Goal: Task Accomplishment & Management: Complete application form

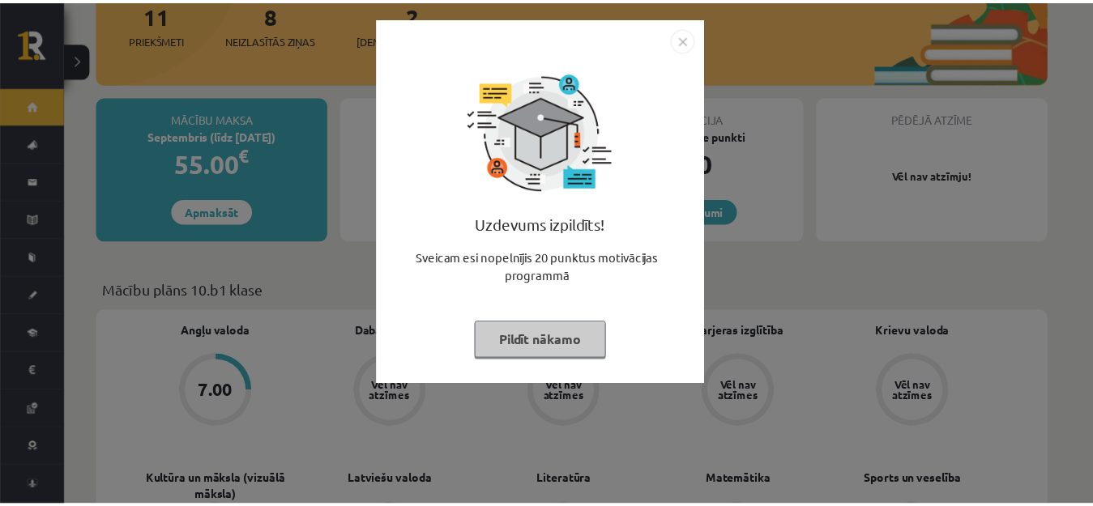
scroll to position [243, 0]
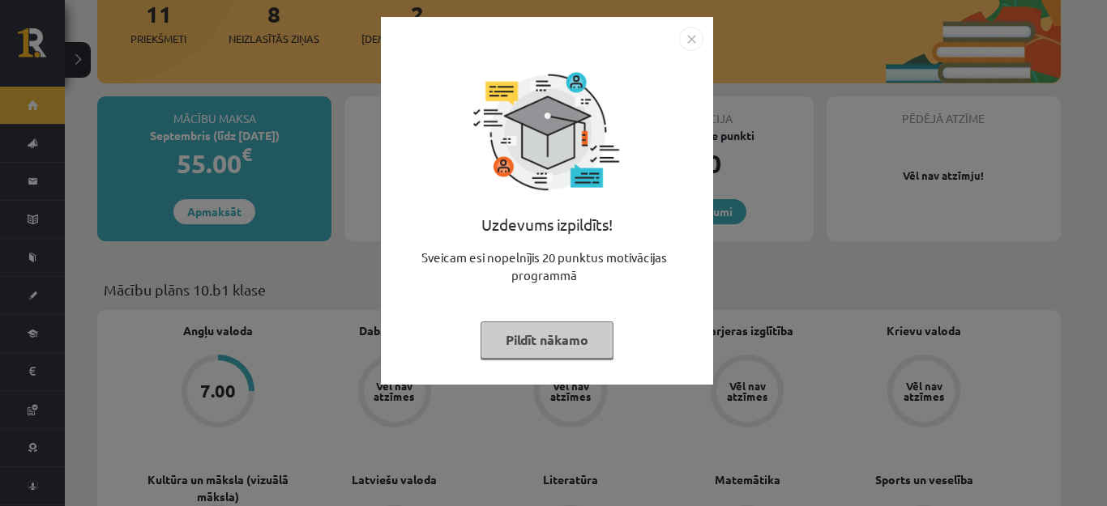
click at [693, 34] on img "Close" at bounding box center [691, 39] width 24 height 24
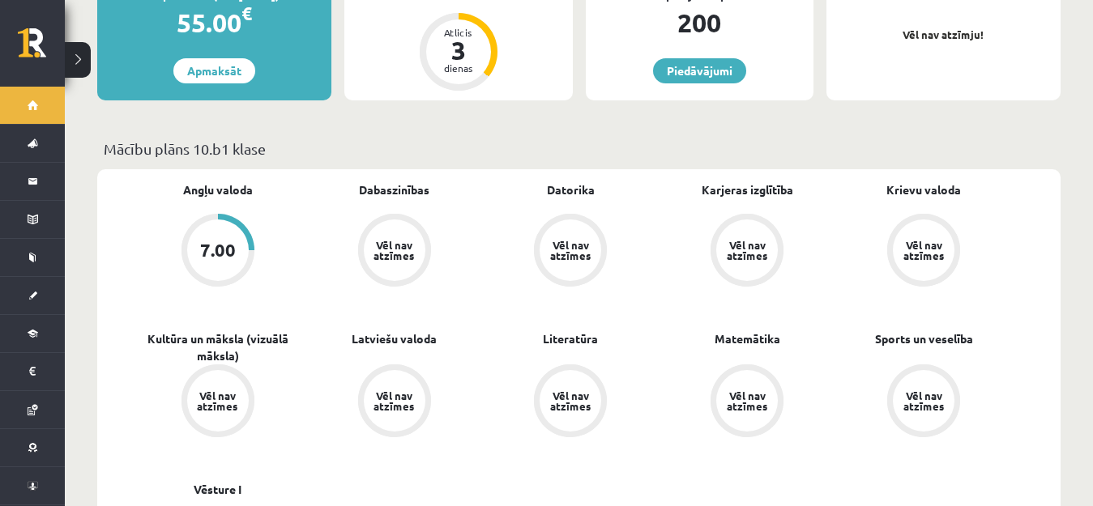
scroll to position [324, 0]
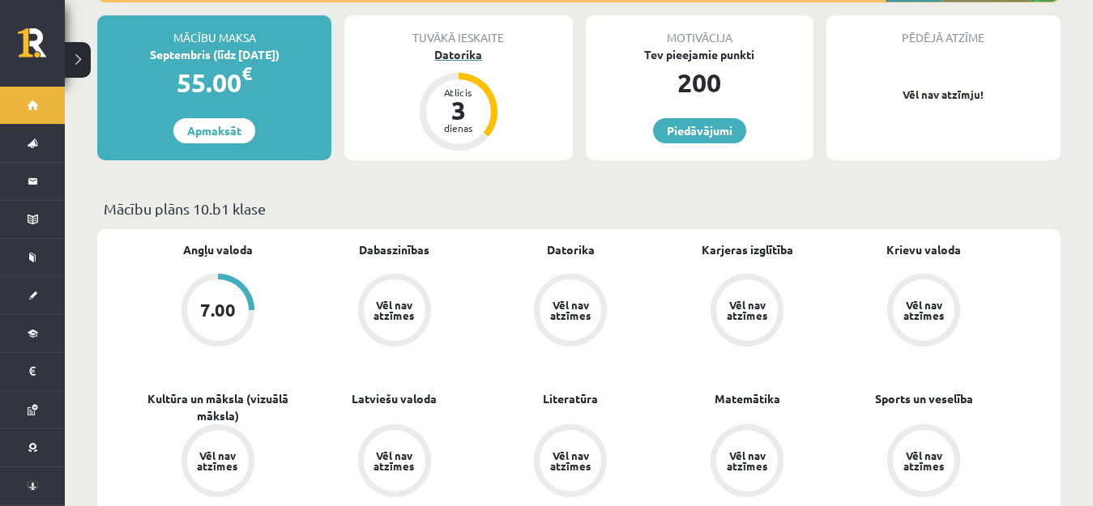
click at [468, 46] on div "Datorika" at bounding box center [458, 54] width 228 height 17
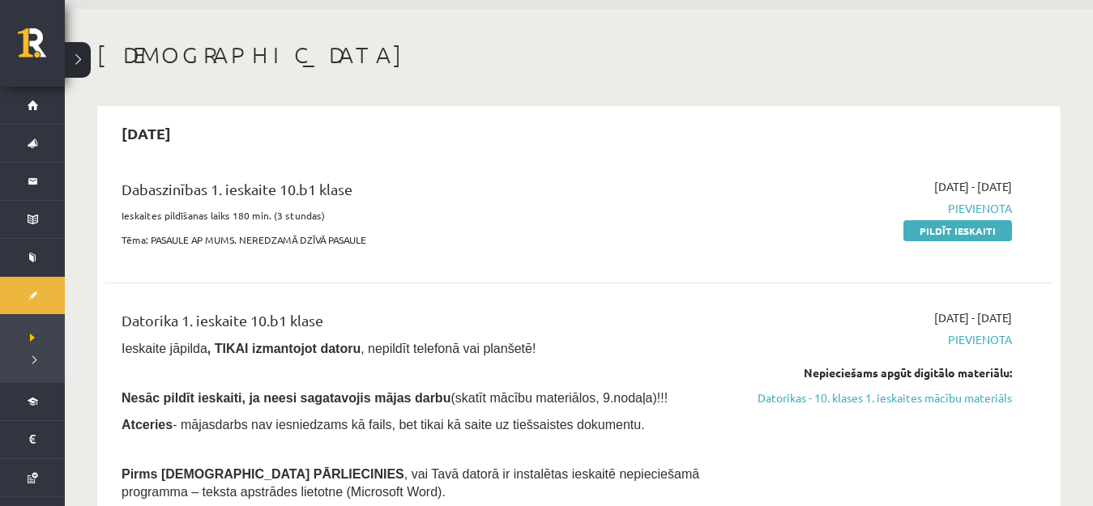
scroll to position [81, 0]
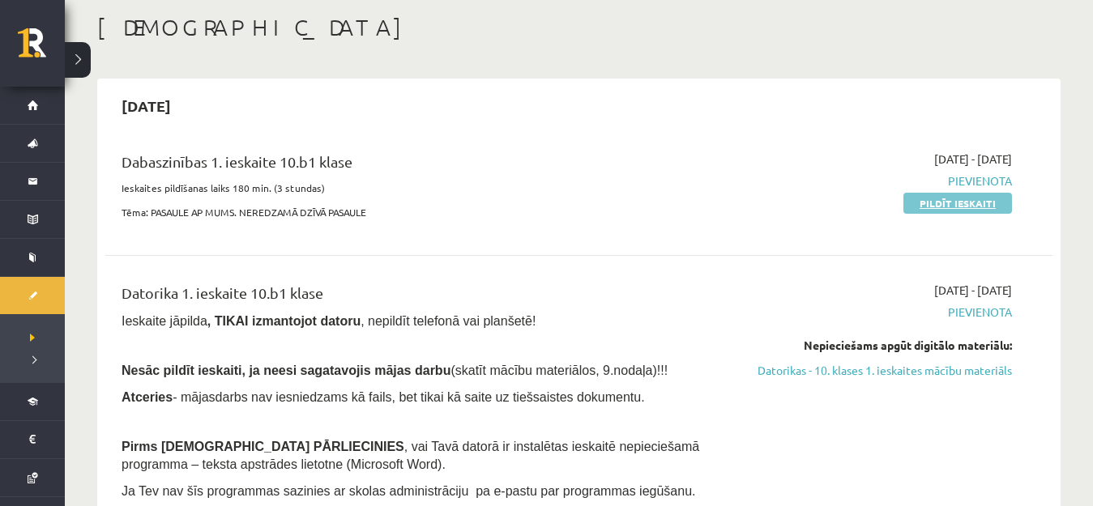
click at [931, 203] on link "Pildīt ieskaiti" at bounding box center [957, 203] width 109 height 21
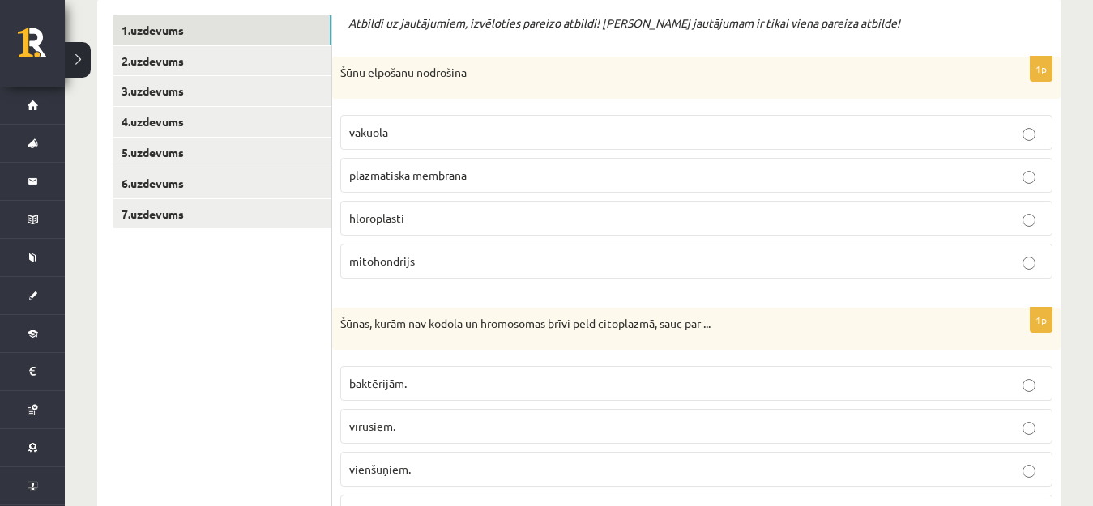
scroll to position [405, 0]
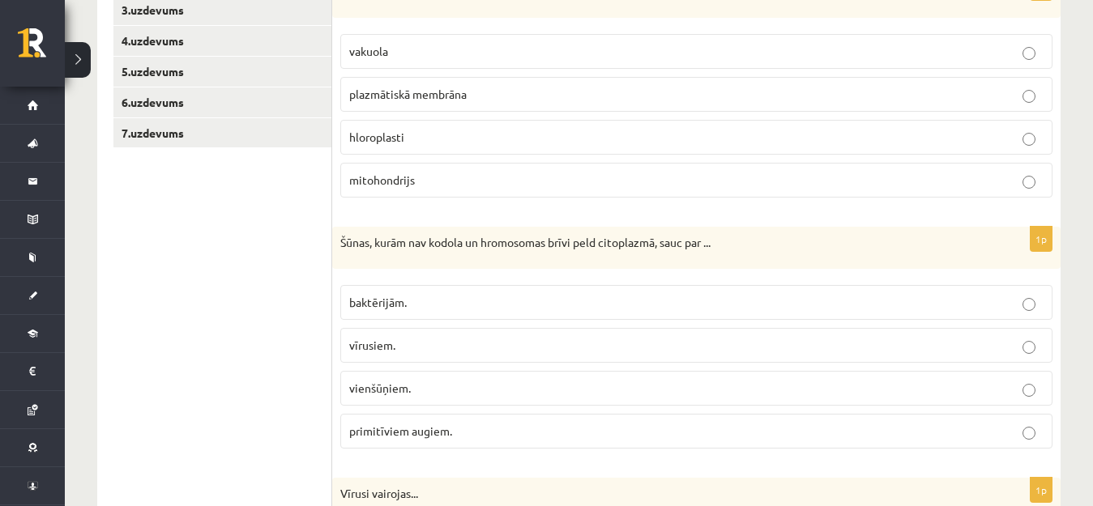
click at [489, 178] on p "mitohondrijs" at bounding box center [696, 180] width 694 height 17
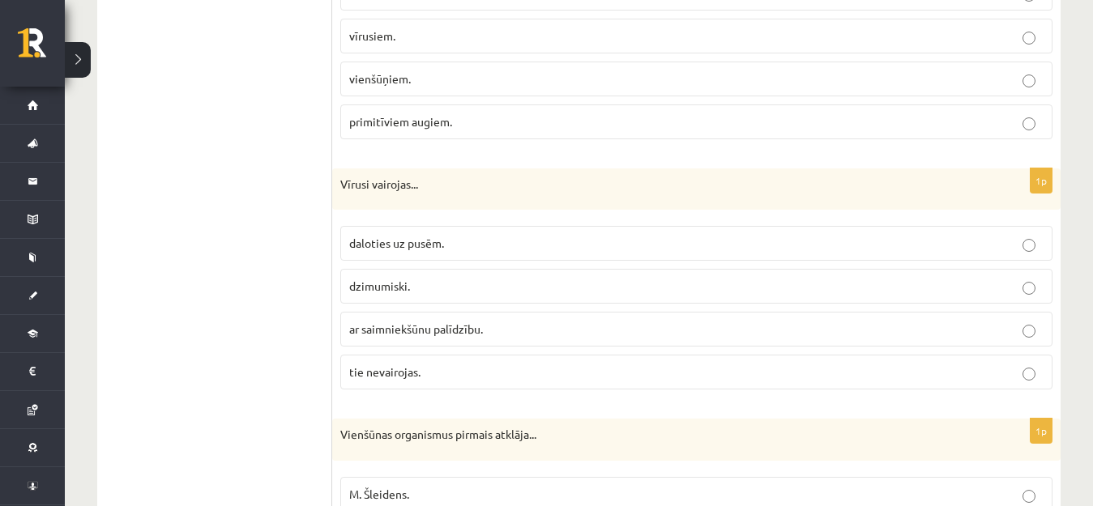
scroll to position [729, 0]
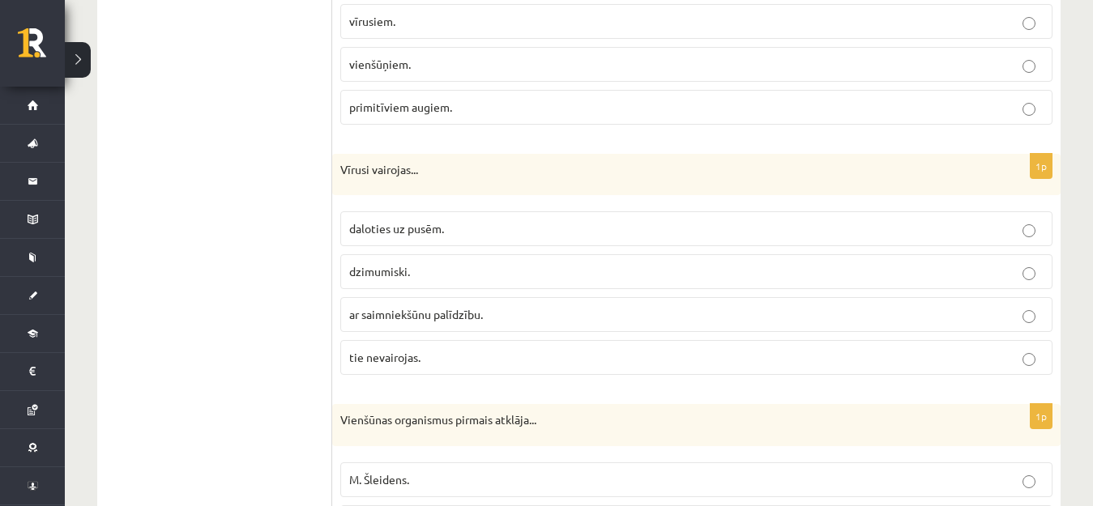
click at [454, 312] on span "ar saimniekšūnu palīdzību." at bounding box center [416, 314] width 134 height 15
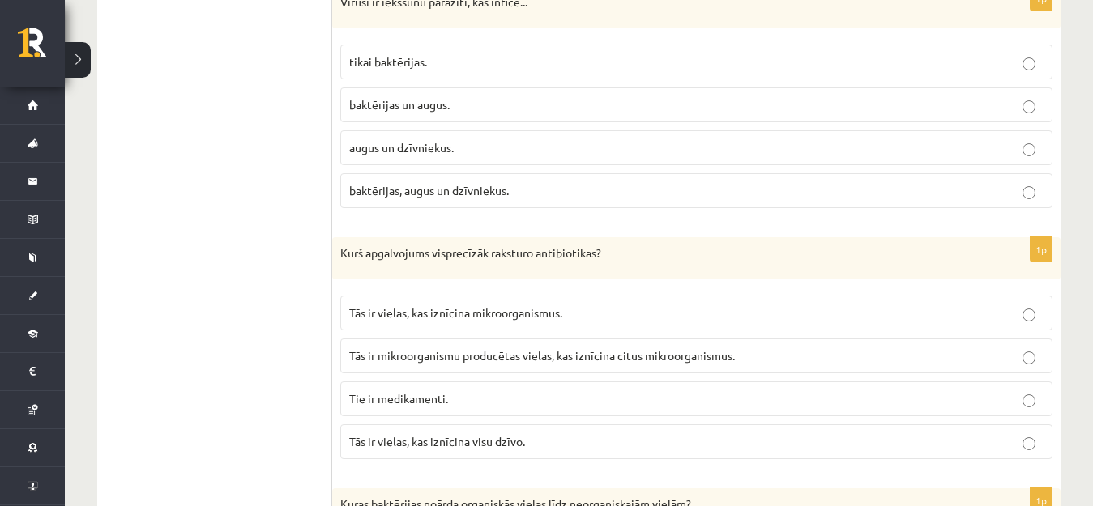
scroll to position [1702, 0]
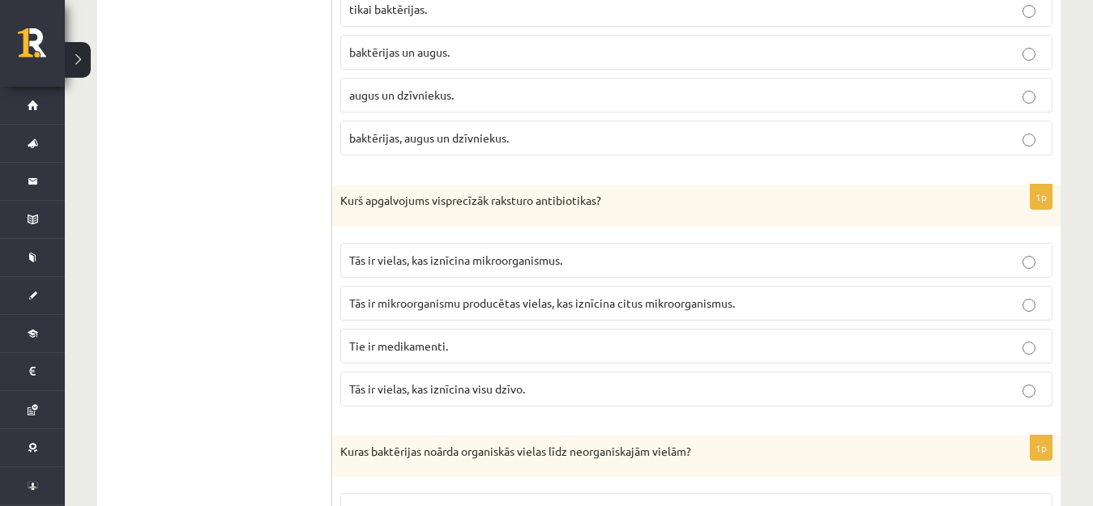
click at [617, 315] on label "Tās ir mikroorganismu producētas vielas, kas iznīcina citus mikroorganismus." at bounding box center [696, 303] width 712 height 35
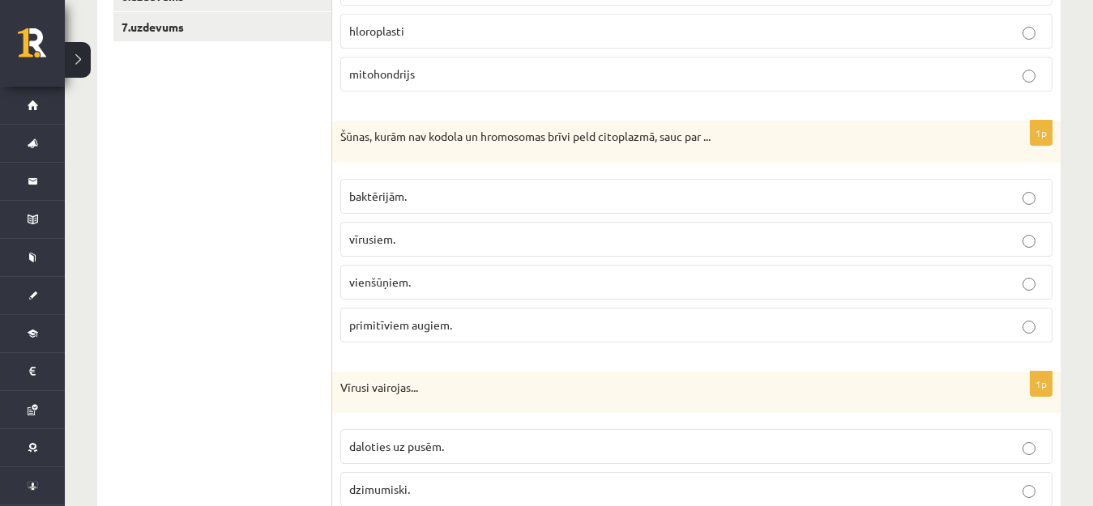
scroll to position [486, 0]
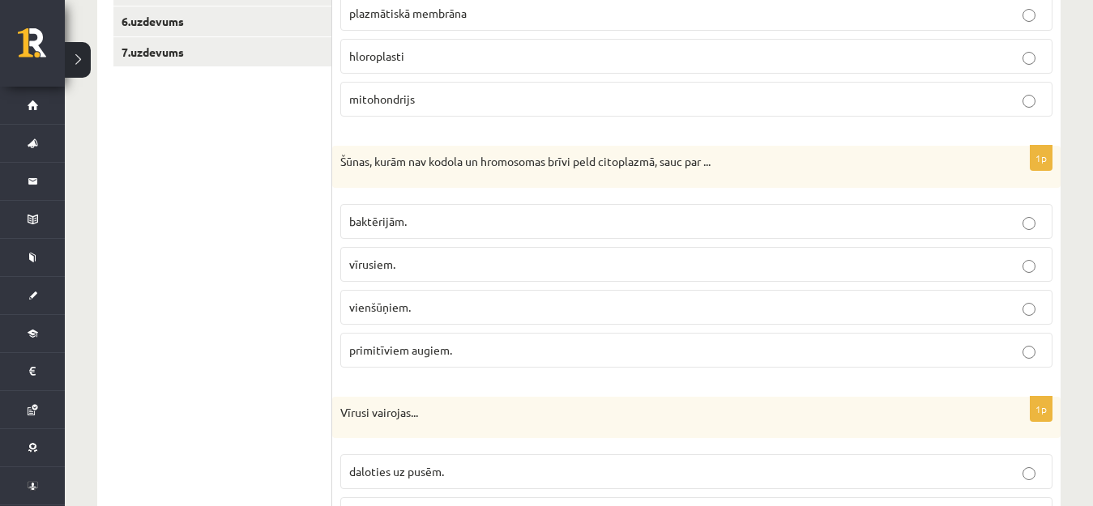
click at [372, 224] on span "baktērijām." at bounding box center [378, 221] width 58 height 15
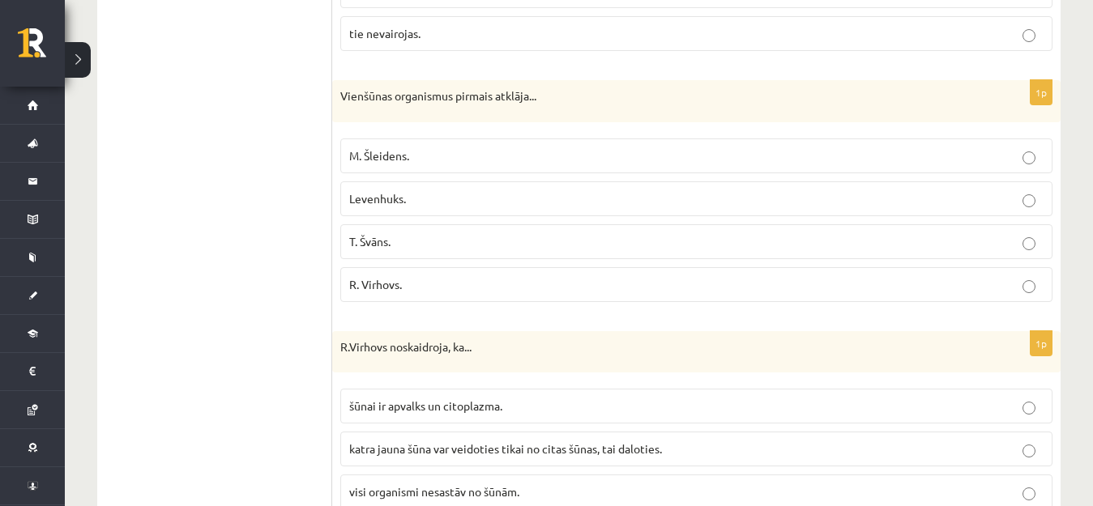
scroll to position [1134, 0]
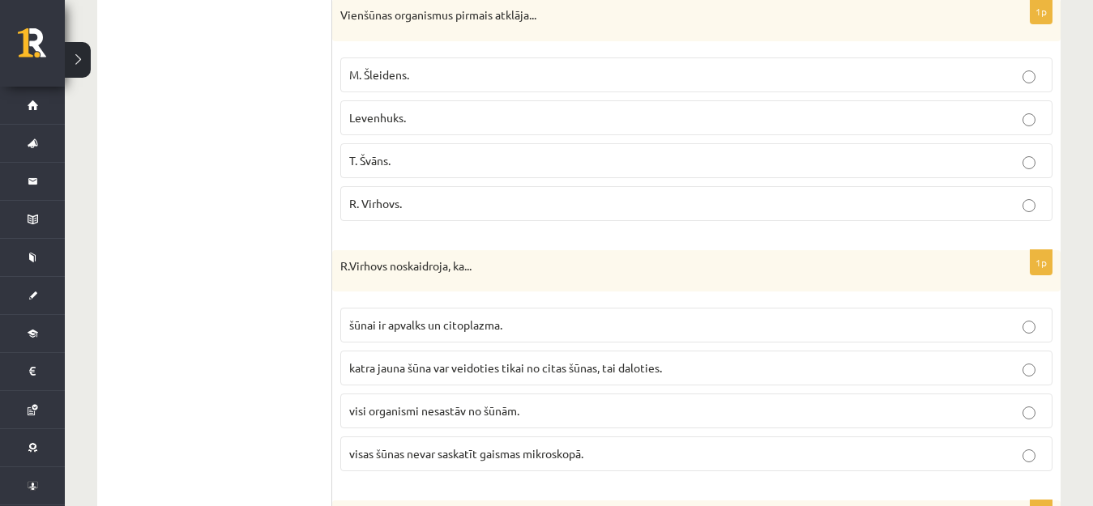
click at [389, 119] on span "Levenhuks." at bounding box center [377, 117] width 57 height 15
click at [525, 361] on p "katra jauna šūna var veidoties tikai no citas šūnas, tai daloties." at bounding box center [696, 368] width 694 height 17
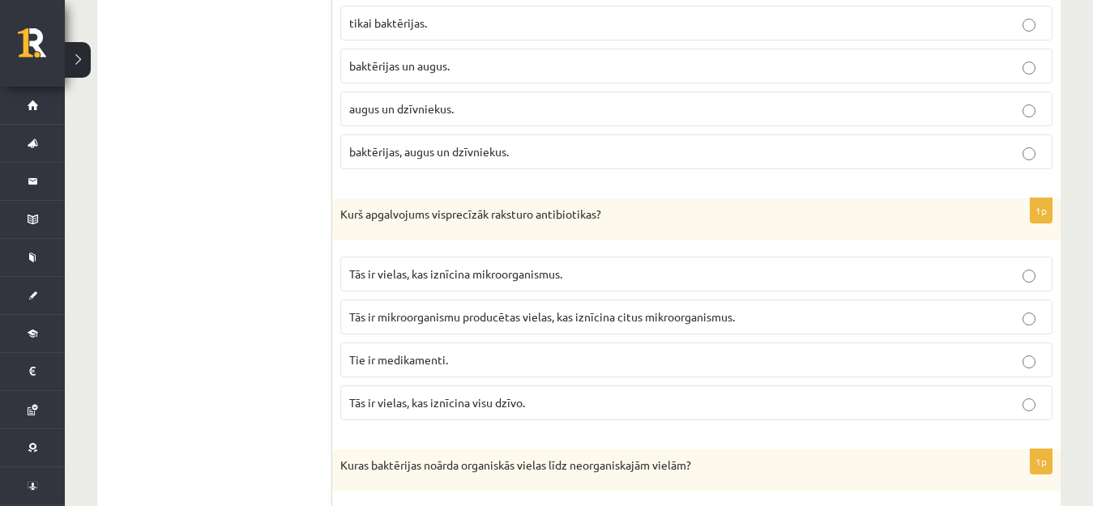
scroll to position [1539, 0]
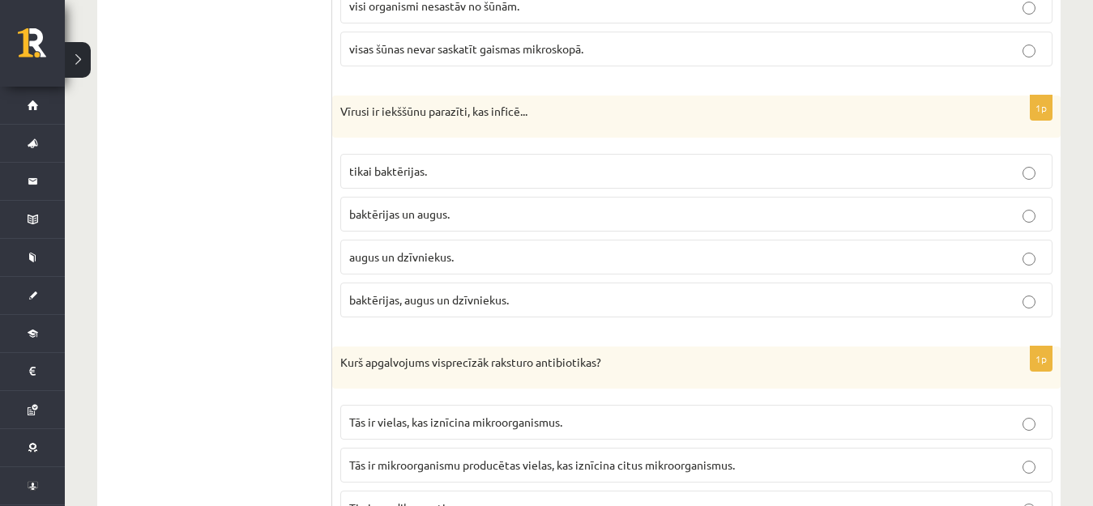
click at [495, 301] on span "baktērijas, augus un dzīvniekus." at bounding box center [429, 300] width 160 height 15
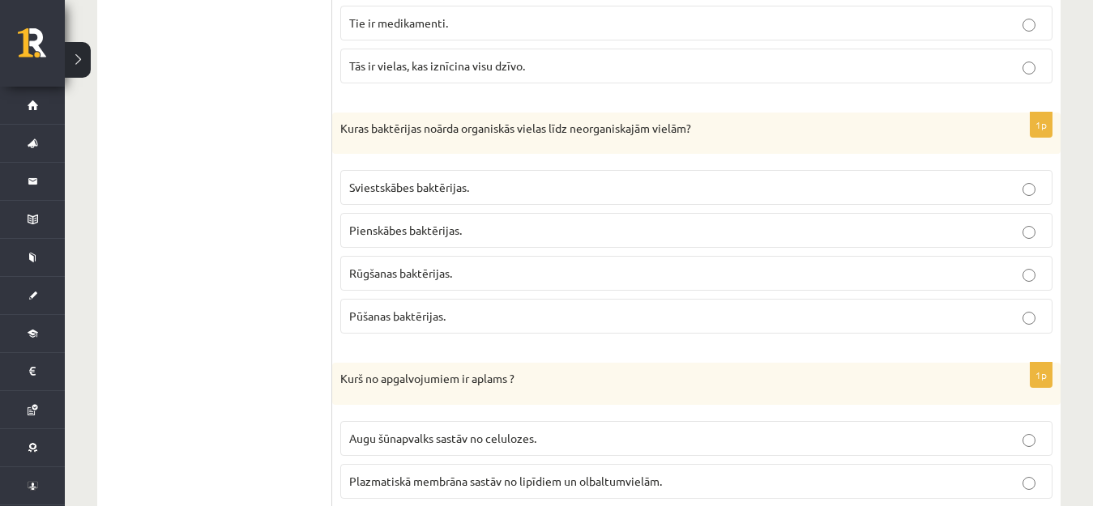
scroll to position [2026, 0]
click at [562, 305] on label "Pūšanas baktērijas." at bounding box center [696, 315] width 712 height 35
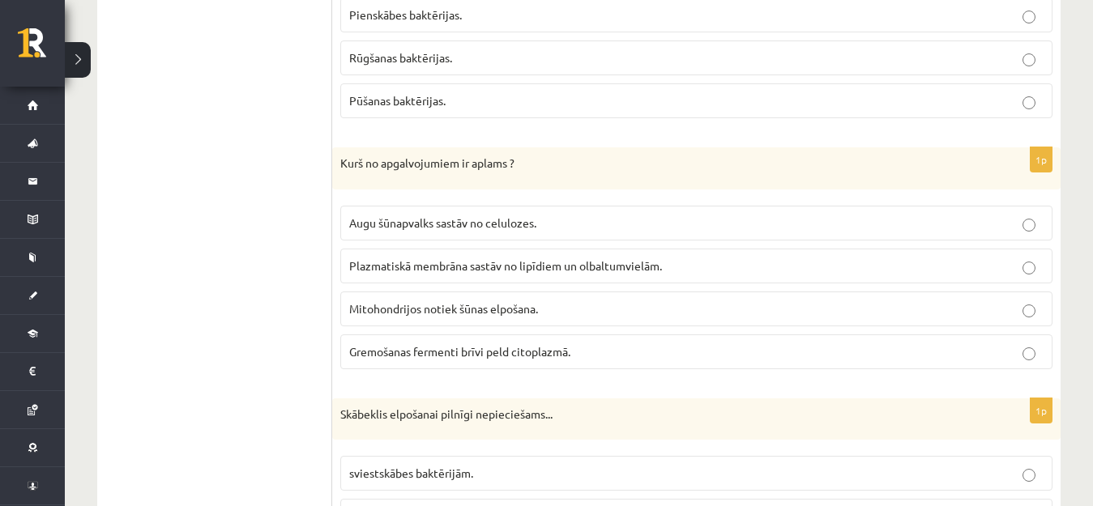
scroll to position [2269, 0]
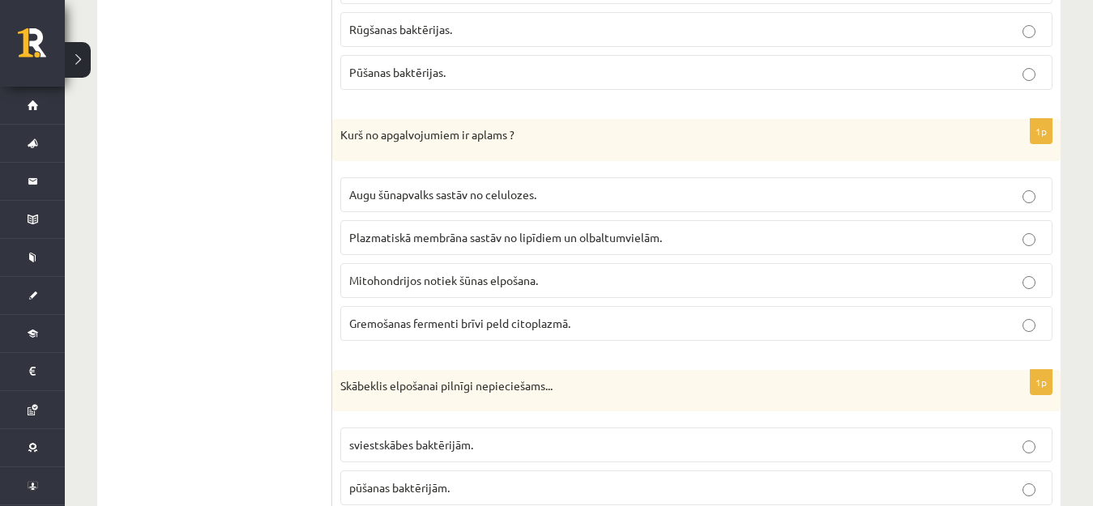
click at [523, 194] on span "Augu šūnapvalks sastāv no celulozes." at bounding box center [442, 194] width 187 height 15
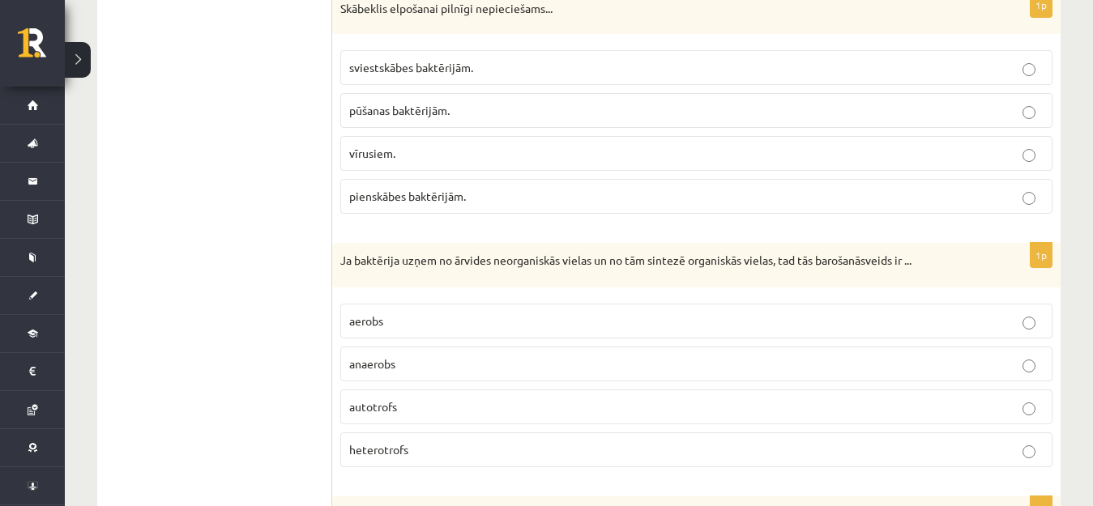
scroll to position [2674, 0]
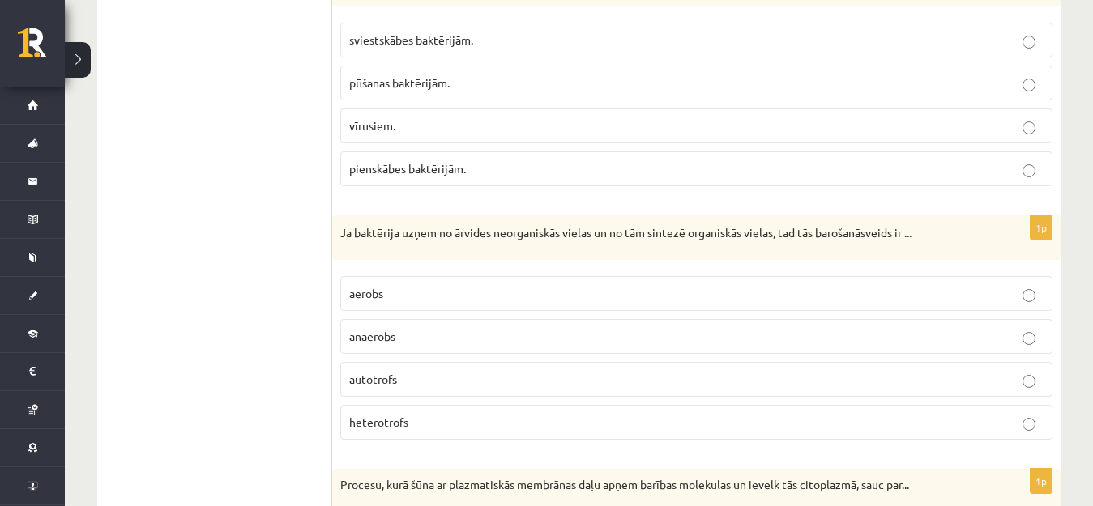
click at [416, 379] on p "autotrofs" at bounding box center [696, 379] width 694 height 17
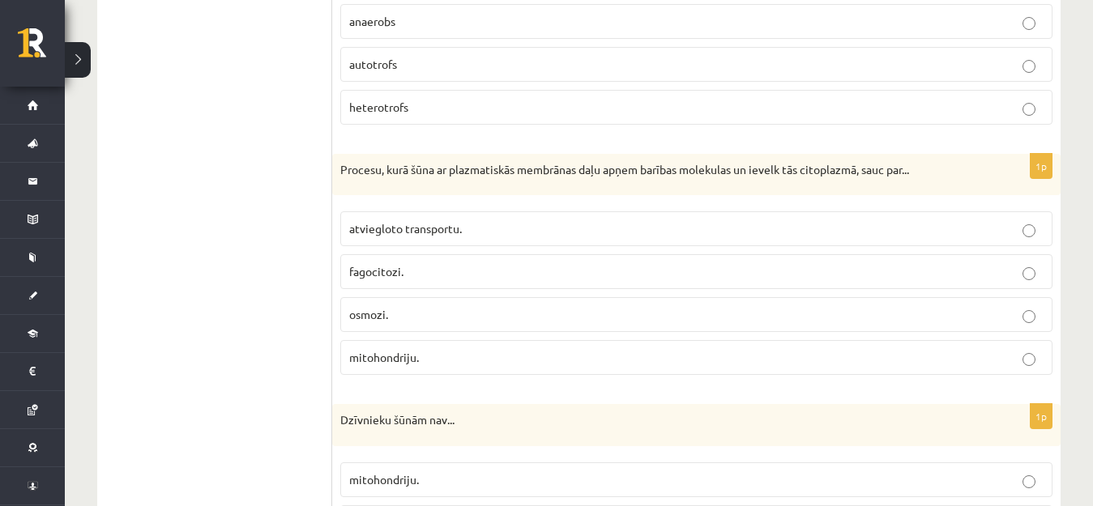
scroll to position [2998, 0]
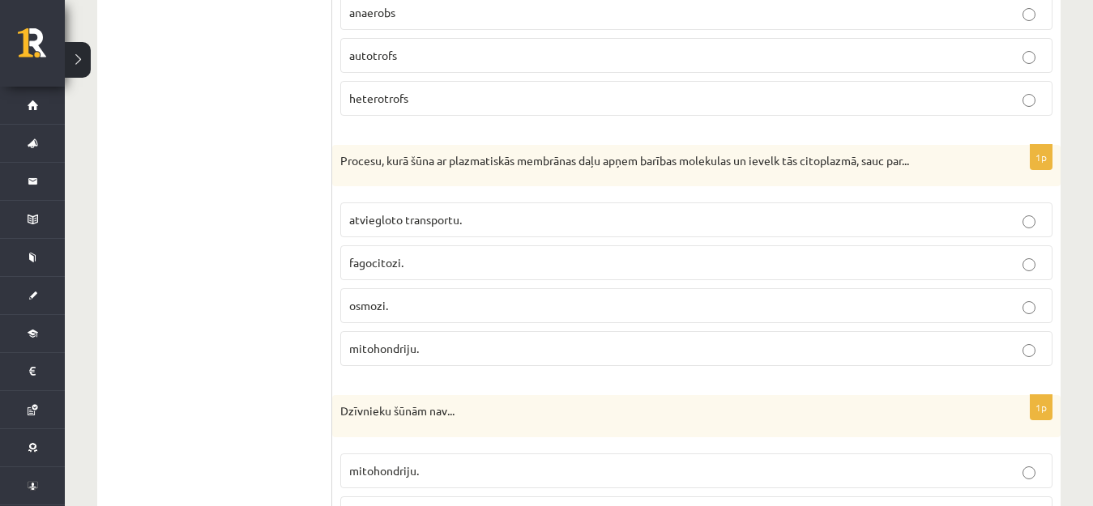
click at [424, 302] on p "osmozi." at bounding box center [696, 305] width 694 height 17
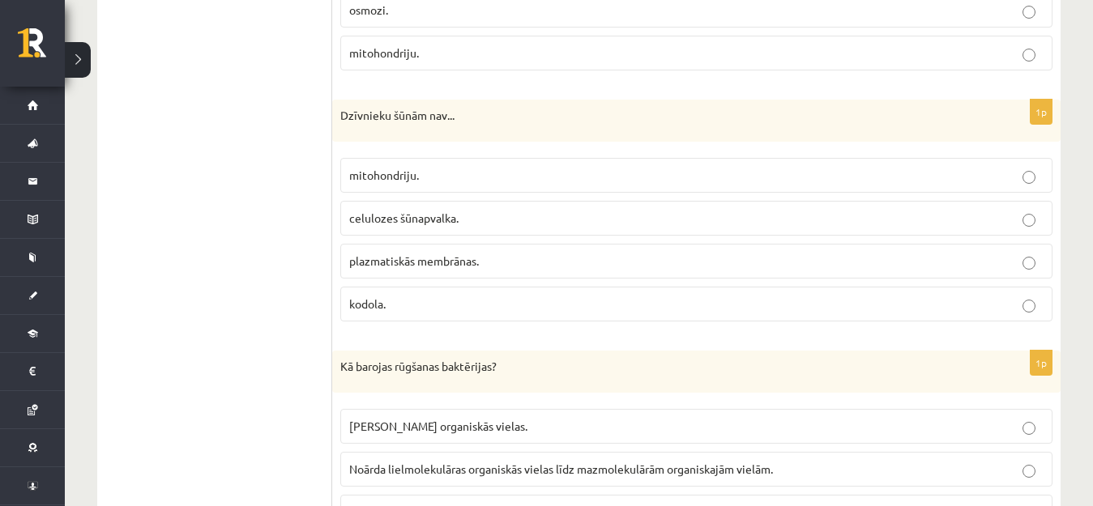
scroll to position [3322, 0]
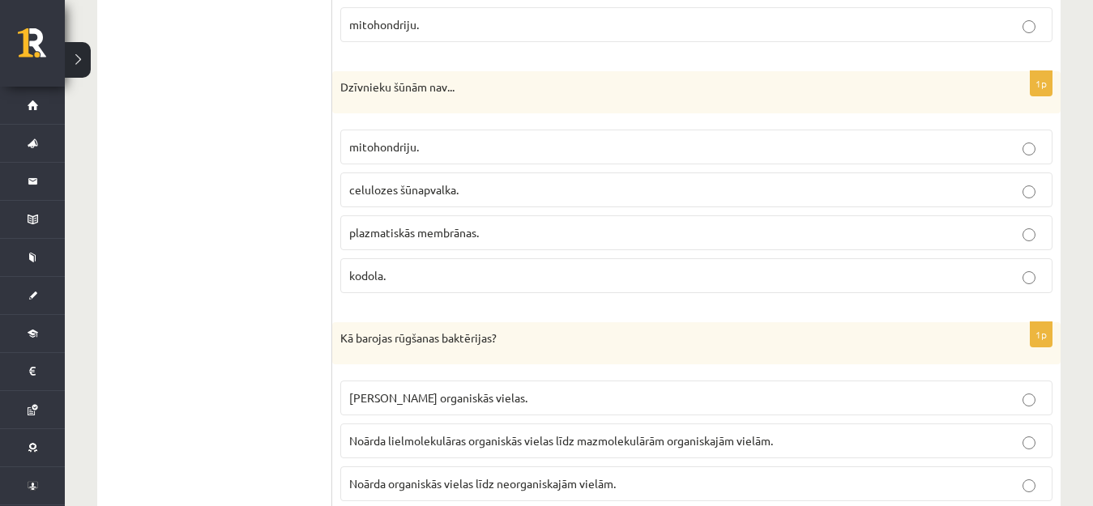
click at [446, 199] on label "celulozes šūnapvalka." at bounding box center [696, 190] width 712 height 35
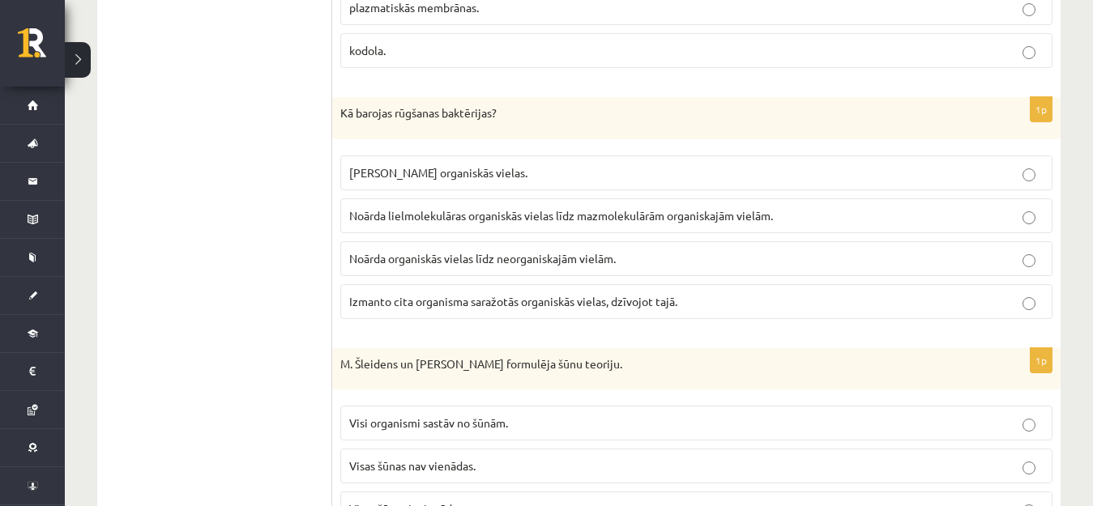
scroll to position [3565, 0]
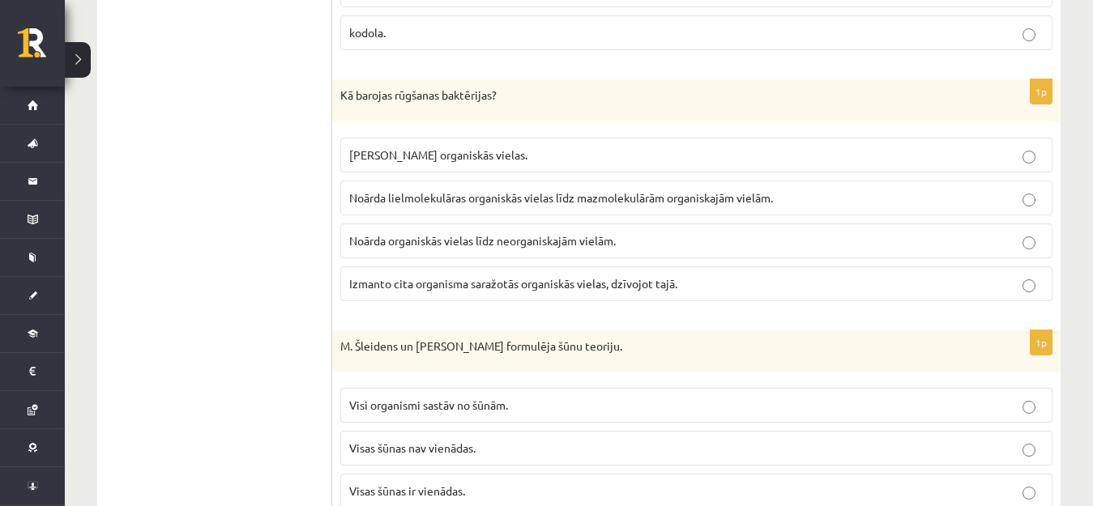
click at [540, 245] on span "Noārda organiskās vielas līdz neorganiskajām vielām." at bounding box center [482, 240] width 267 height 15
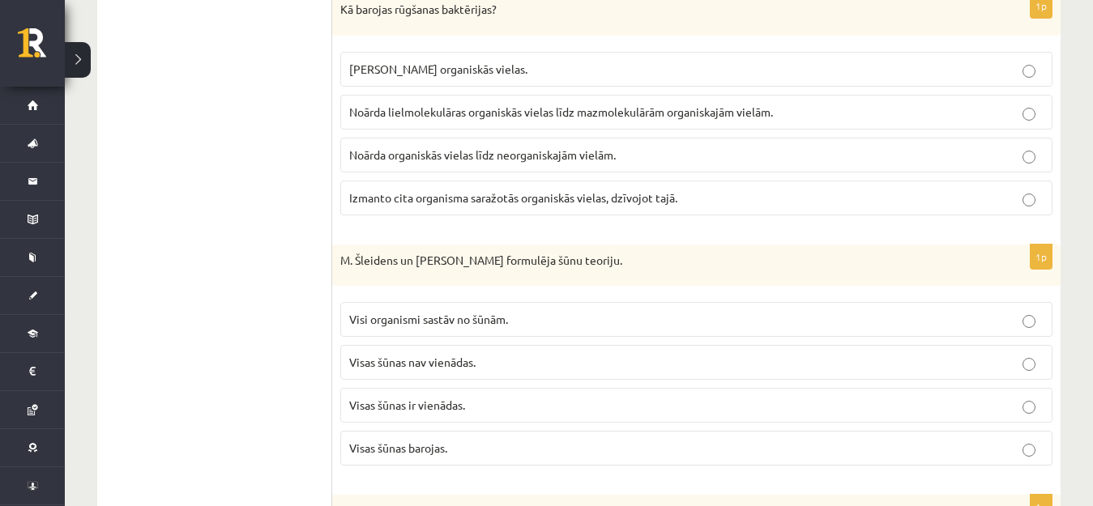
scroll to position [3808, 0]
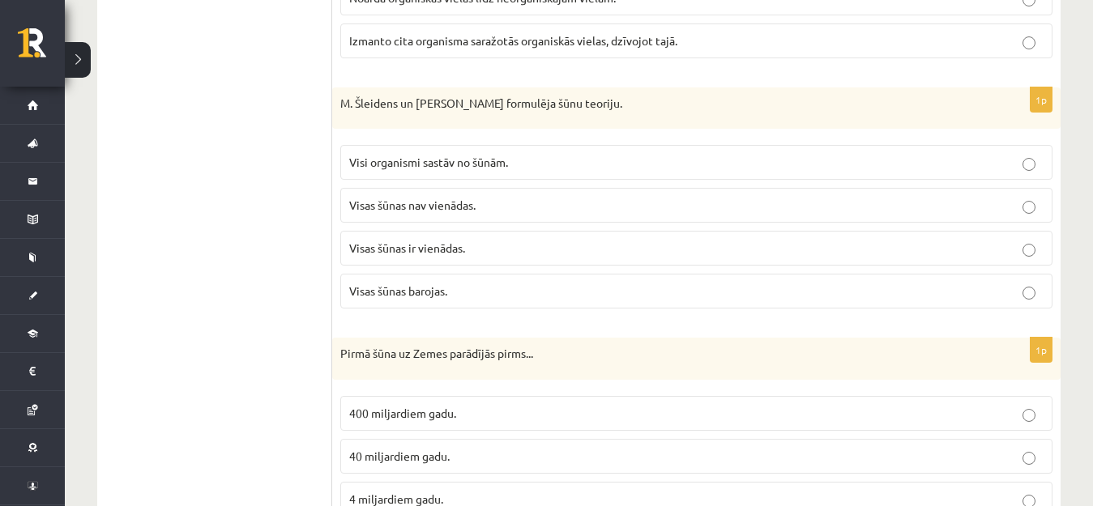
click at [520, 165] on p "Visi organismi sastāv no šūnām." at bounding box center [696, 162] width 694 height 17
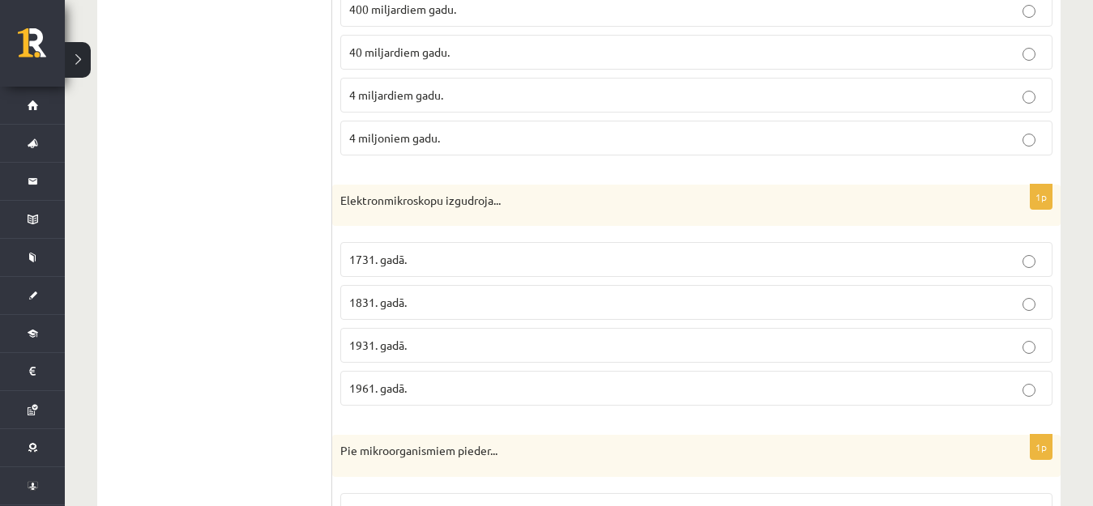
scroll to position [4213, 0]
click at [433, 259] on p "1731. gadā." at bounding box center [696, 258] width 694 height 17
click at [433, 346] on p "1931. gadā." at bounding box center [696, 344] width 694 height 17
click at [436, 386] on p "1961. gadā." at bounding box center [696, 387] width 694 height 17
click at [445, 94] on p "4 miljardiem gadu." at bounding box center [696, 94] width 694 height 17
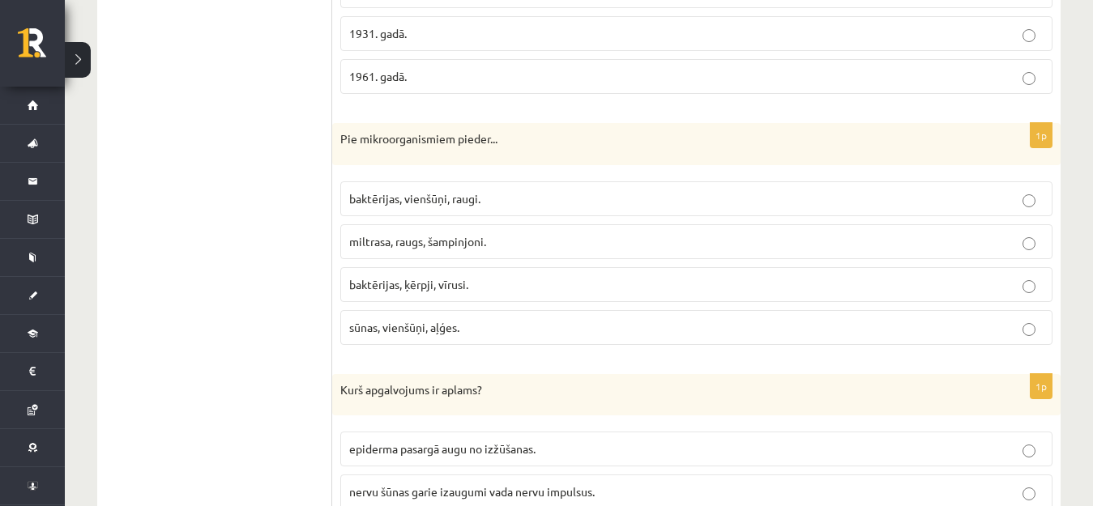
scroll to position [4537, 0]
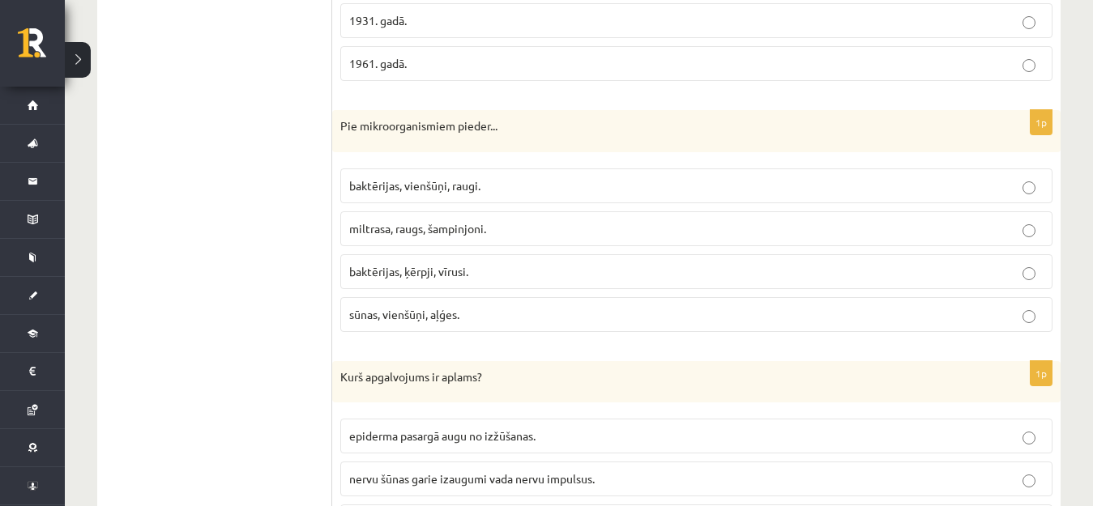
click at [429, 190] on span "baktērijas, vienšūņi, raugi." at bounding box center [414, 185] width 131 height 15
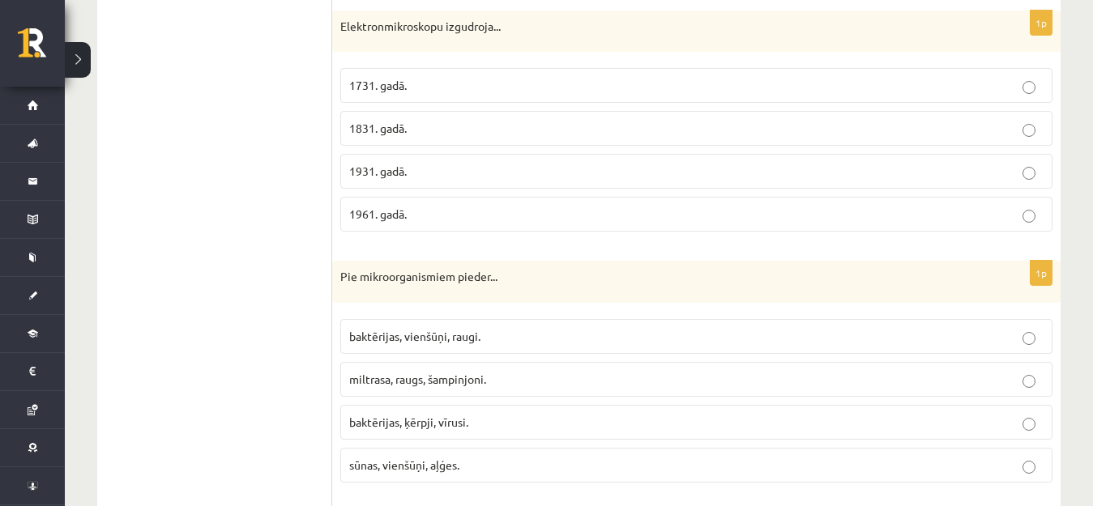
scroll to position [4213, 0]
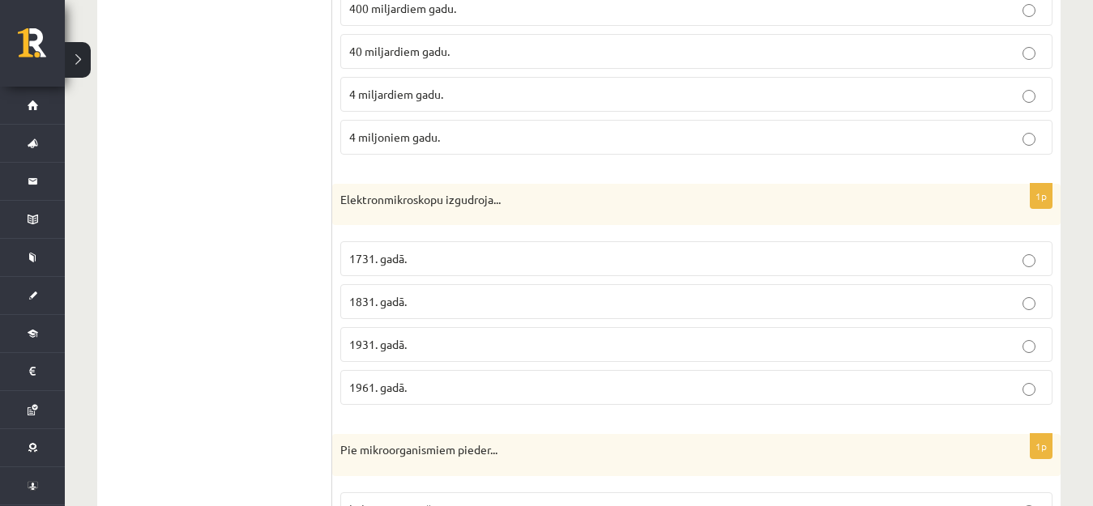
click at [406, 352] on p "1931. gadā." at bounding box center [696, 344] width 694 height 17
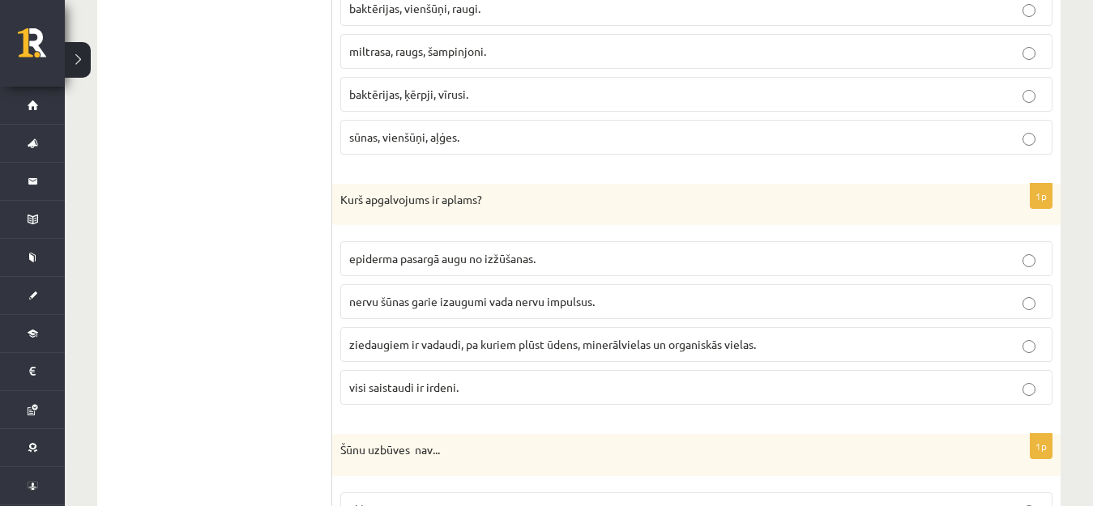
scroll to position [4862, 0]
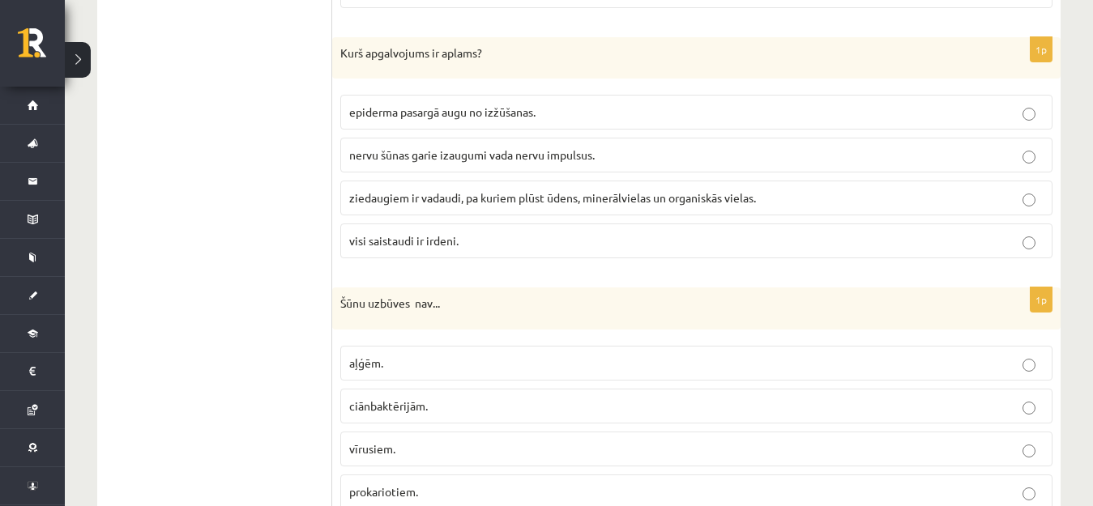
click at [479, 241] on p "visi saistaudi ir irdeni." at bounding box center [696, 241] width 694 height 17
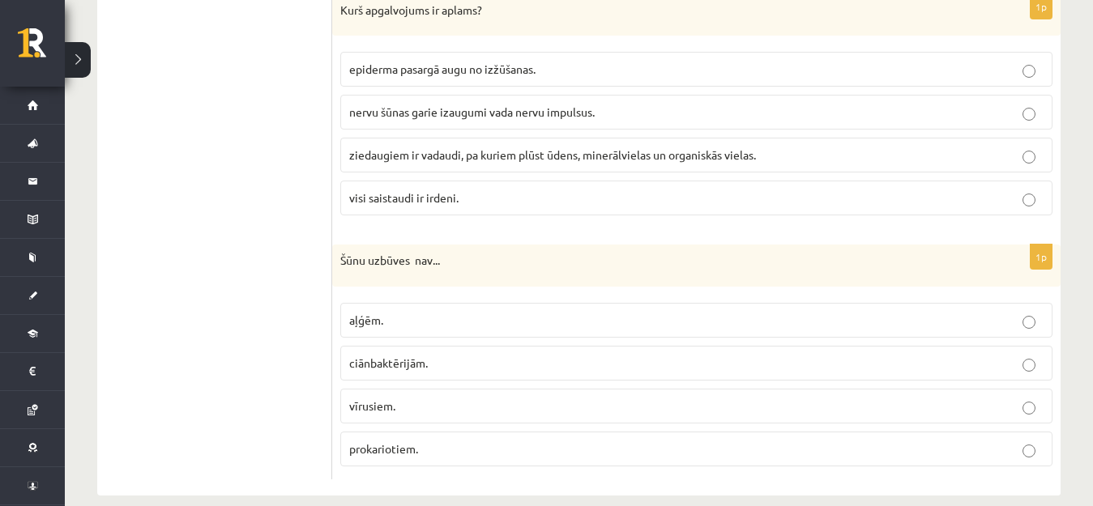
scroll to position [4927, 0]
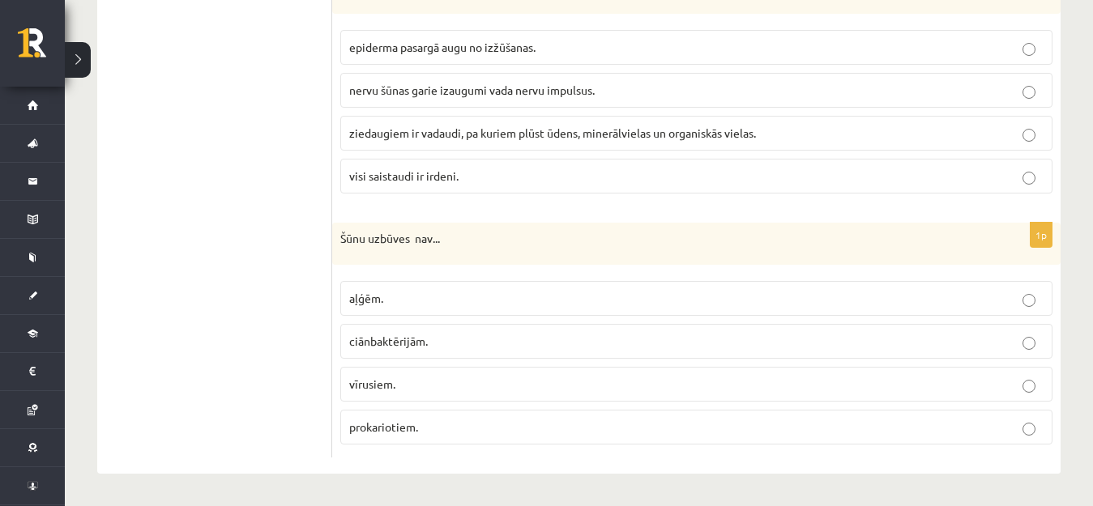
click at [399, 338] on span "ciānbaktērijām." at bounding box center [388, 341] width 79 height 15
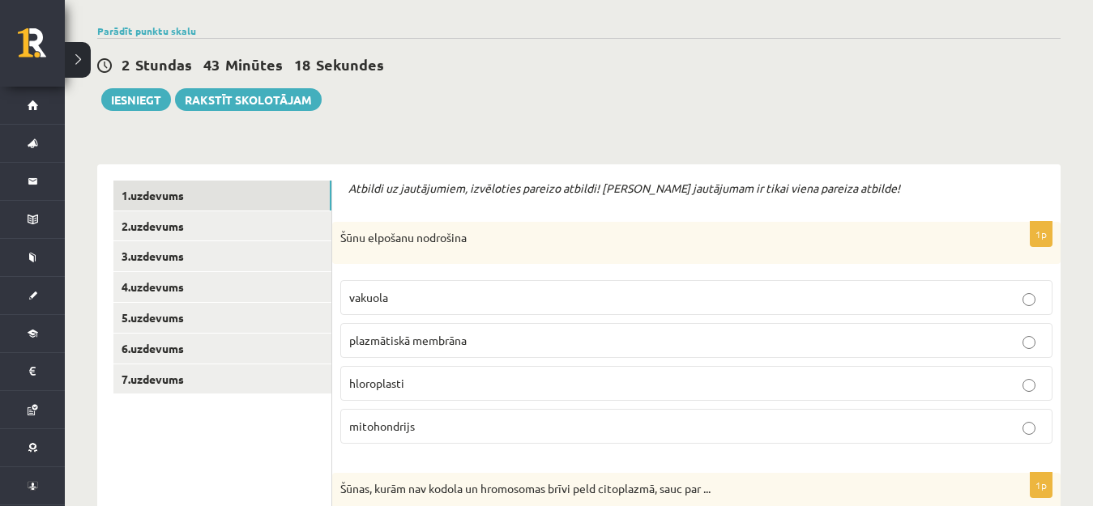
scroll to position [162, 0]
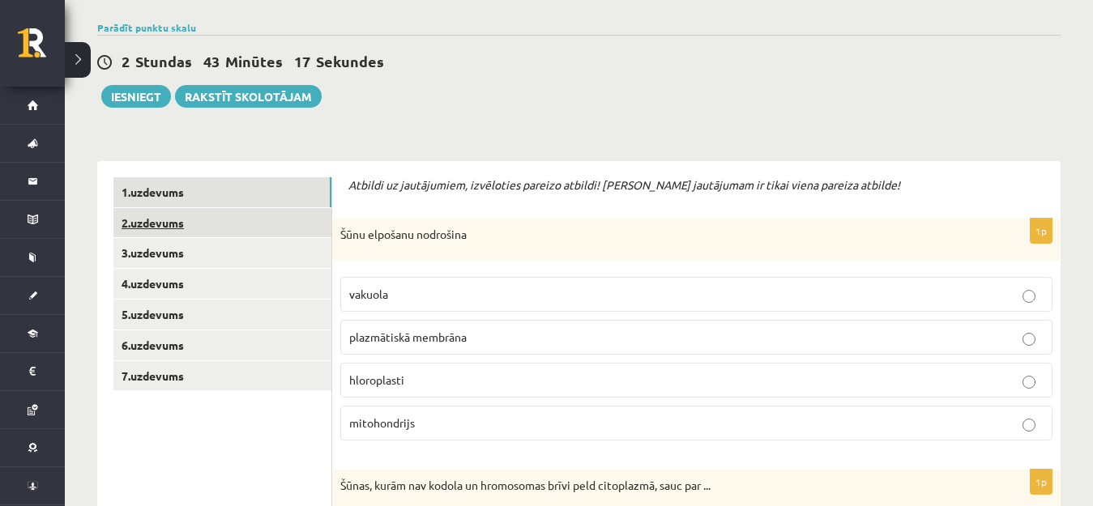
click at [140, 226] on link "2.uzdevums" at bounding box center [222, 223] width 218 height 30
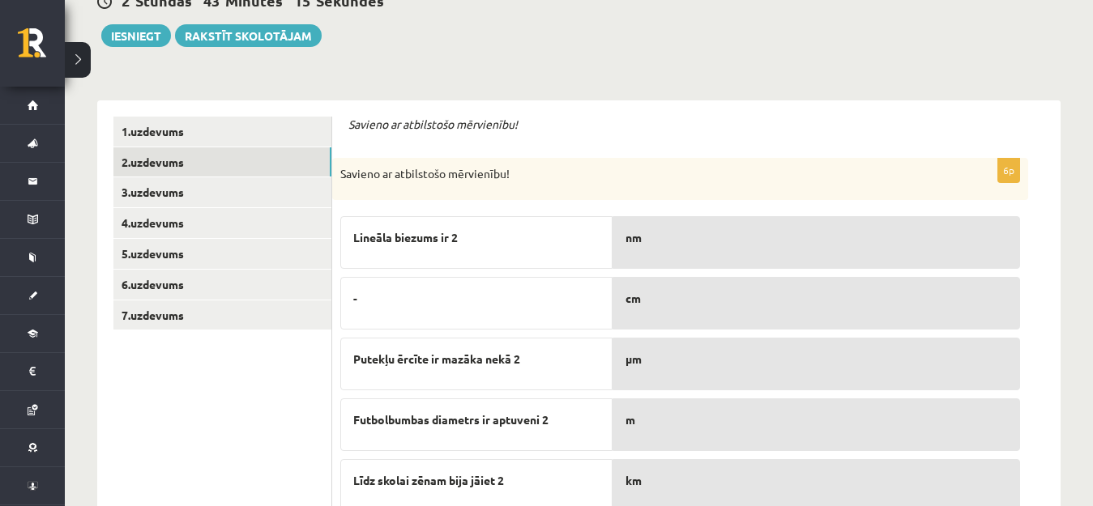
scroll to position [324, 0]
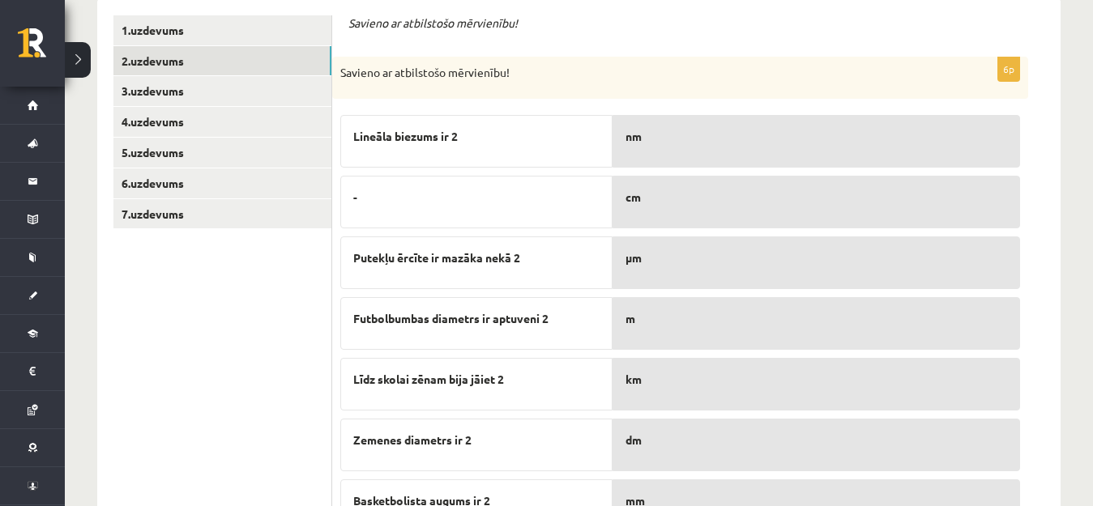
click at [508, 190] on p "-" at bounding box center [476, 197] width 246 height 17
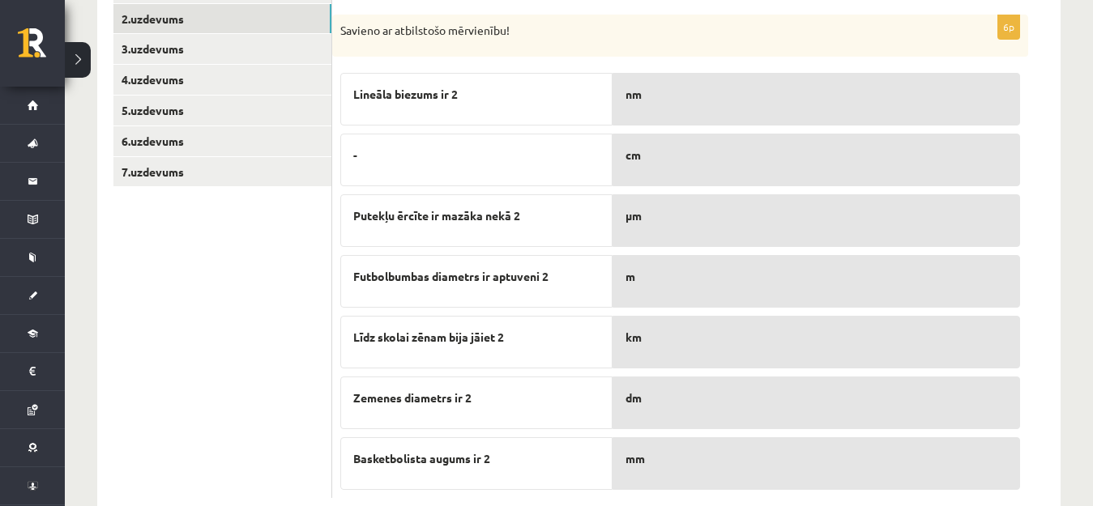
scroll to position [405, 0]
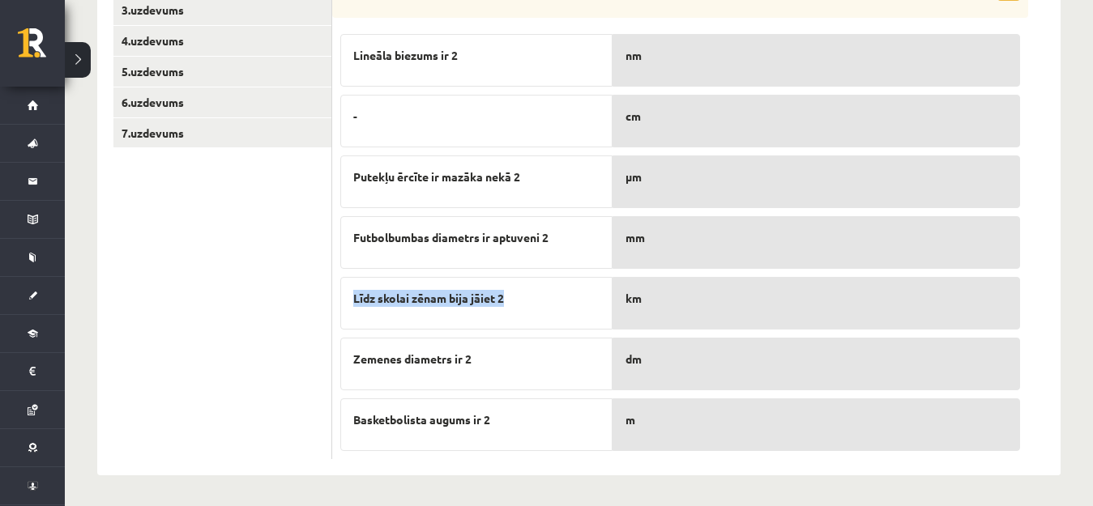
drag, startPoint x: 569, startPoint y: 253, endPoint x: 570, endPoint y: 272, distance: 19.5
click at [570, 272] on div "Lineāla biezums ir 2 - Putekļu ērcīte ir mazāka nekā 2 Futbolbumbas diametrs ir…" at bounding box center [476, 238] width 272 height 425
click at [566, 238] on p "Futbolbumbas diametrs ir aptuveni 2" at bounding box center [476, 237] width 246 height 17
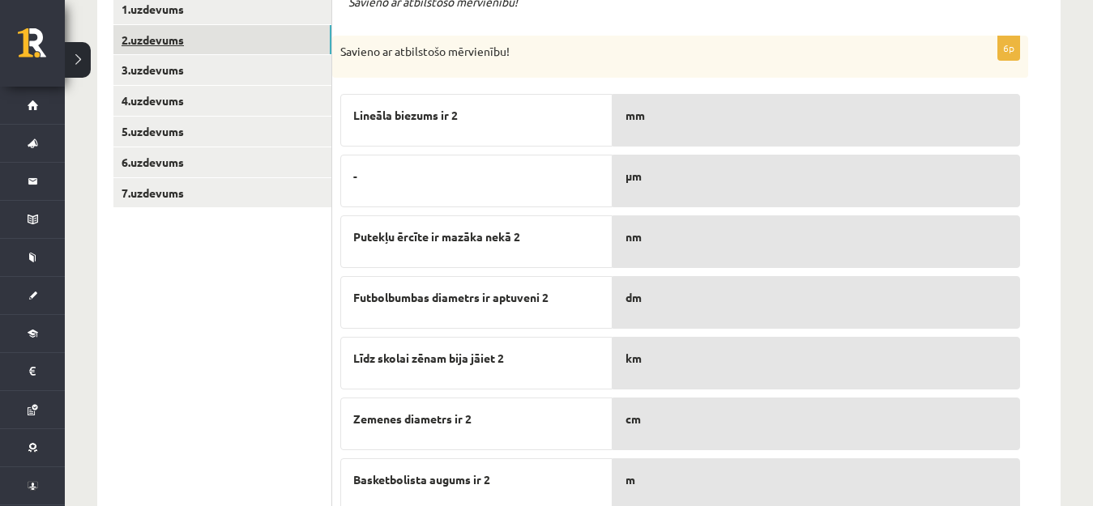
scroll to position [246, 0]
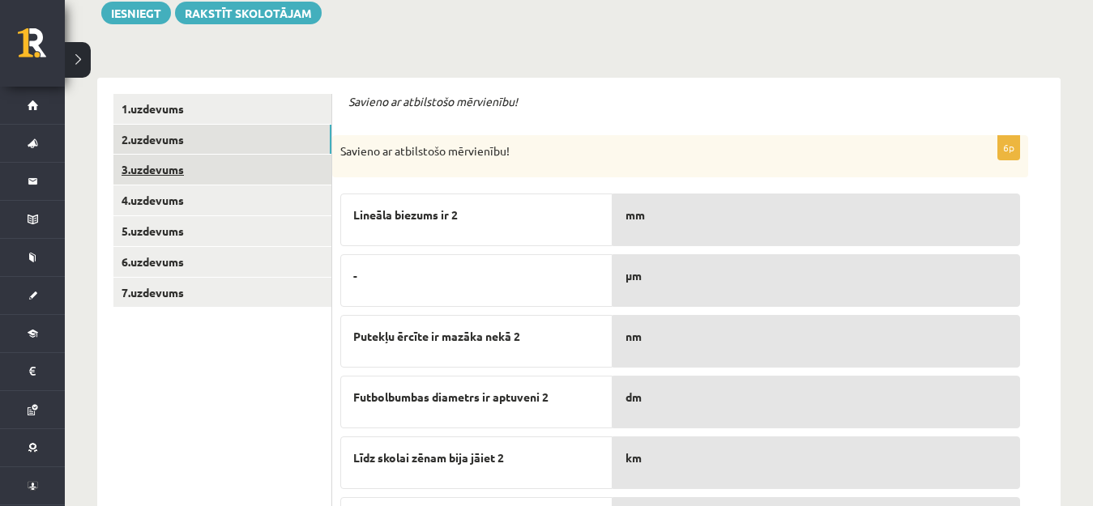
click at [234, 168] on link "3.uzdevums" at bounding box center [222, 170] width 218 height 30
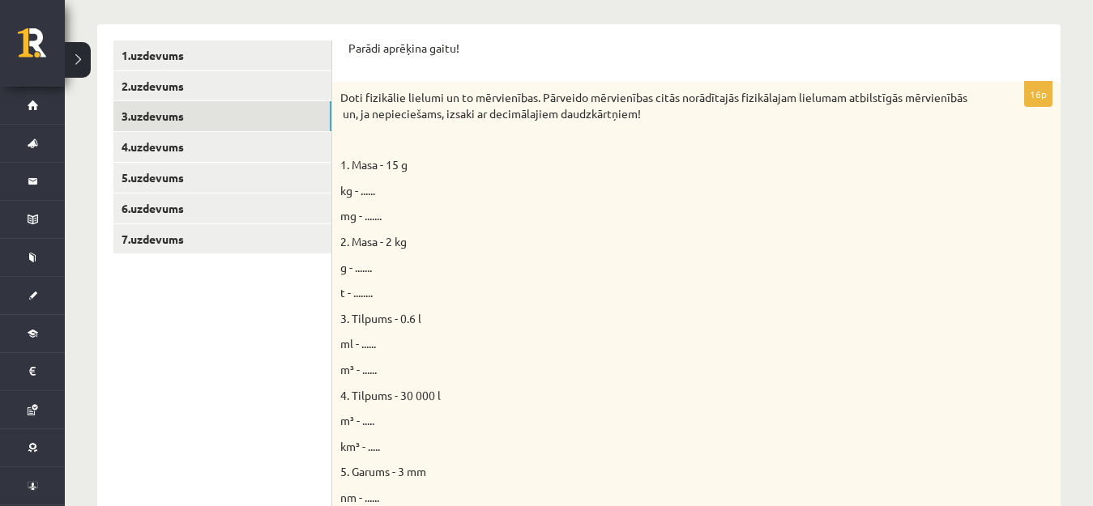
scroll to position [327, 0]
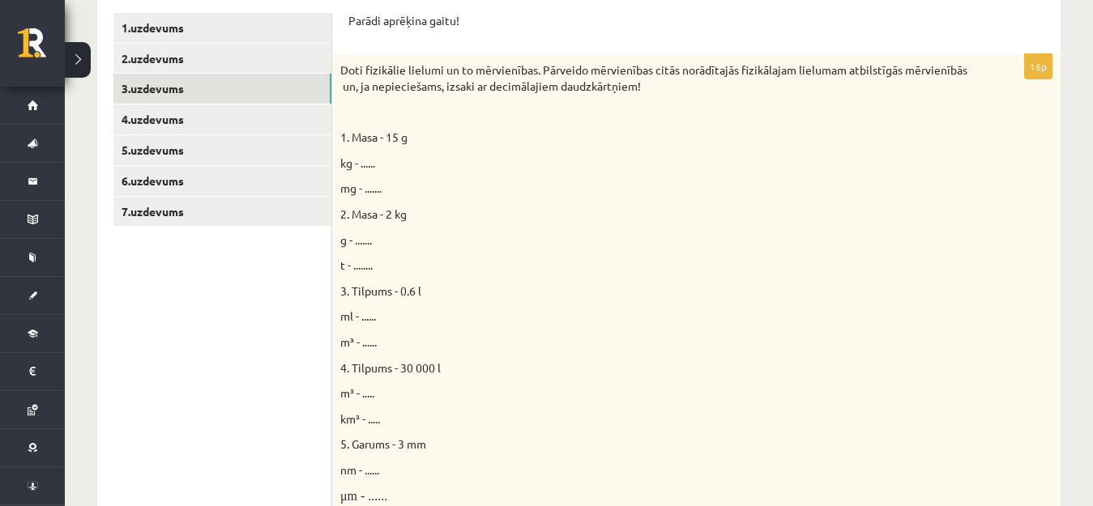
click at [372, 158] on span "kg - ......" at bounding box center [357, 163] width 35 height 15
drag, startPoint x: 371, startPoint y: 161, endPoint x: 358, endPoint y: 160, distance: 13.0
click at [369, 161] on span "kg - ......" at bounding box center [357, 163] width 35 height 15
click at [358, 160] on span "kg - ......" at bounding box center [357, 163] width 35 height 15
click at [366, 159] on span "kg - ......" at bounding box center [357, 163] width 35 height 15
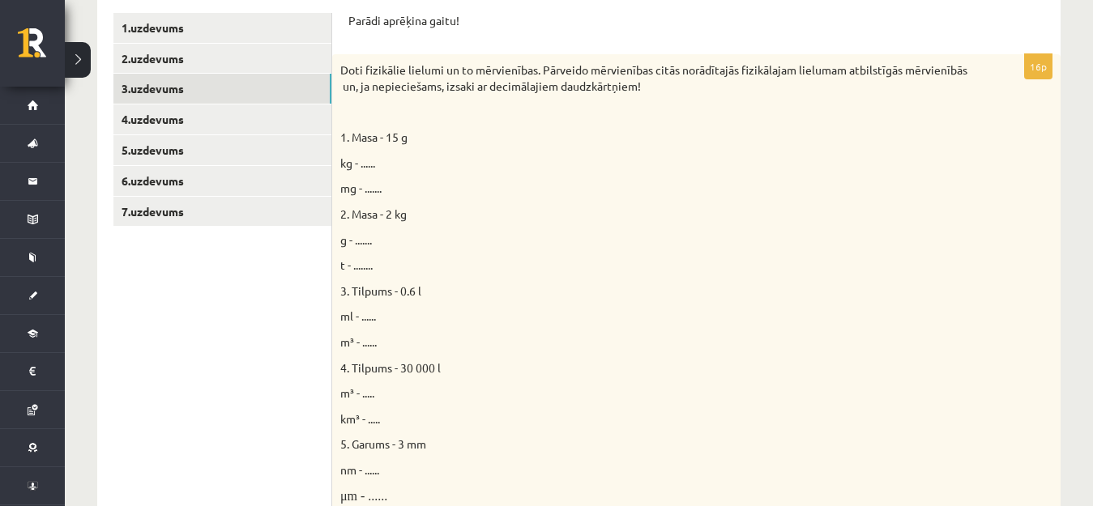
click at [373, 167] on span "kg - ......" at bounding box center [357, 163] width 35 height 15
drag, startPoint x: 370, startPoint y: 163, endPoint x: 314, endPoint y: 176, distance: 57.4
click at [369, 163] on span "kg - ......" at bounding box center [357, 163] width 35 height 15
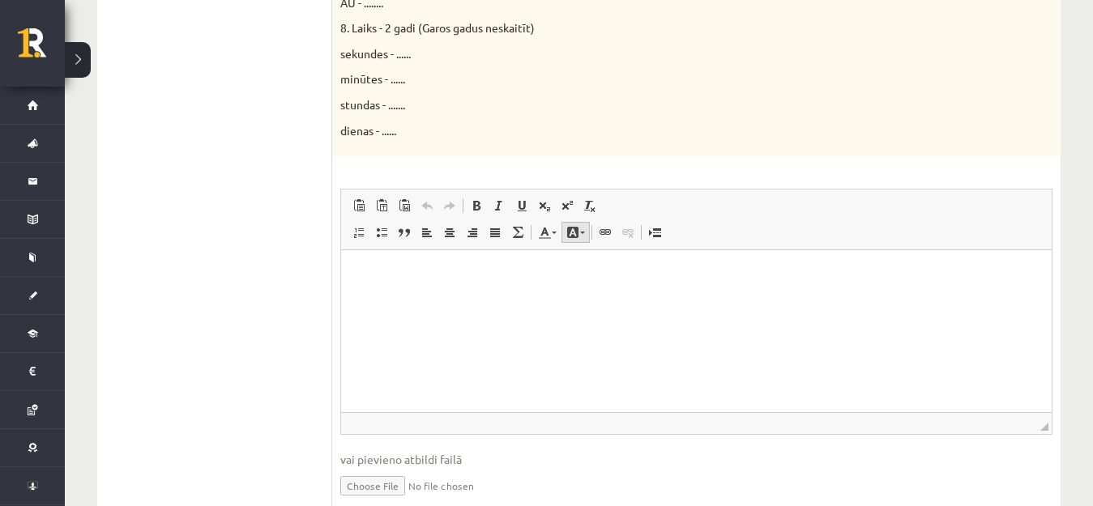
scroll to position [1048, 0]
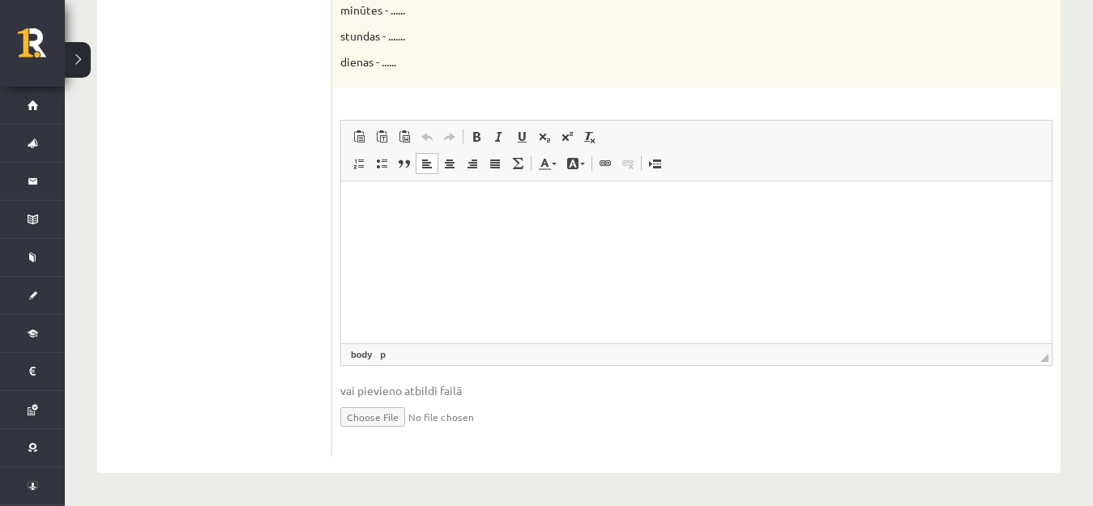
click at [364, 202] on p "Bagātinātā teksta redaktors, wiswyg-editor-user-answer-47024832677780" at bounding box center [696, 206] width 678 height 17
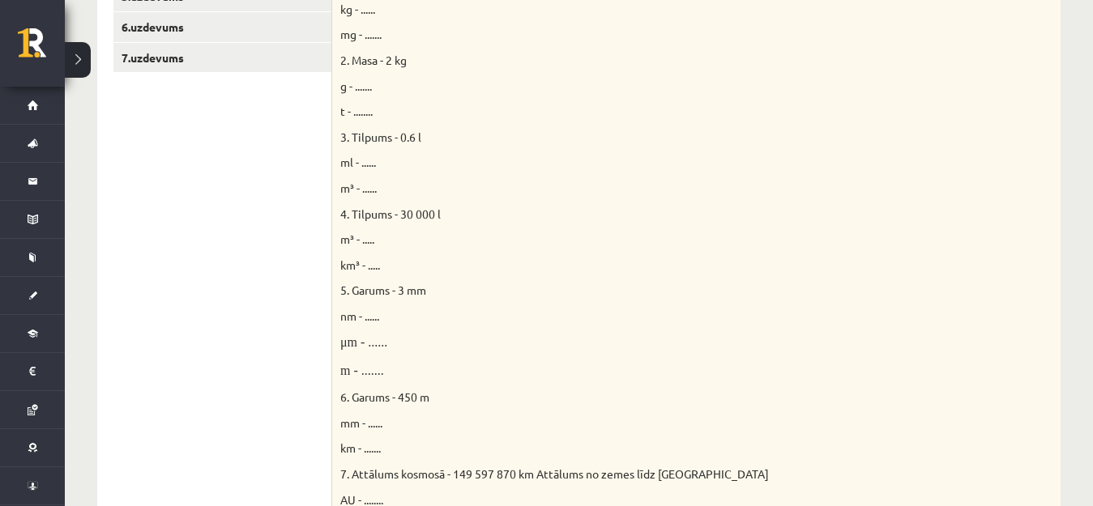
scroll to position [399, 0]
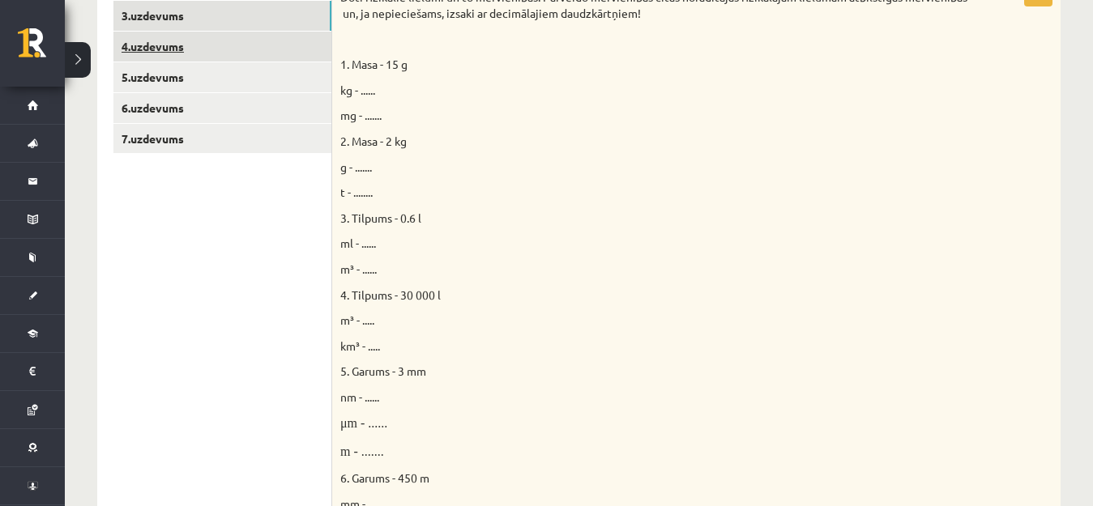
click at [209, 55] on link "4.uzdevums" at bounding box center [222, 47] width 218 height 30
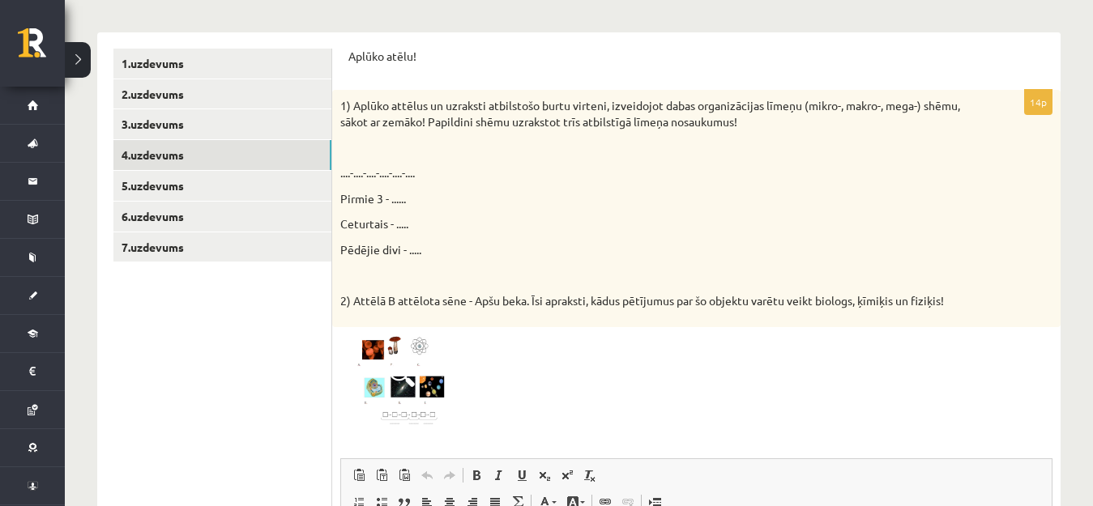
scroll to position [318, 0]
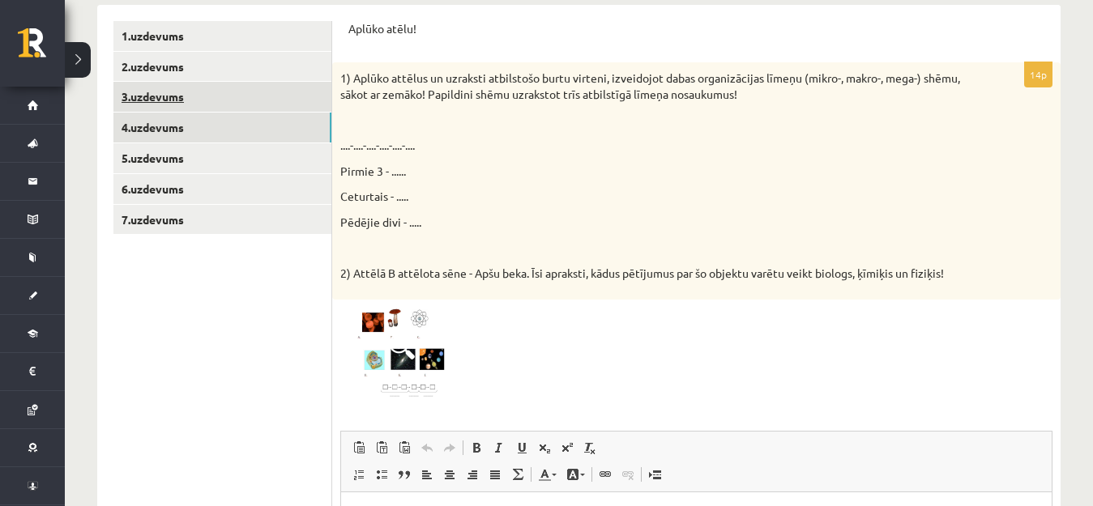
click at [219, 96] on link "3.uzdevums" at bounding box center [222, 97] width 218 height 30
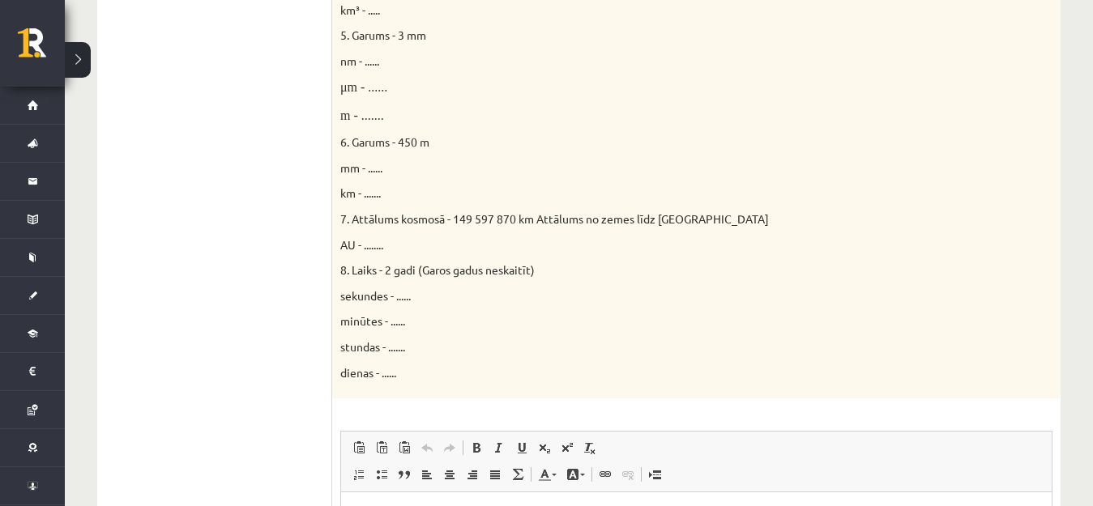
scroll to position [1048, 0]
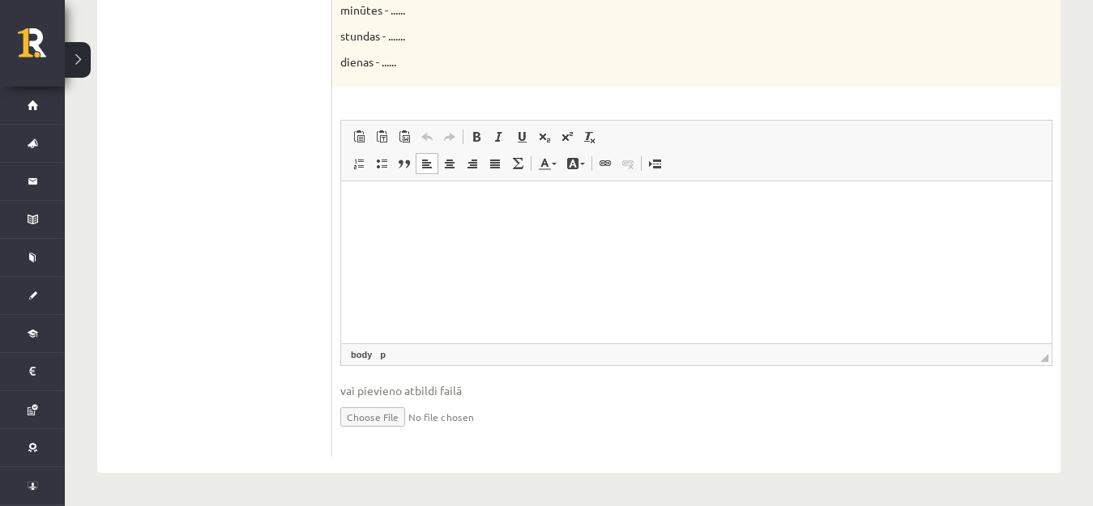
click at [417, 204] on p "Bagātinātā teksta redaktors, wiswyg-editor-user-answer-47024964033600" at bounding box center [696, 206] width 678 height 17
drag, startPoint x: 395, startPoint y: 203, endPoint x: 352, endPoint y: 196, distance: 43.4
click at [352, 196] on html "******" at bounding box center [696, 205] width 711 height 49
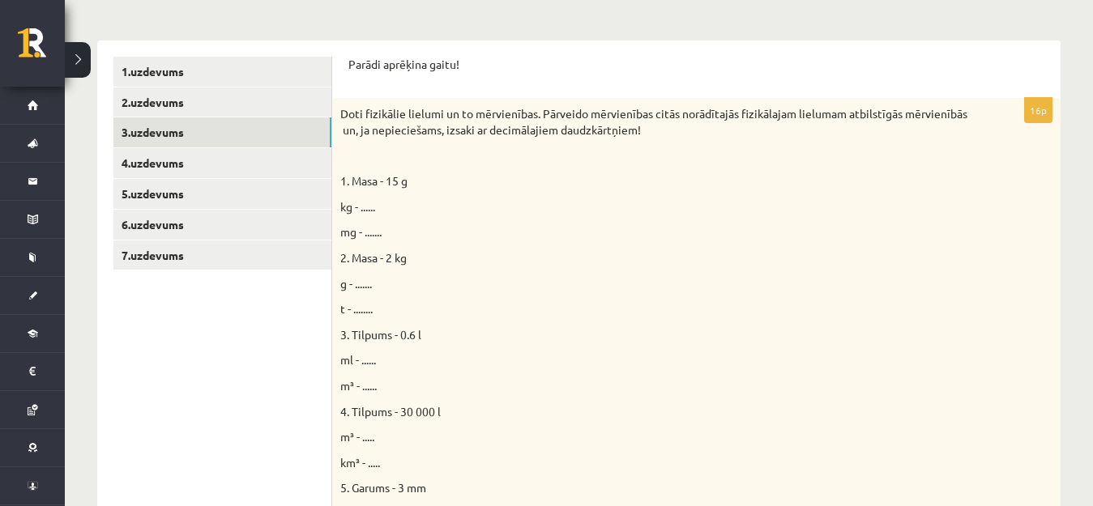
scroll to position [237, 0]
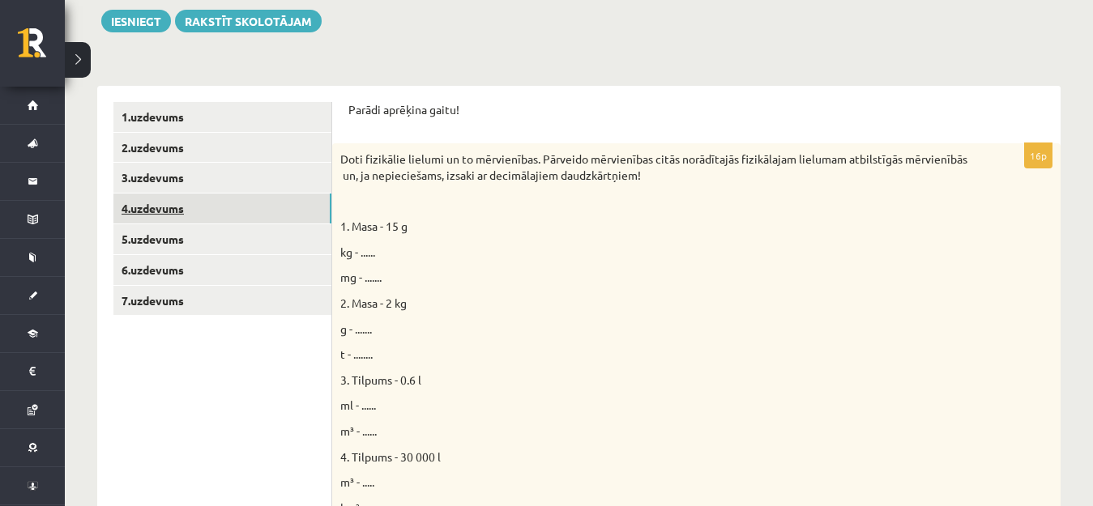
click at [174, 207] on link "4.uzdevums" at bounding box center [222, 209] width 218 height 30
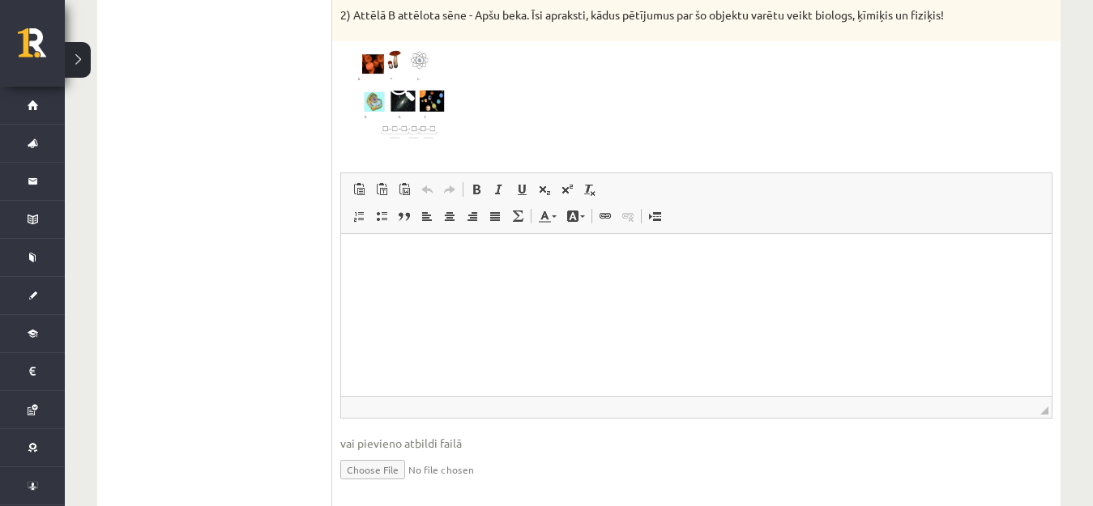
scroll to position [549, 0]
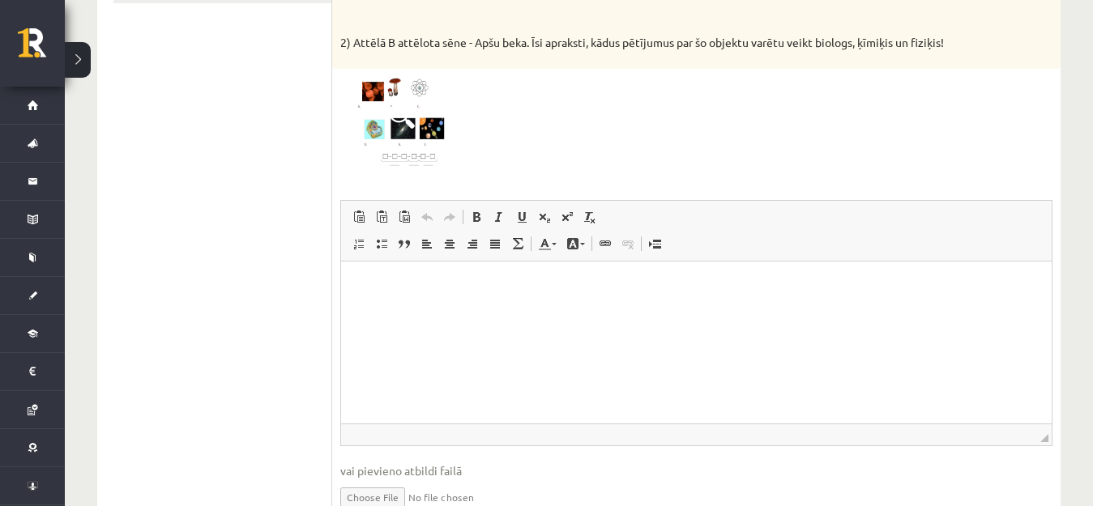
click at [415, 148] on img at bounding box center [401, 123] width 122 height 92
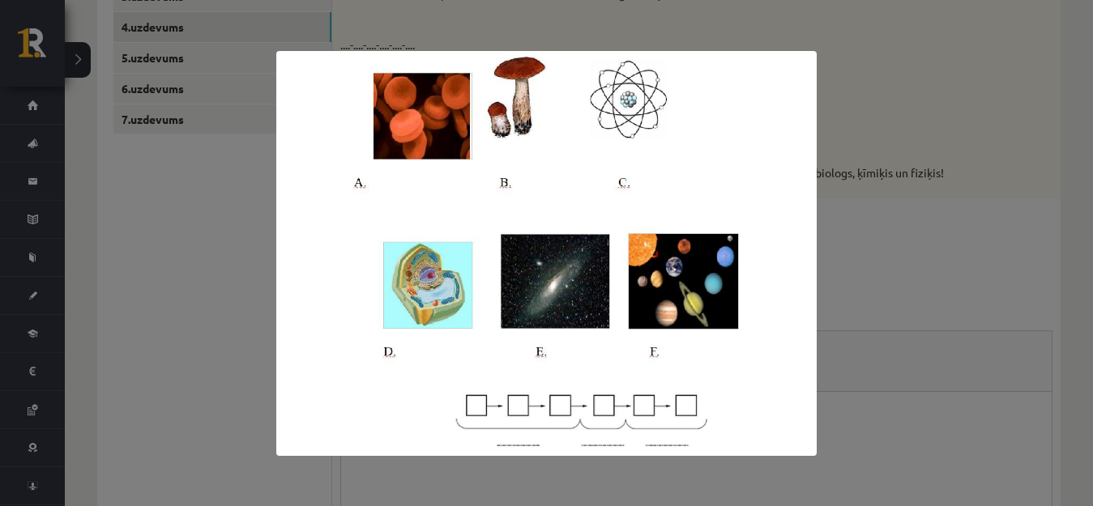
scroll to position [387, 0]
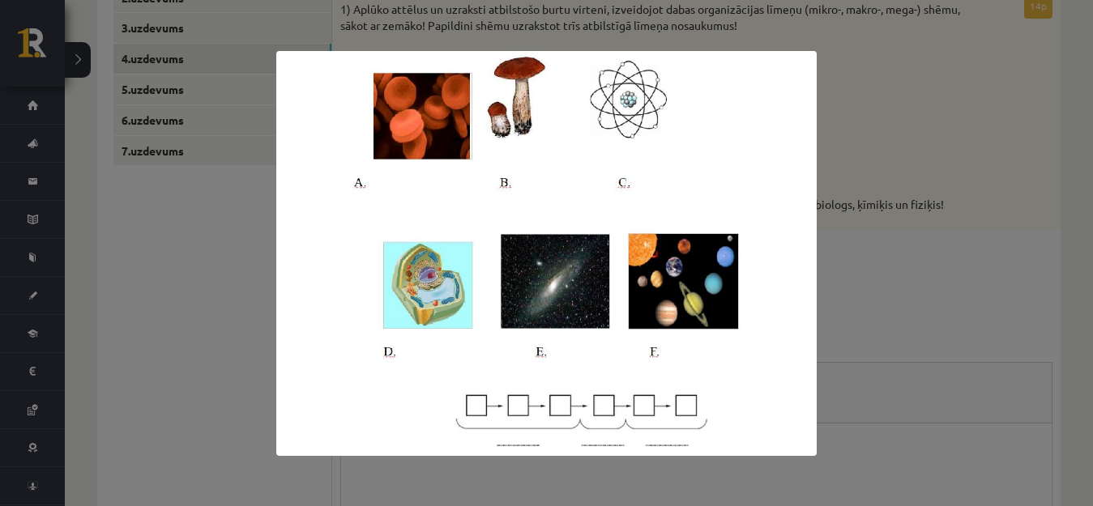
click at [202, 247] on div at bounding box center [546, 253] width 1093 height 506
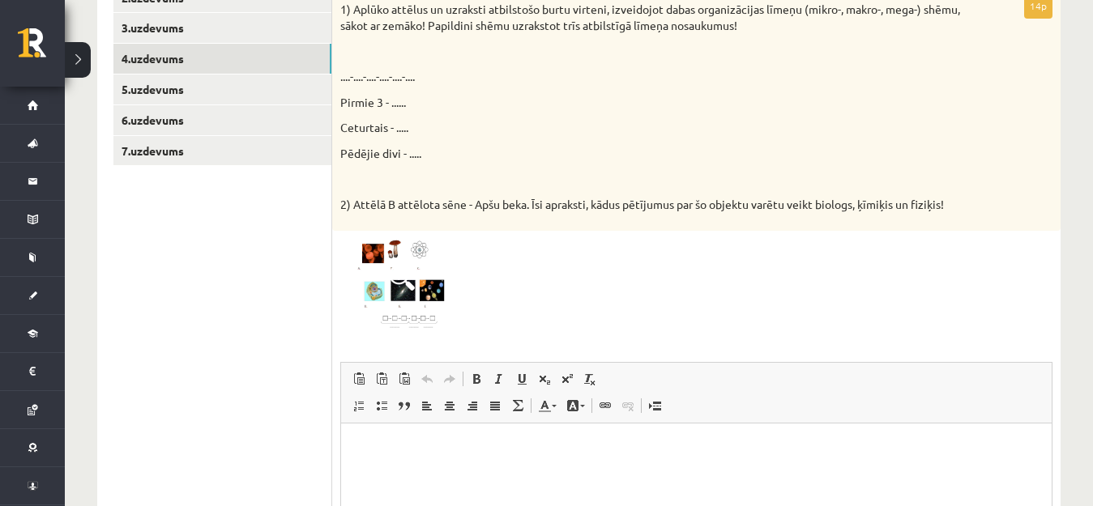
click at [425, 276] on img at bounding box center [401, 285] width 122 height 92
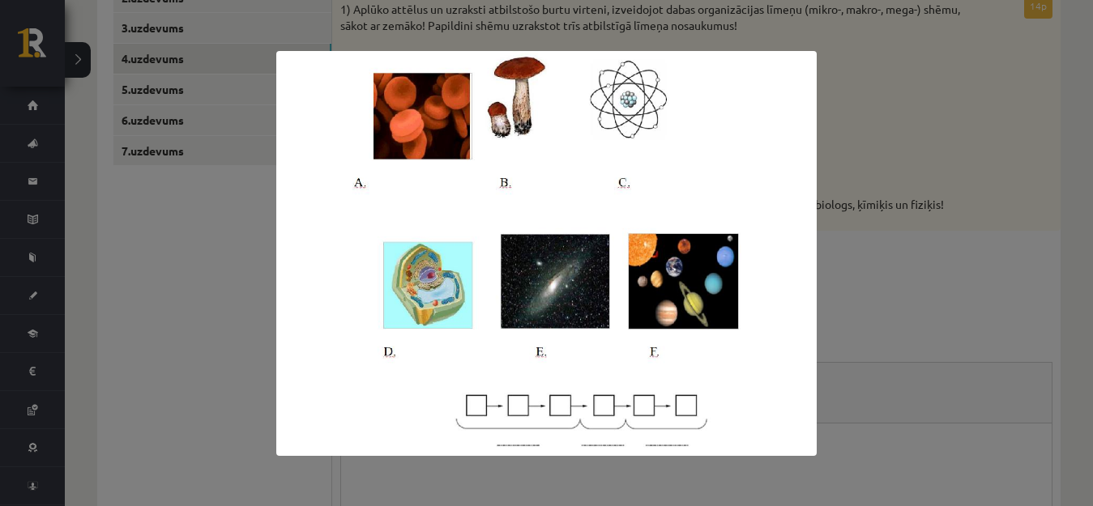
click at [271, 250] on div at bounding box center [546, 253] width 1093 height 506
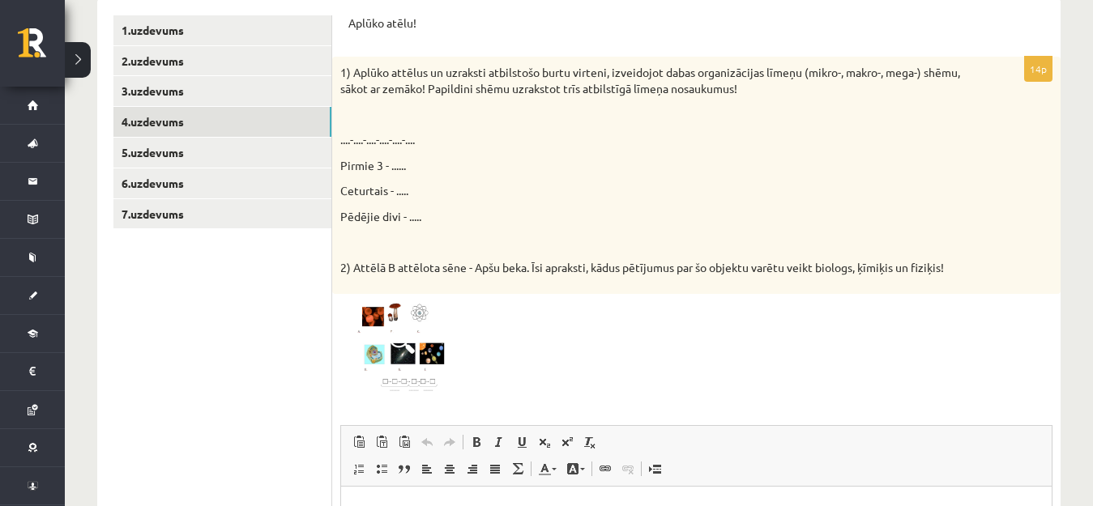
scroll to position [306, 0]
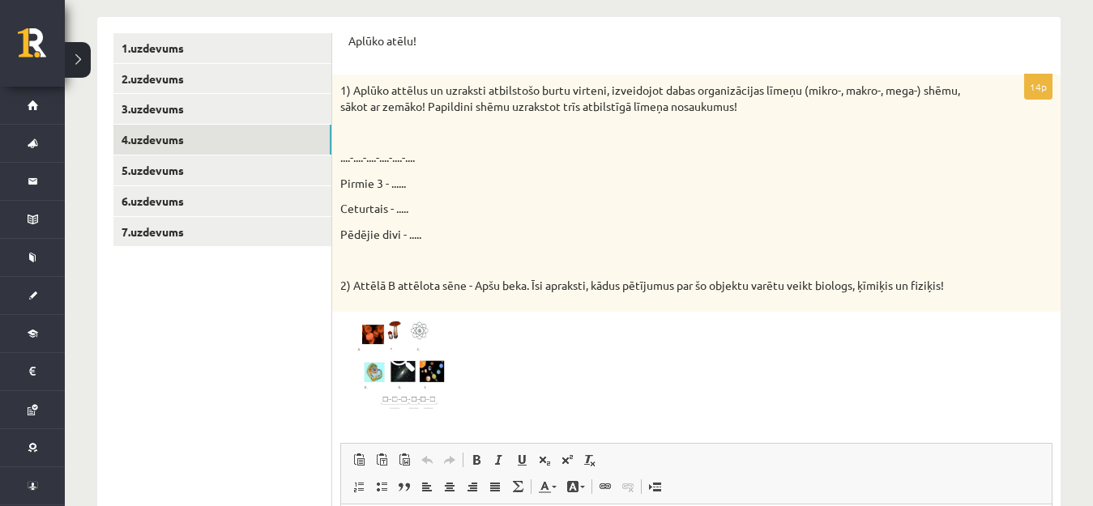
click at [370, 365] on img at bounding box center [401, 366] width 122 height 92
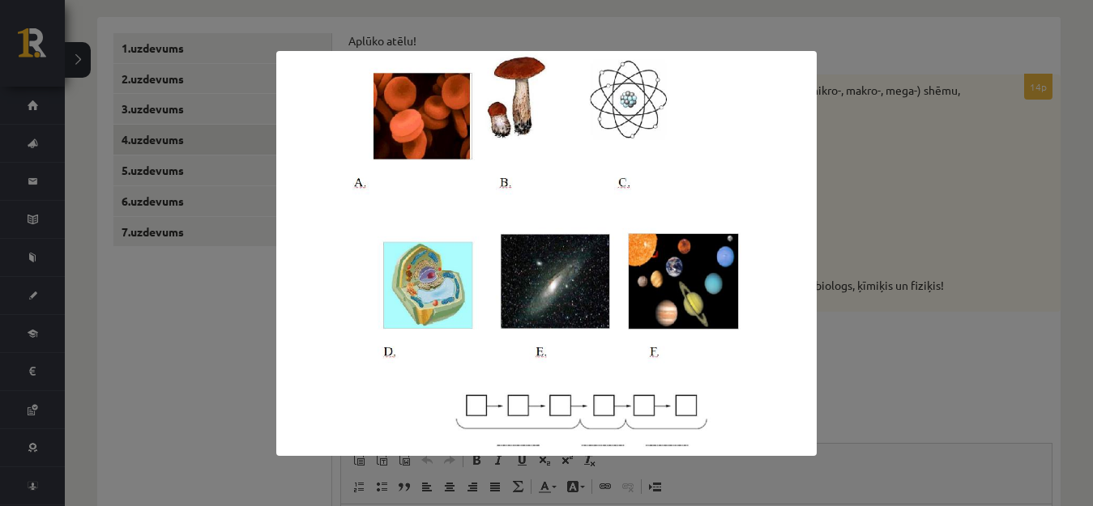
click at [933, 258] on div at bounding box center [546, 253] width 1093 height 506
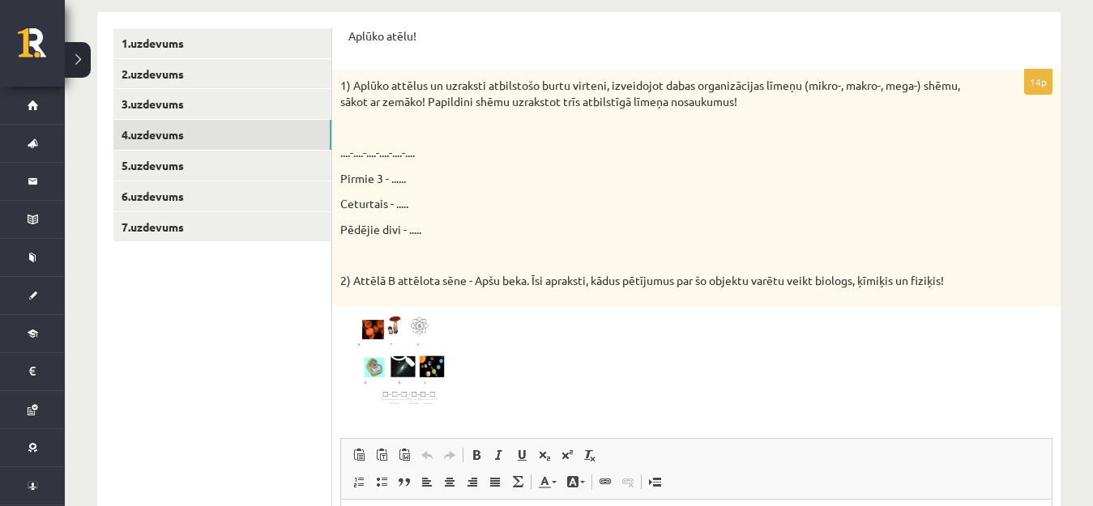
scroll to position [549, 0]
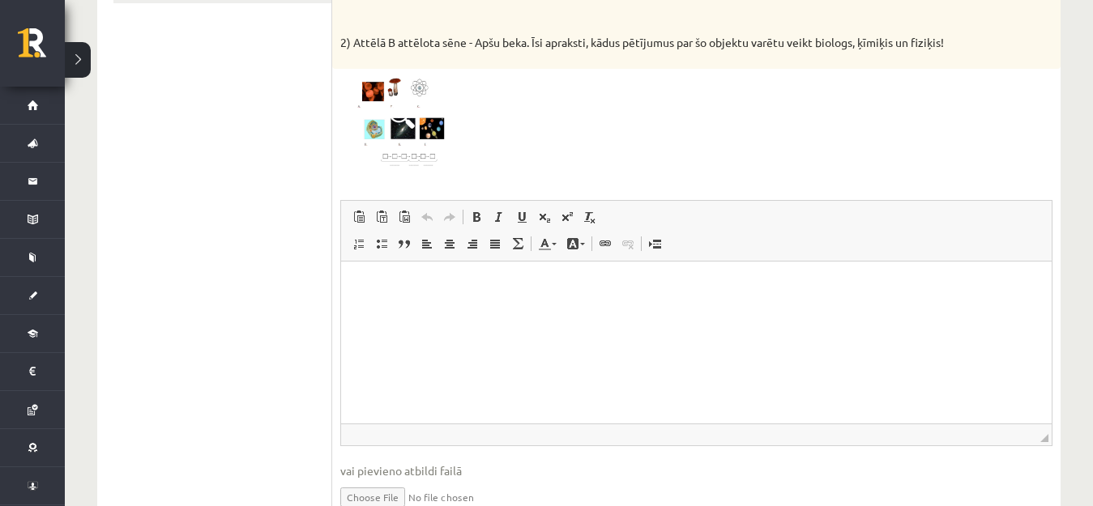
click at [387, 109] on img at bounding box center [401, 123] width 122 height 92
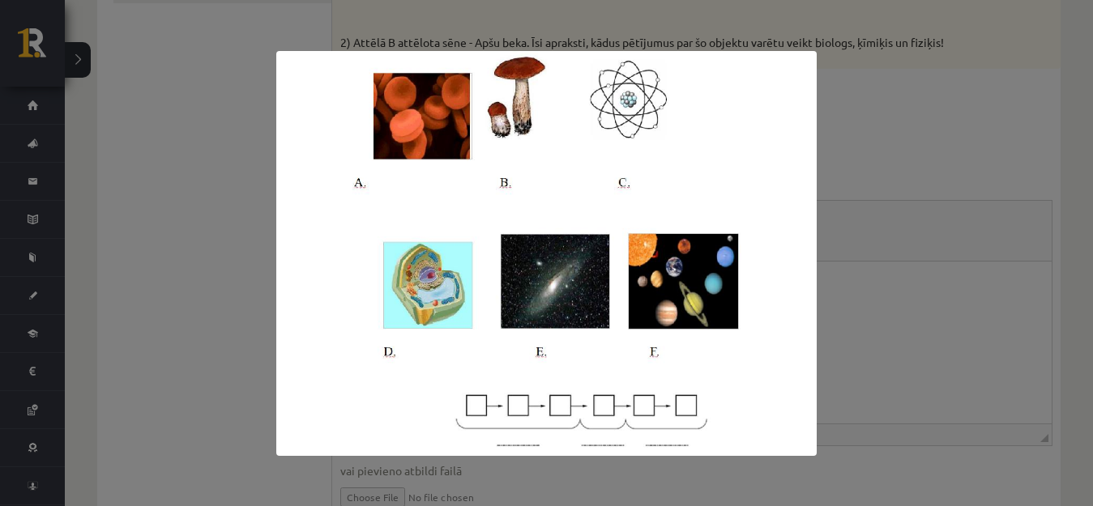
click at [915, 183] on div at bounding box center [546, 253] width 1093 height 506
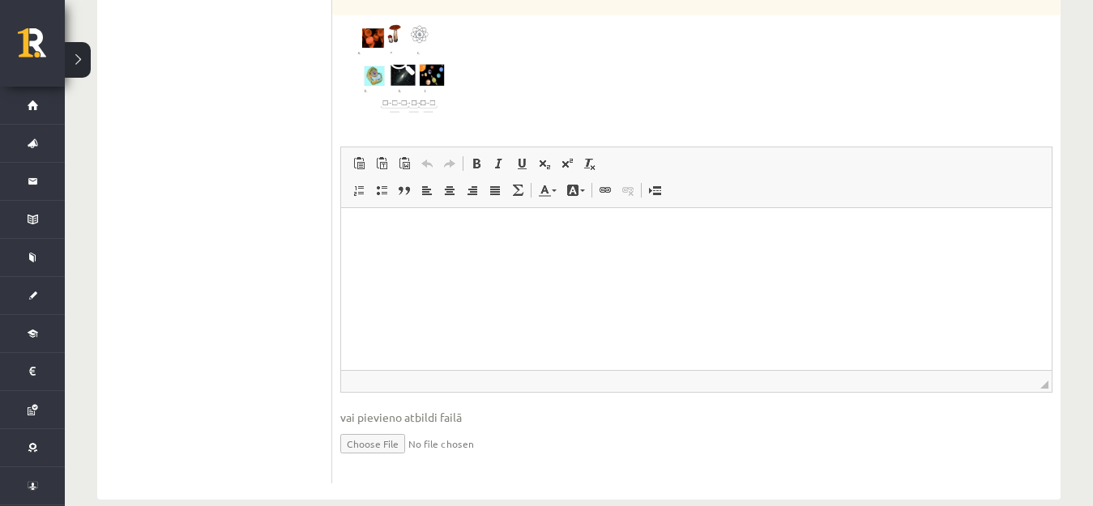
scroll to position [630, 0]
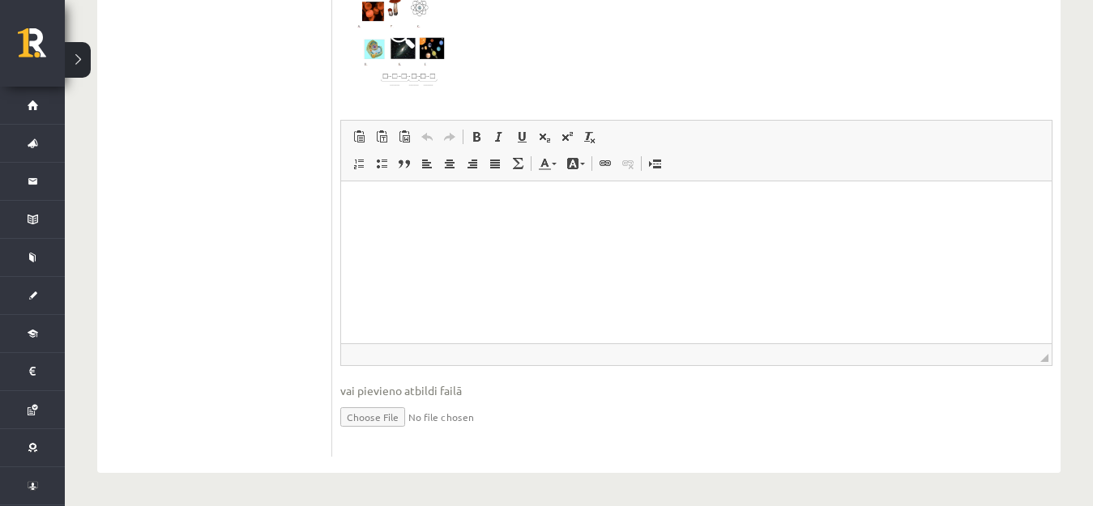
click at [410, 216] on html at bounding box center [696, 205] width 711 height 49
click at [409, 35] on span at bounding box center [402, 36] width 26 height 26
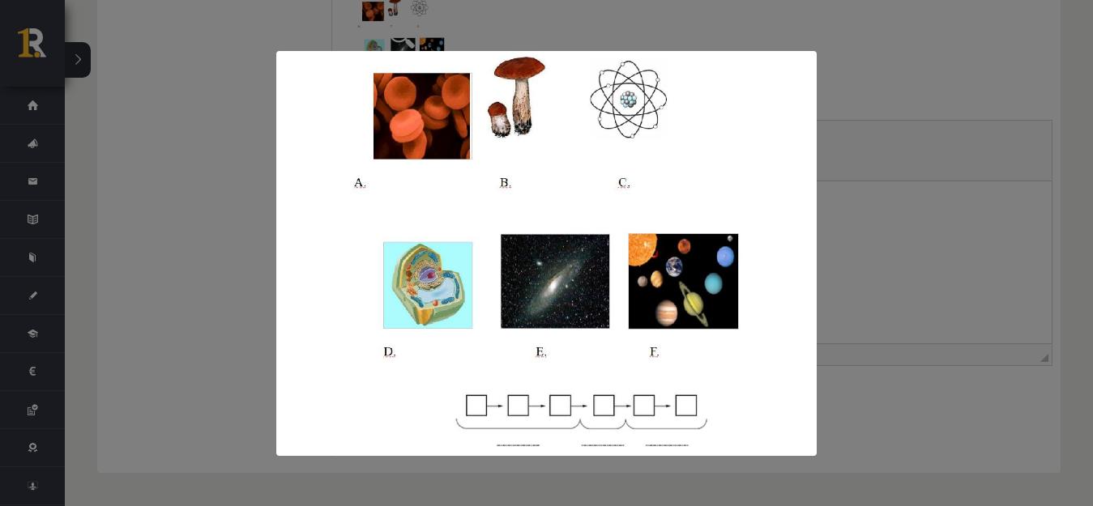
click at [903, 275] on div at bounding box center [546, 253] width 1093 height 506
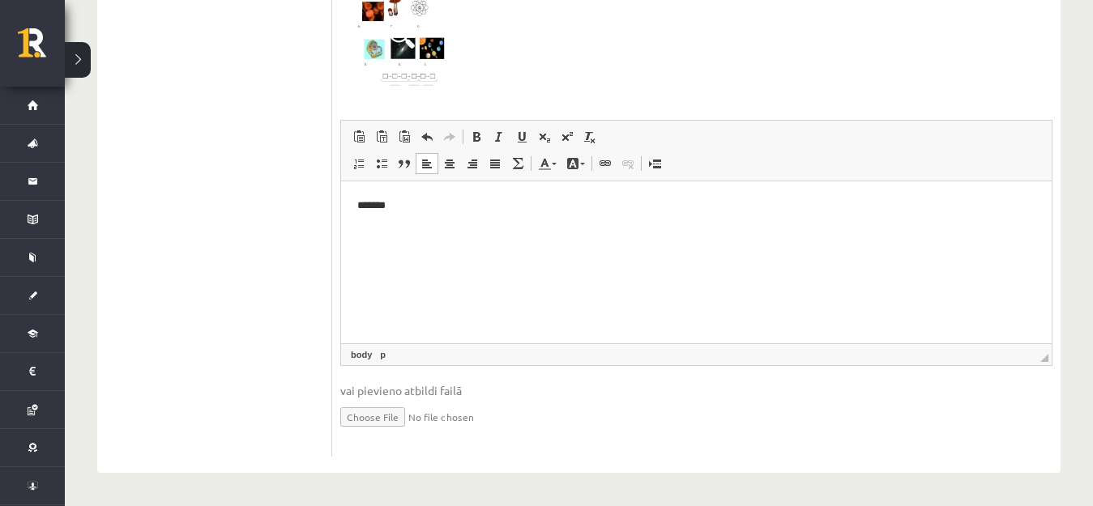
click at [398, 207] on p "*******" at bounding box center [696, 206] width 678 height 17
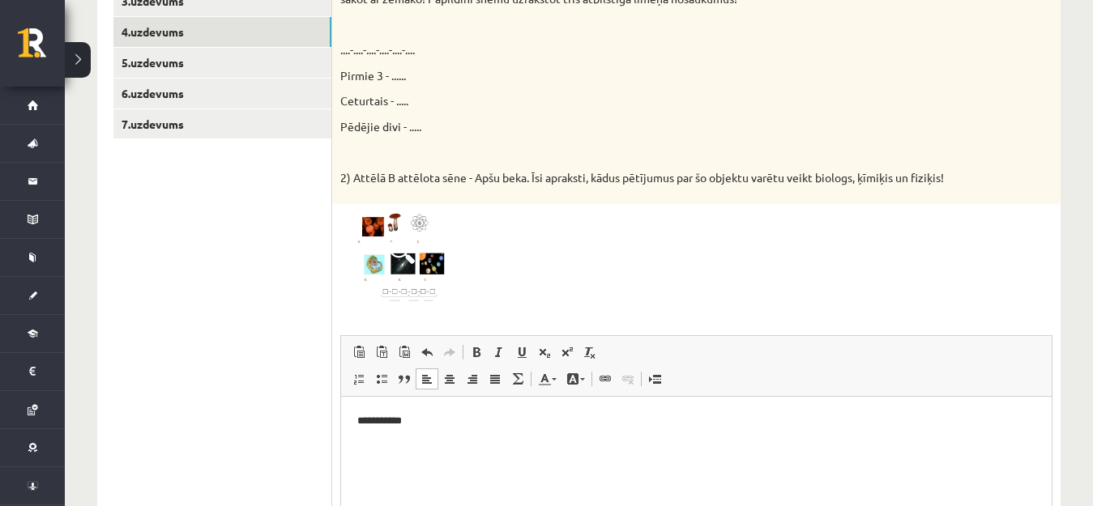
scroll to position [306, 0]
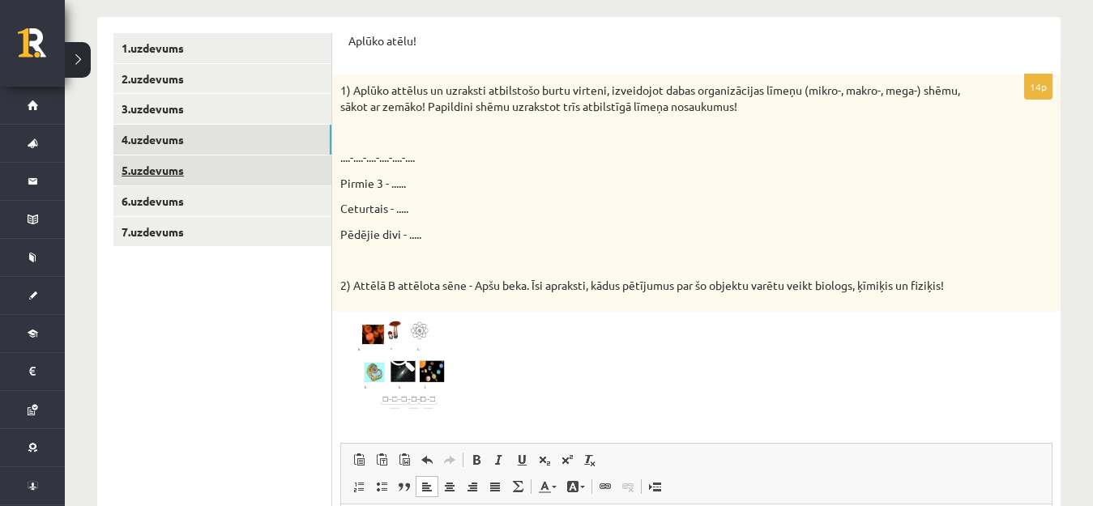
click at [210, 164] on link "5.uzdevums" at bounding box center [222, 171] width 218 height 30
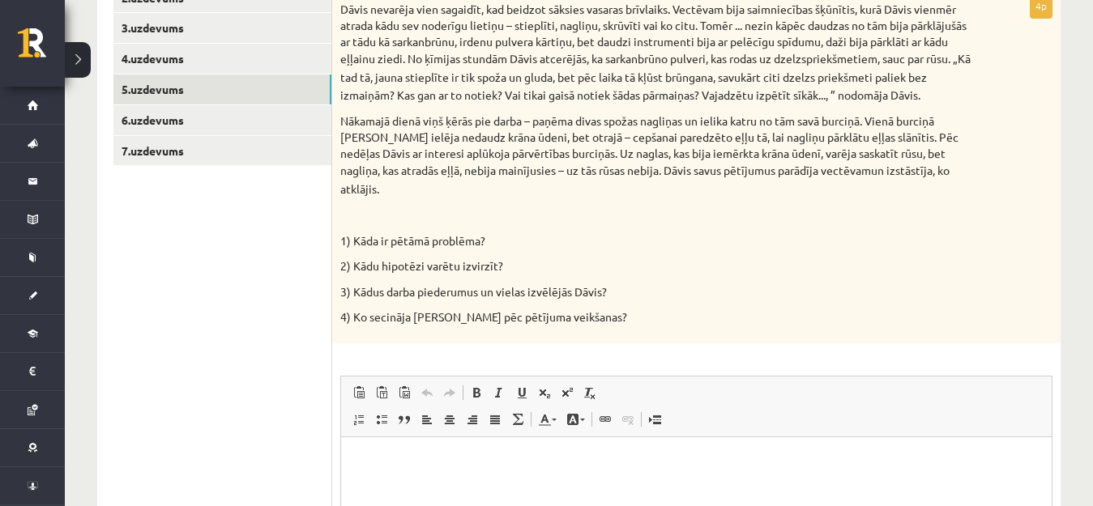
scroll to position [549, 0]
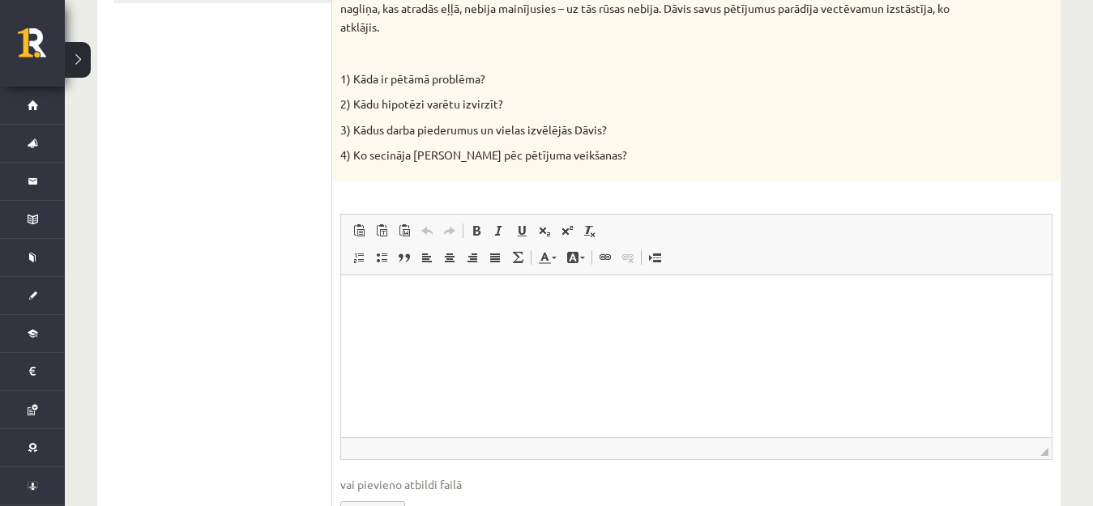
click at [398, 294] on p "Bagātinātā teksta redaktors, wiswyg-editor-user-answer-47024756135160" at bounding box center [696, 299] width 678 height 17
click at [450, 305] on p "**********" at bounding box center [696, 299] width 678 height 17
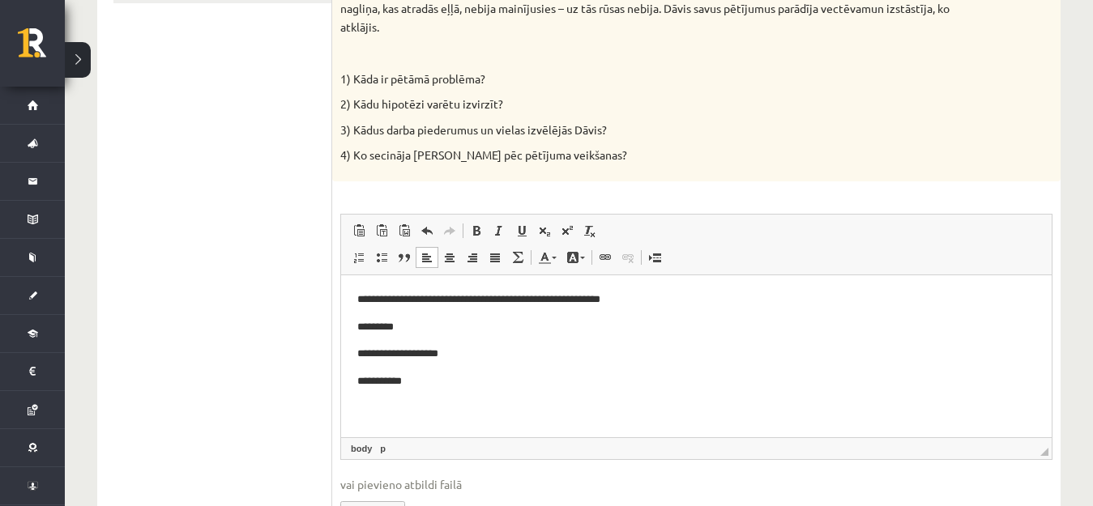
click at [429, 327] on p "*********" at bounding box center [696, 326] width 678 height 17
click at [662, 294] on p "**********" at bounding box center [696, 299] width 678 height 17
click at [416, 323] on p "*********" at bounding box center [696, 326] width 678 height 17
click at [587, 328] on p "**********" at bounding box center [696, 326] width 678 height 17
click at [456, 344] on body "**********" at bounding box center [696, 340] width 678 height 99
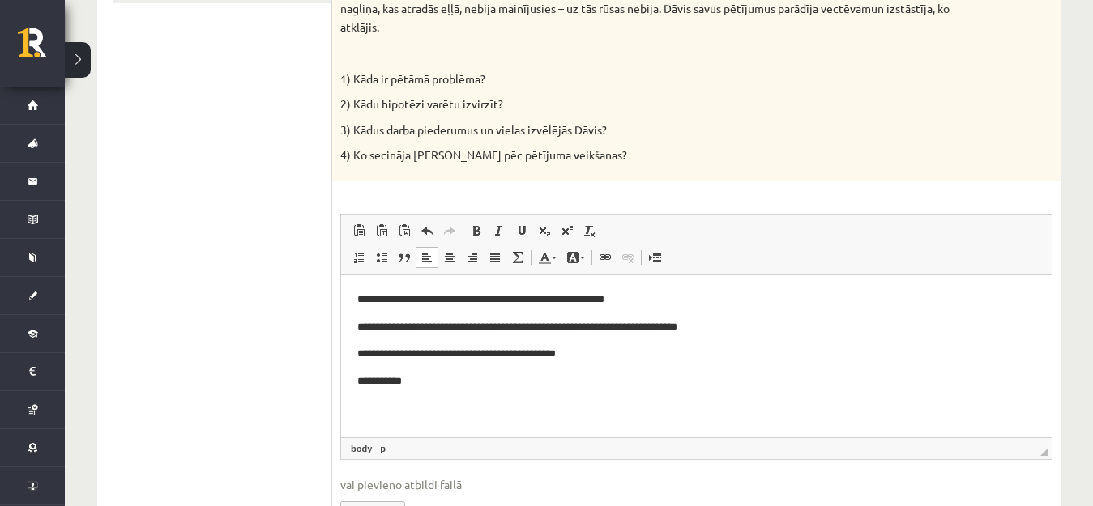
click at [396, 386] on p "**********" at bounding box center [696, 381] width 678 height 17
click at [414, 377] on p "**********" at bounding box center [696, 381] width 678 height 17
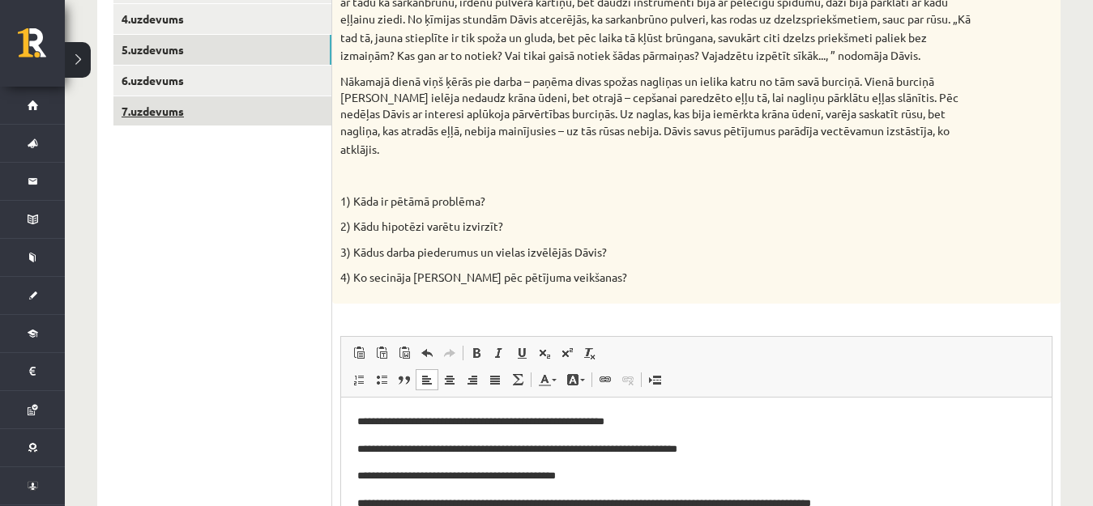
scroll to position [387, 0]
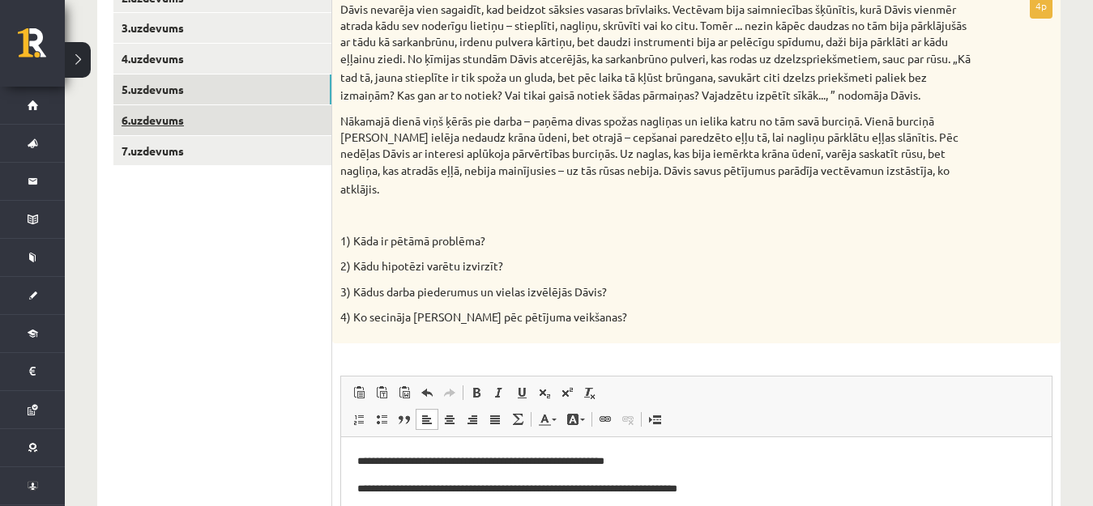
click at [188, 110] on link "6.uzdevums" at bounding box center [222, 120] width 218 height 30
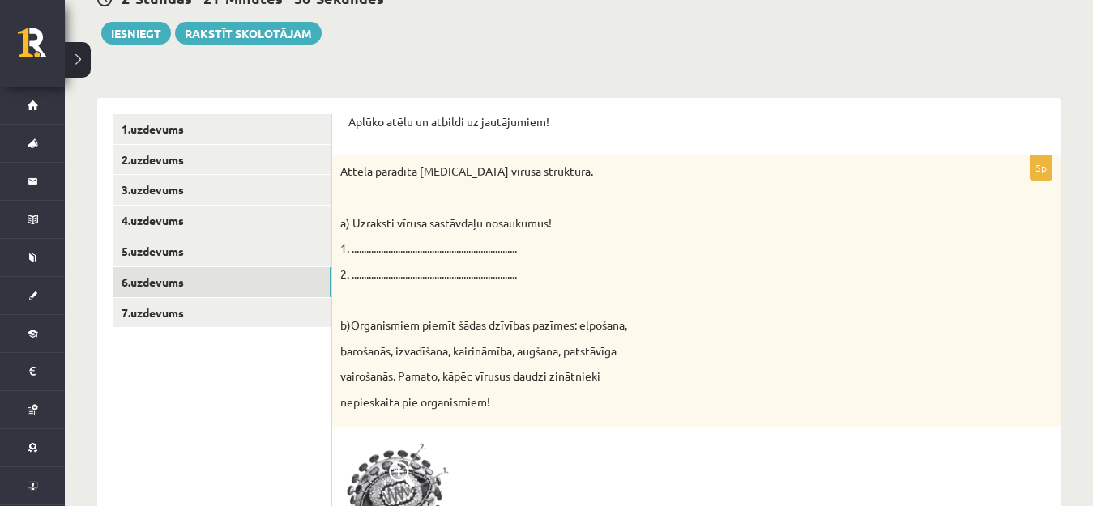
scroll to position [306, 0]
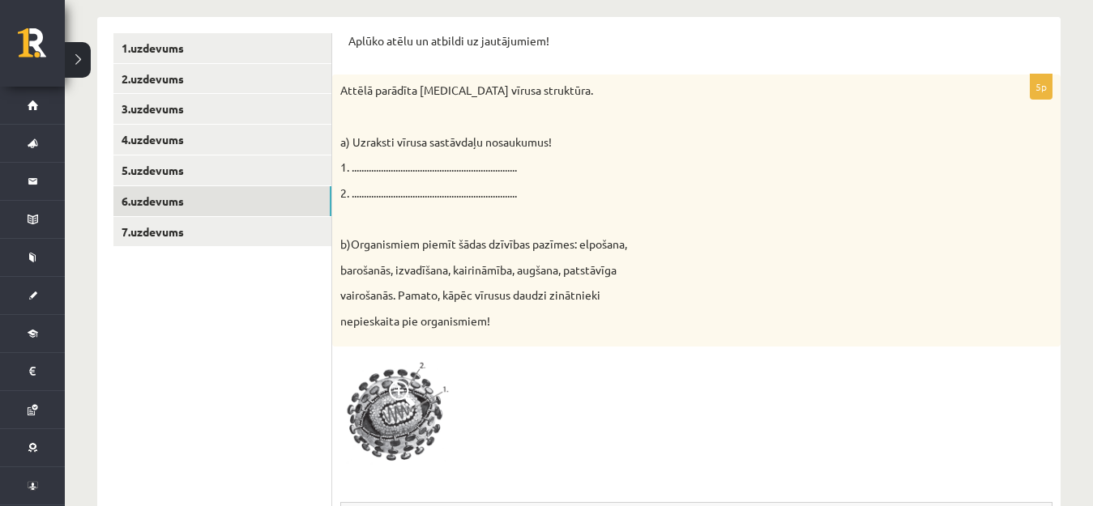
click at [395, 382] on span at bounding box center [402, 394] width 26 height 26
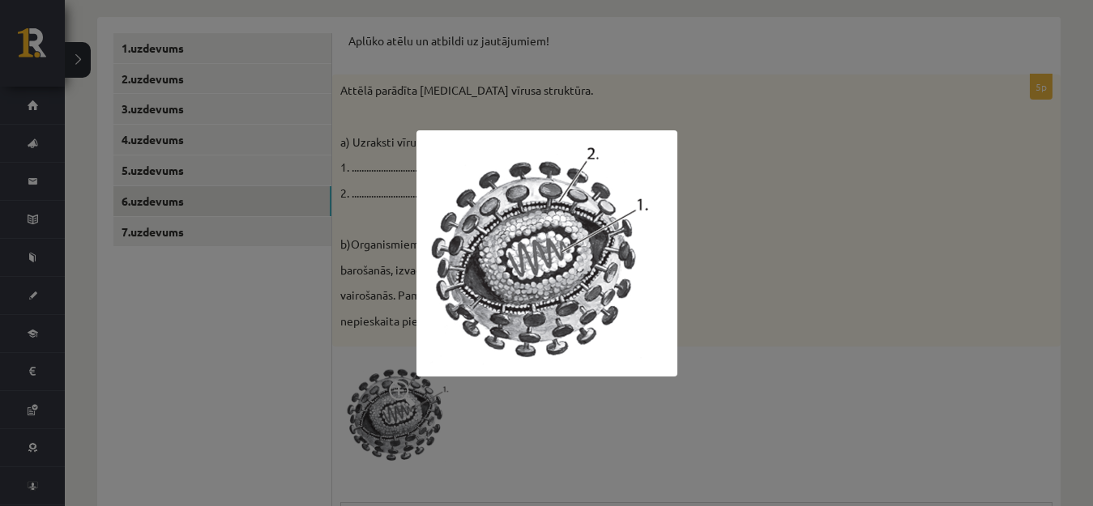
drag, startPoint x: 543, startPoint y: 390, endPoint x: 515, endPoint y: 373, distance: 32.4
click at [542, 390] on div at bounding box center [546, 253] width 1093 height 506
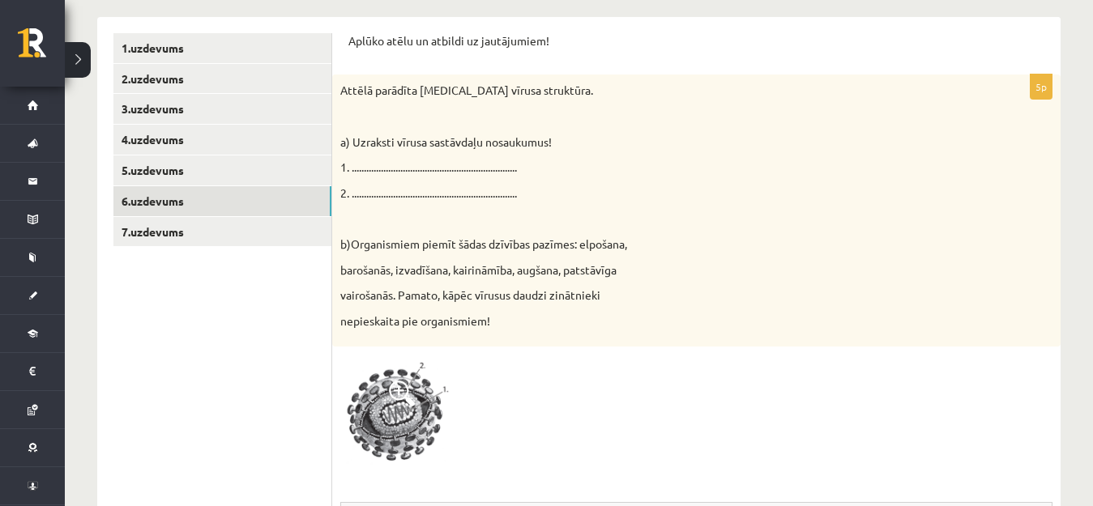
click at [420, 409] on img at bounding box center [401, 412] width 122 height 115
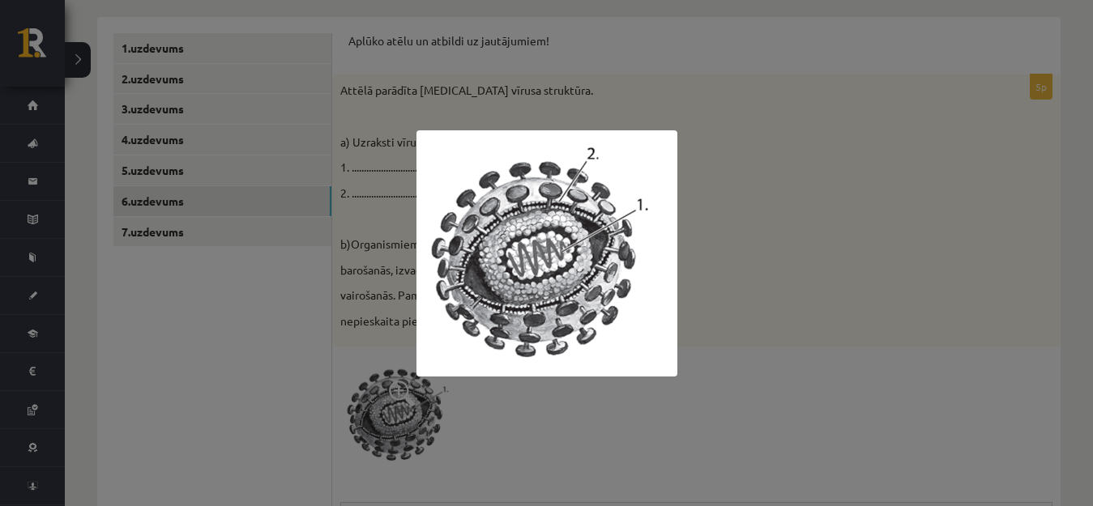
click at [761, 212] on div at bounding box center [546, 253] width 1093 height 506
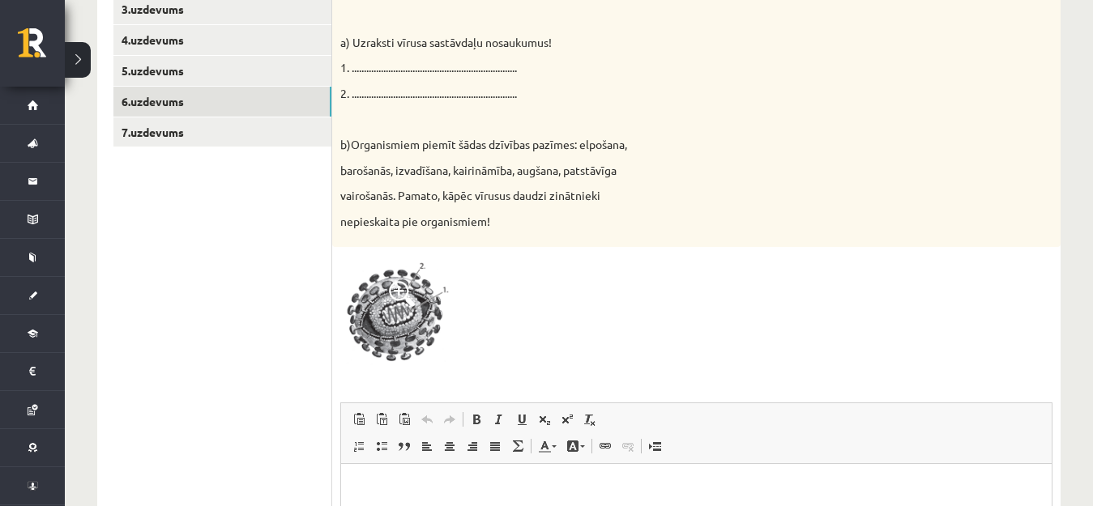
scroll to position [630, 0]
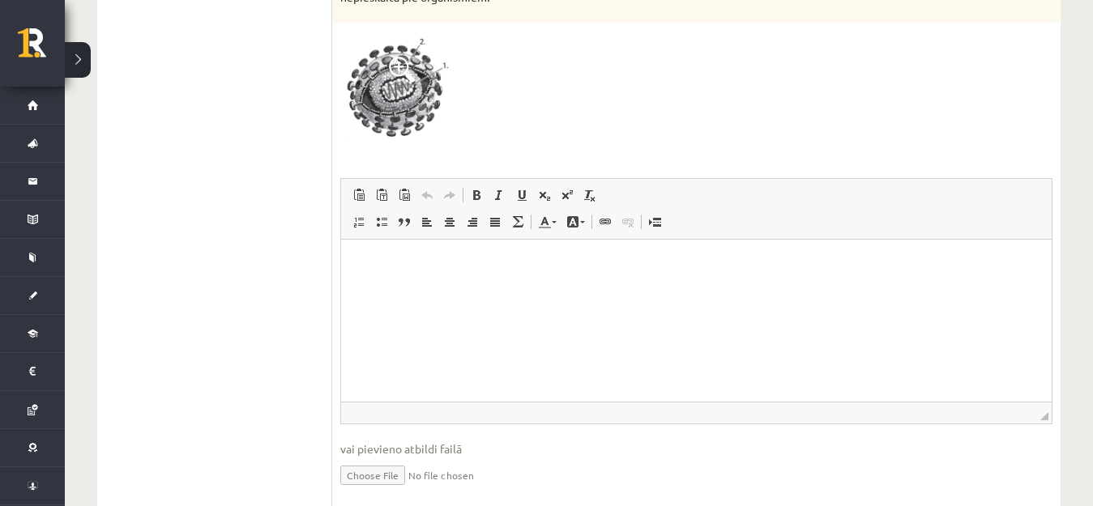
click at [393, 280] on html at bounding box center [696, 263] width 711 height 49
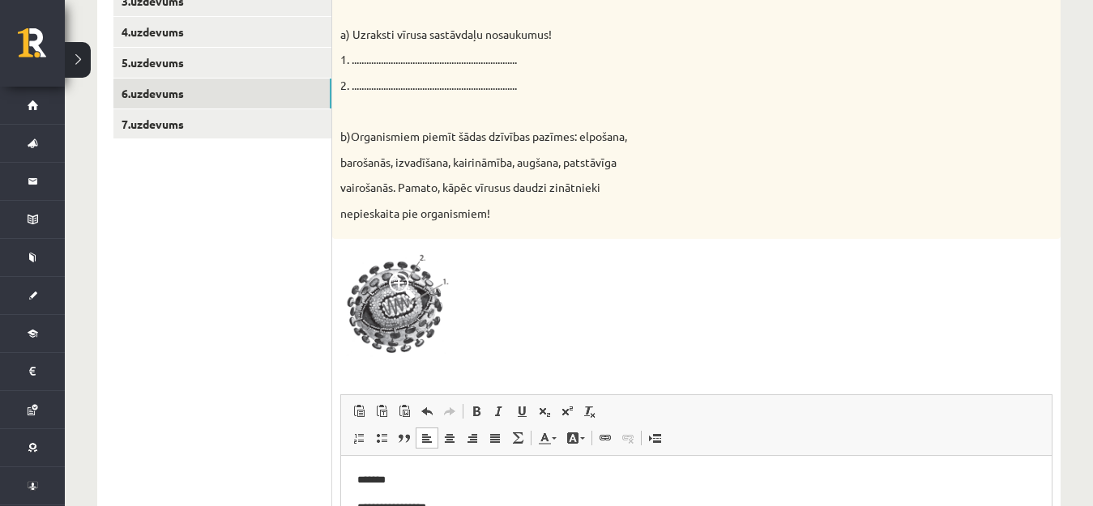
scroll to position [387, 0]
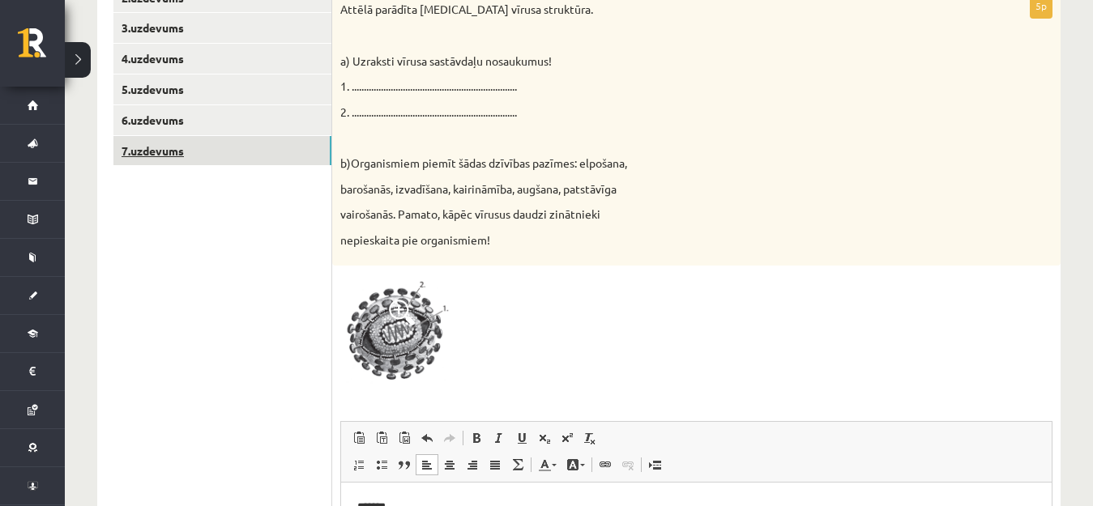
click at [194, 158] on link "7.uzdevums" at bounding box center [222, 151] width 218 height 30
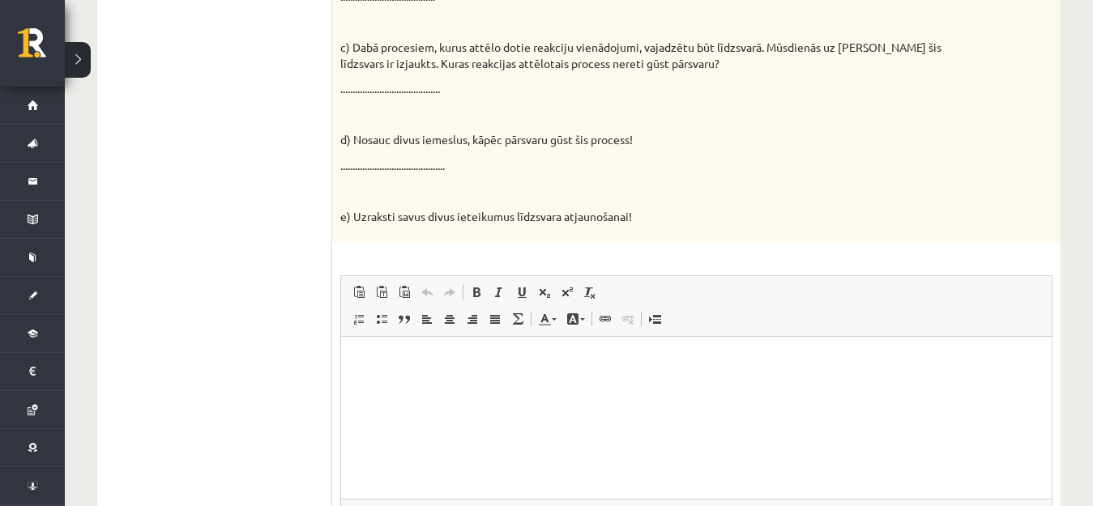
scroll to position [789, 0]
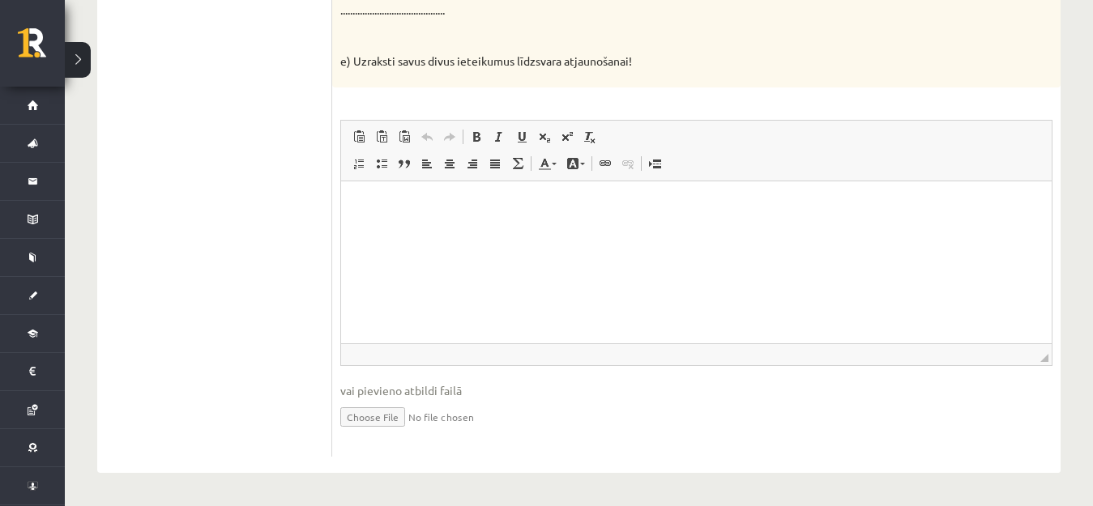
click at [413, 198] on p "Bagātinātā teksta redaktors, wiswyg-editor-user-answer-47024831404500" at bounding box center [696, 205] width 678 height 17
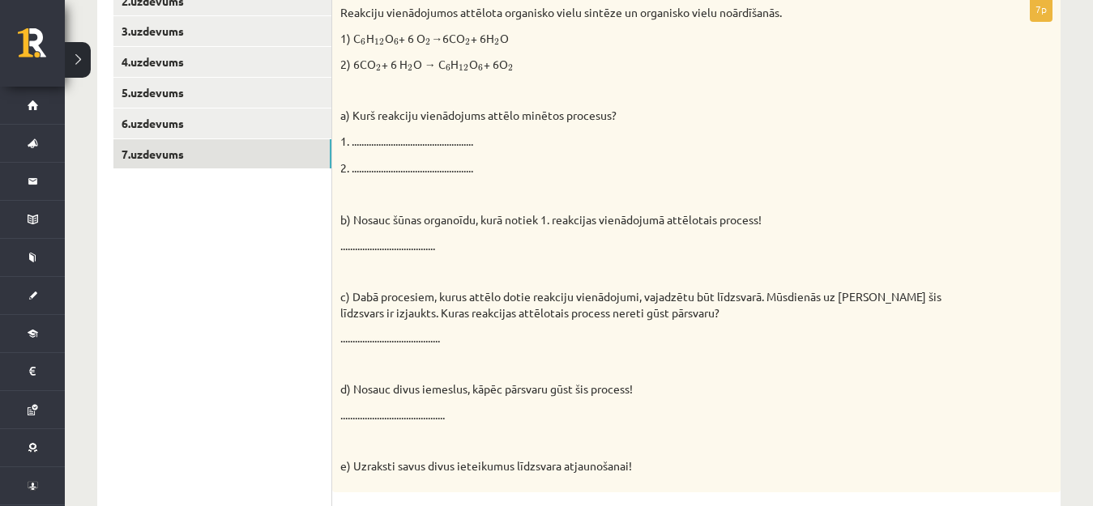
scroll to position [303, 0]
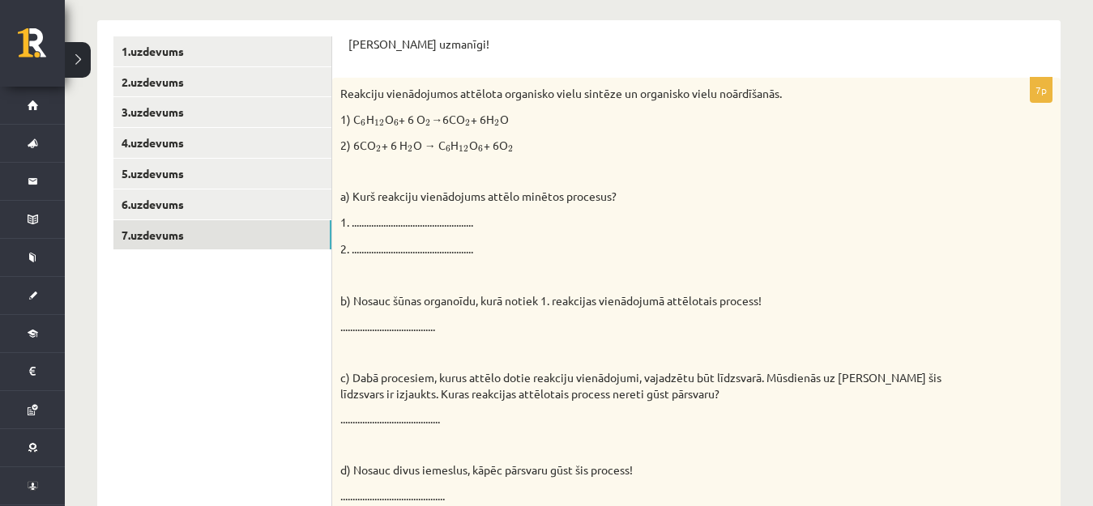
click at [429, 218] on p "1. .................................................." at bounding box center [655, 223] width 631 height 16
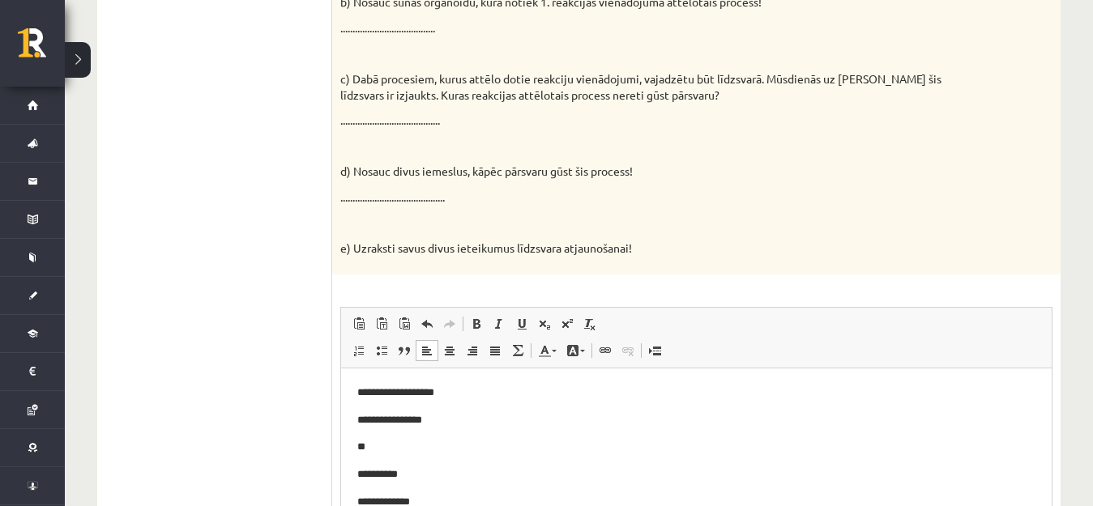
scroll to position [789, 0]
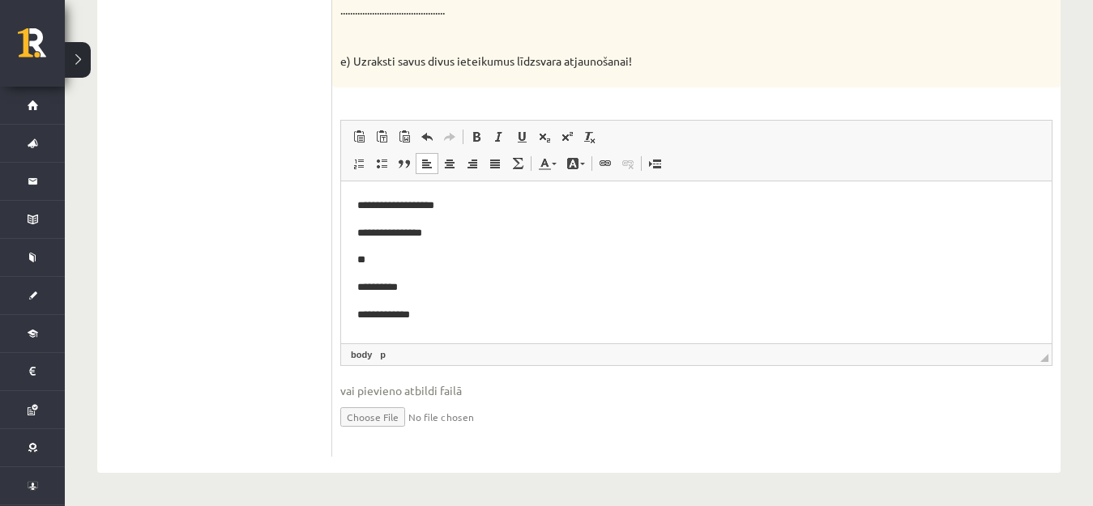
click at [438, 313] on p "**********" at bounding box center [696, 314] width 678 height 17
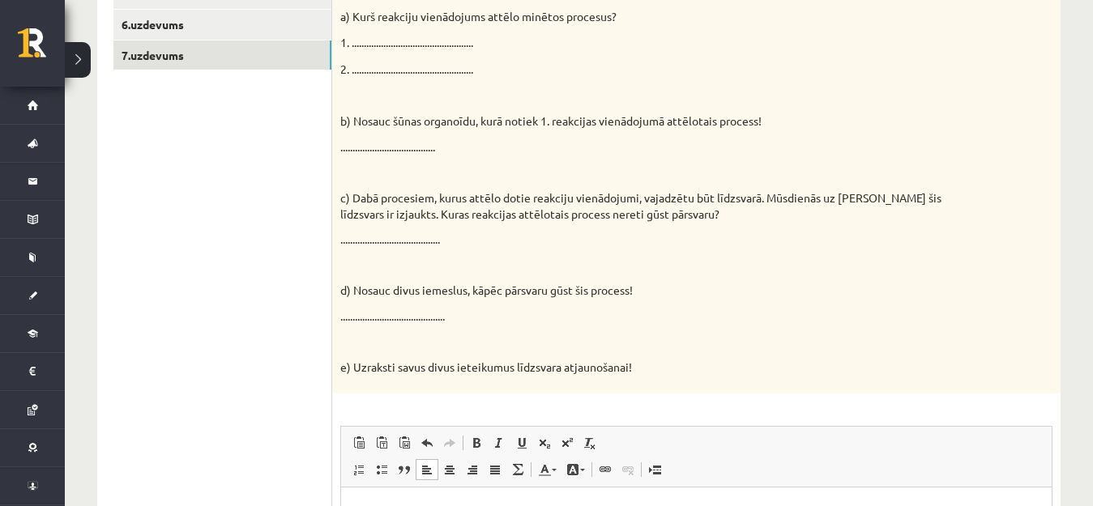
scroll to position [546, 0]
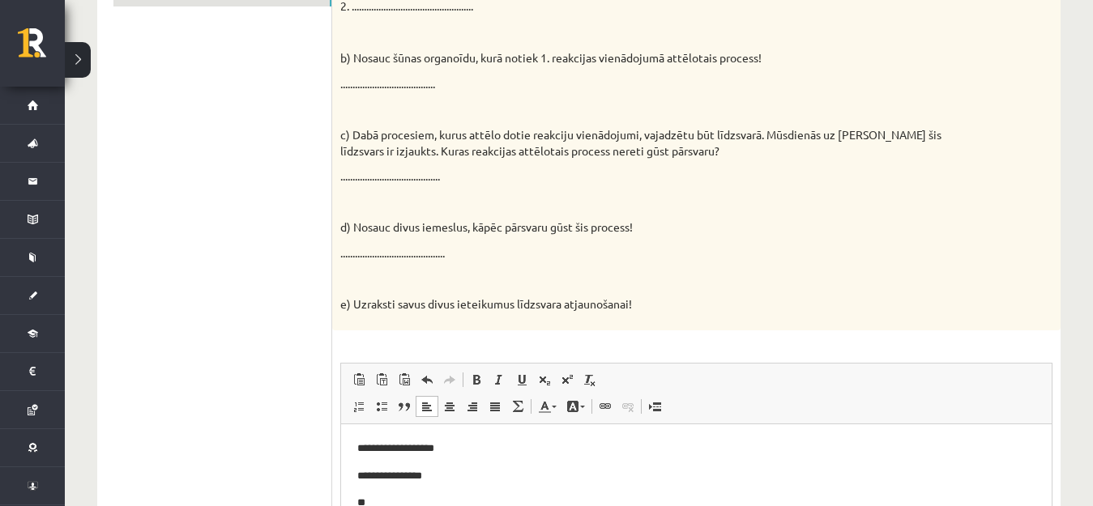
click at [519, 96] on div "Reakciju vienādojumos attēlota organisko vielu sintēze un organisko vielu noārd…" at bounding box center [696, 82] width 728 height 495
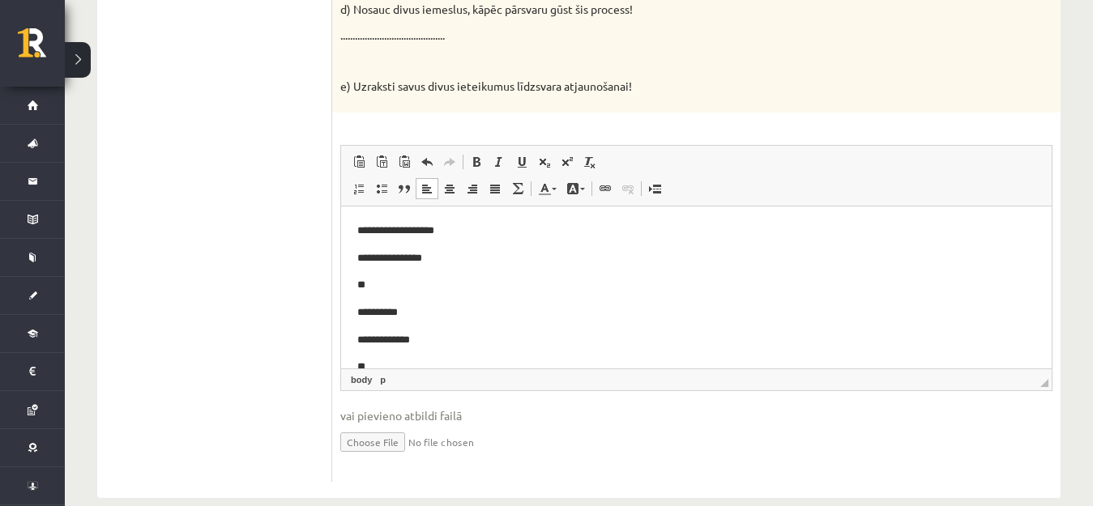
scroll to position [789, 0]
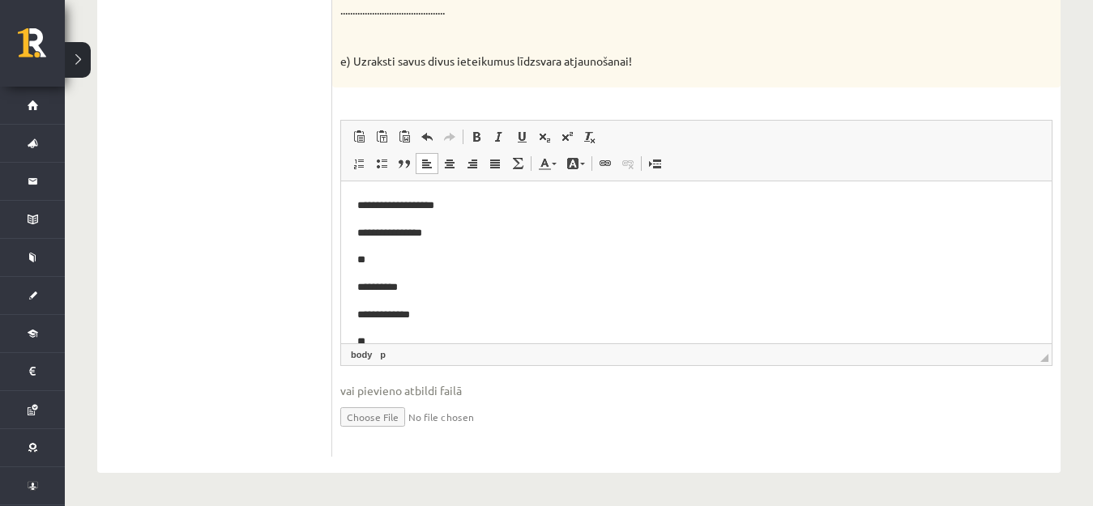
click at [408, 329] on body "**********" at bounding box center [696, 314] width 678 height 235
click at [383, 295] on p "**" at bounding box center [689, 291] width 664 height 17
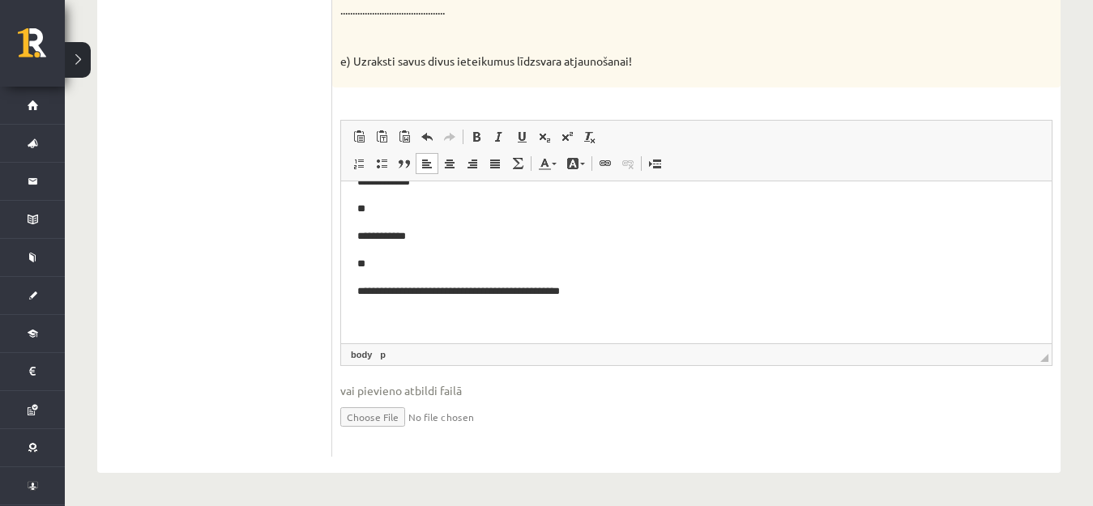
click at [498, 289] on p "**********" at bounding box center [689, 291] width 664 height 17
click at [604, 284] on p "**********" at bounding box center [689, 291] width 664 height 17
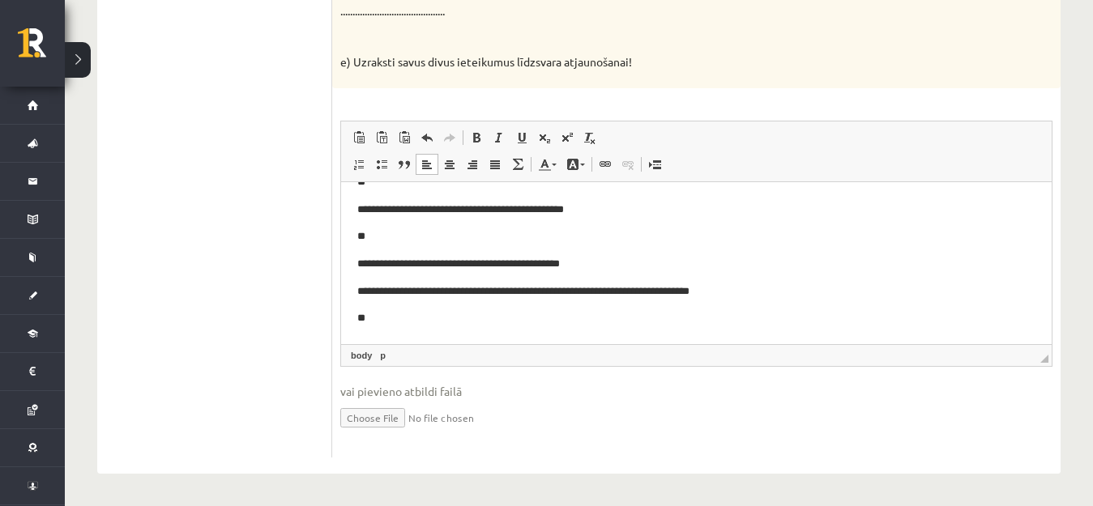
scroll to position [789, 0]
click at [412, 323] on p "**" at bounding box center [689, 317] width 664 height 17
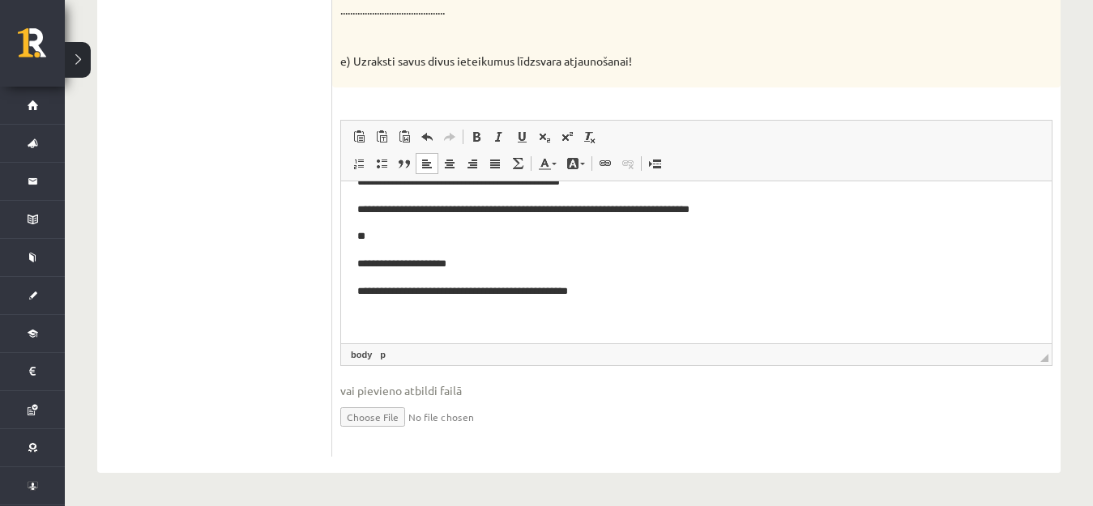
click at [406, 289] on p "**********" at bounding box center [689, 291] width 664 height 17
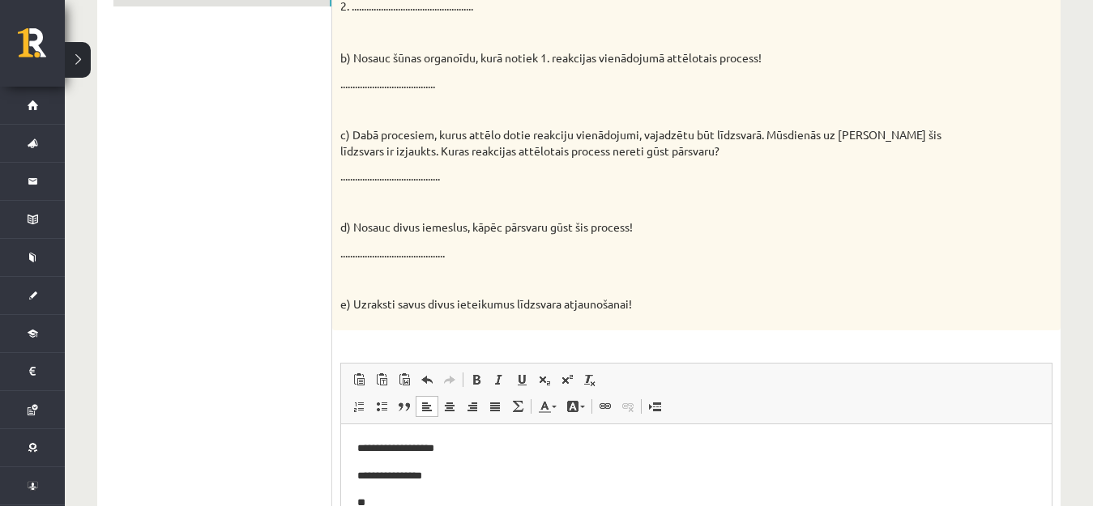
scroll to position [303, 0]
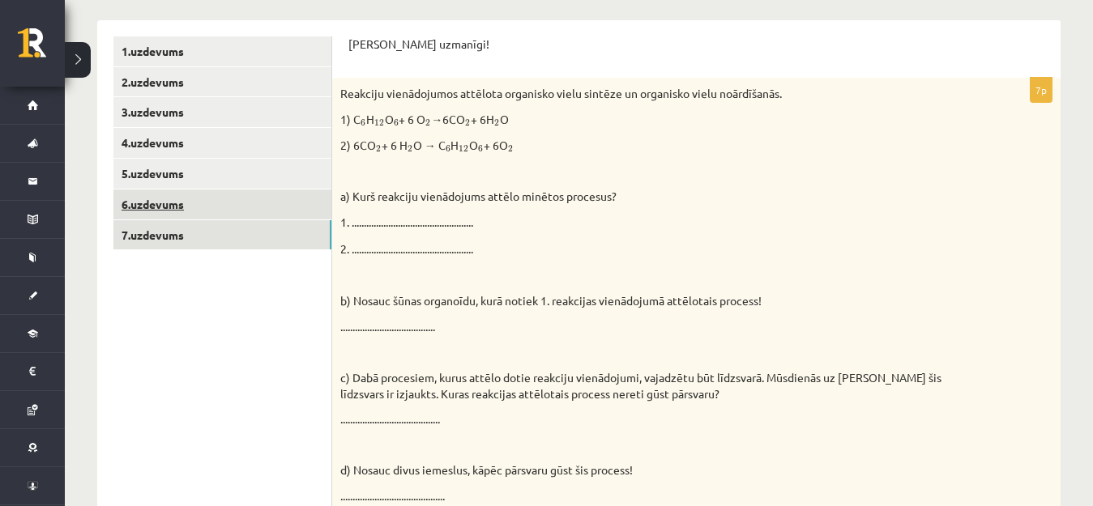
click at [225, 211] on link "6.uzdevums" at bounding box center [222, 205] width 218 height 30
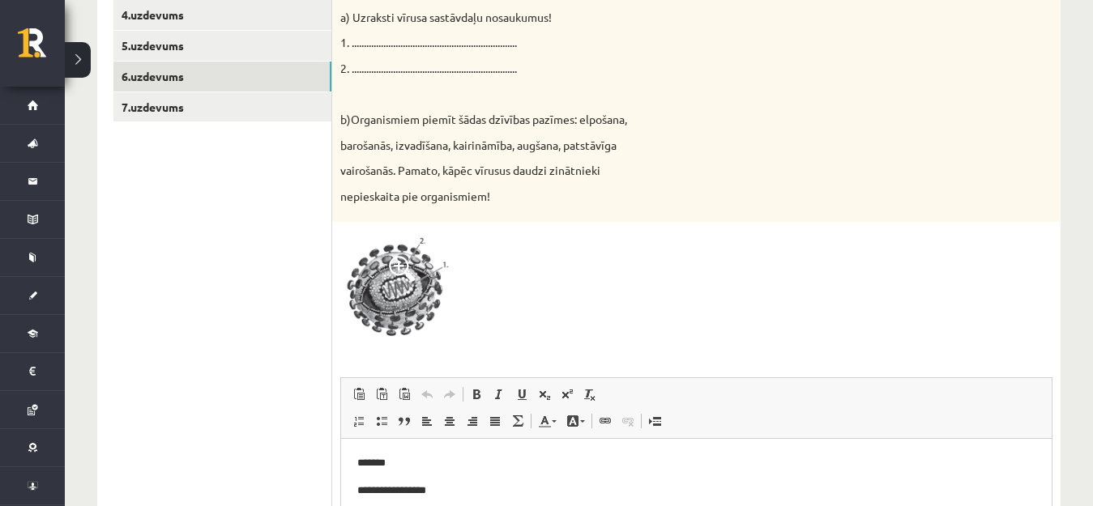
scroll to position [609, 0]
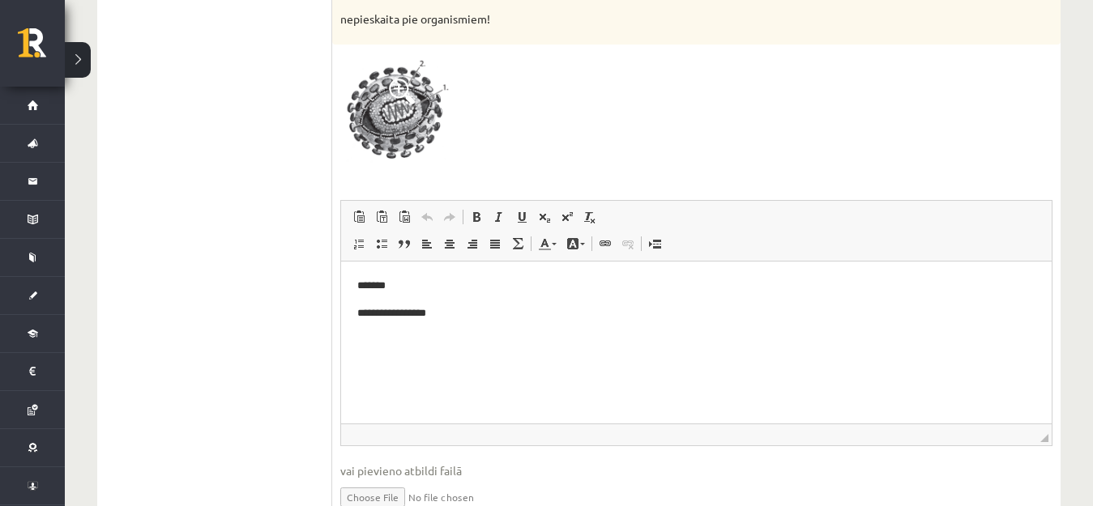
click at [356, 282] on html "**********" at bounding box center [696, 299] width 711 height 76
click at [352, 289] on html "**********" at bounding box center [696, 313] width 711 height 104
click at [441, 335] on p "**********" at bounding box center [696, 339] width 678 height 17
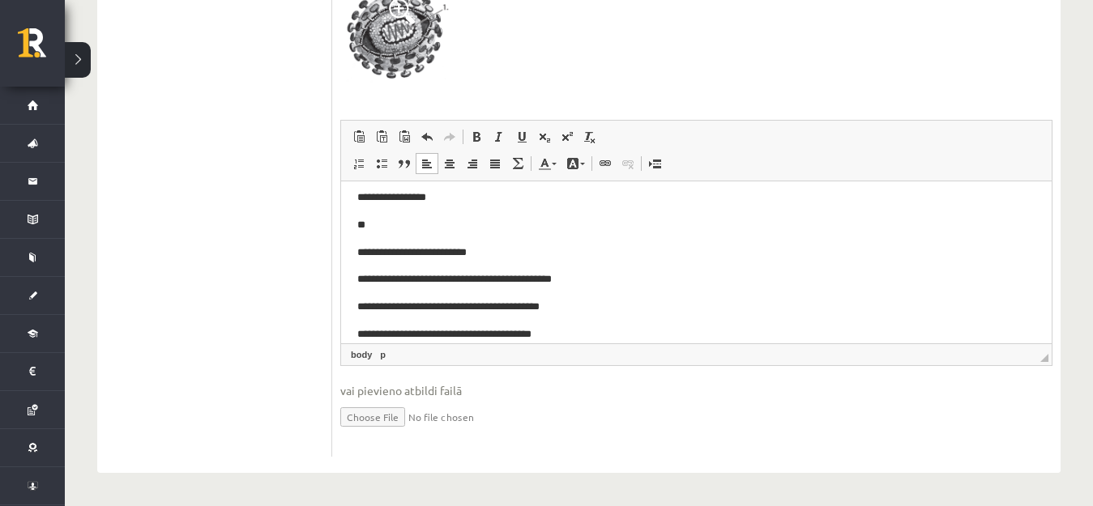
scroll to position [79, 0]
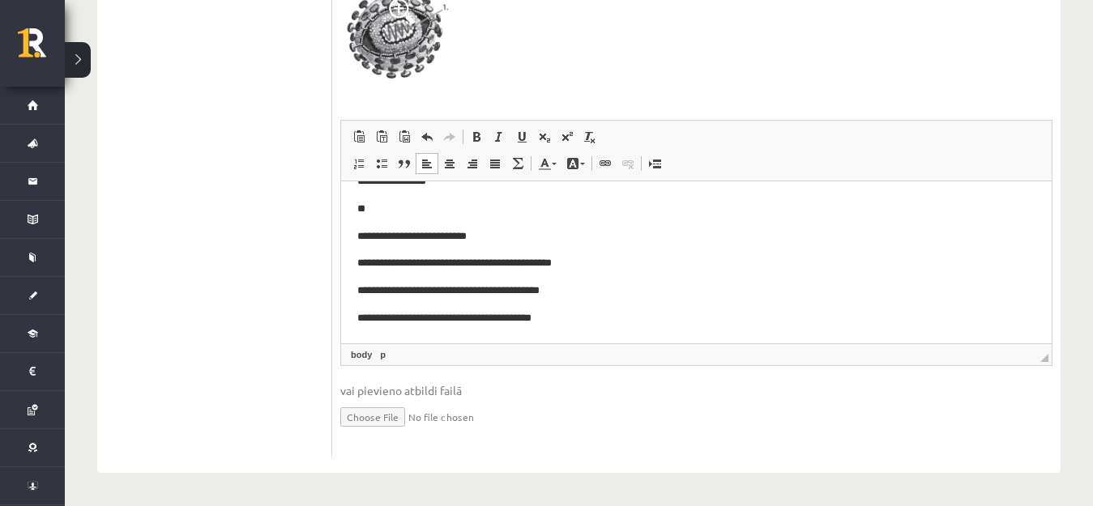
click at [495, 231] on p "**********" at bounding box center [689, 236] width 664 height 17
click at [495, 233] on p "**********" at bounding box center [689, 236] width 664 height 17
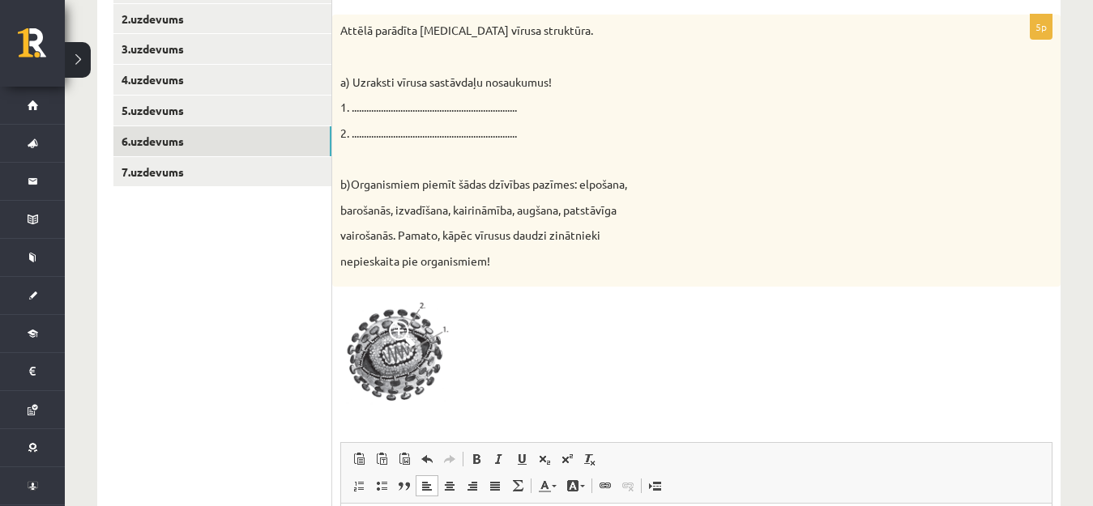
scroll to position [365, 0]
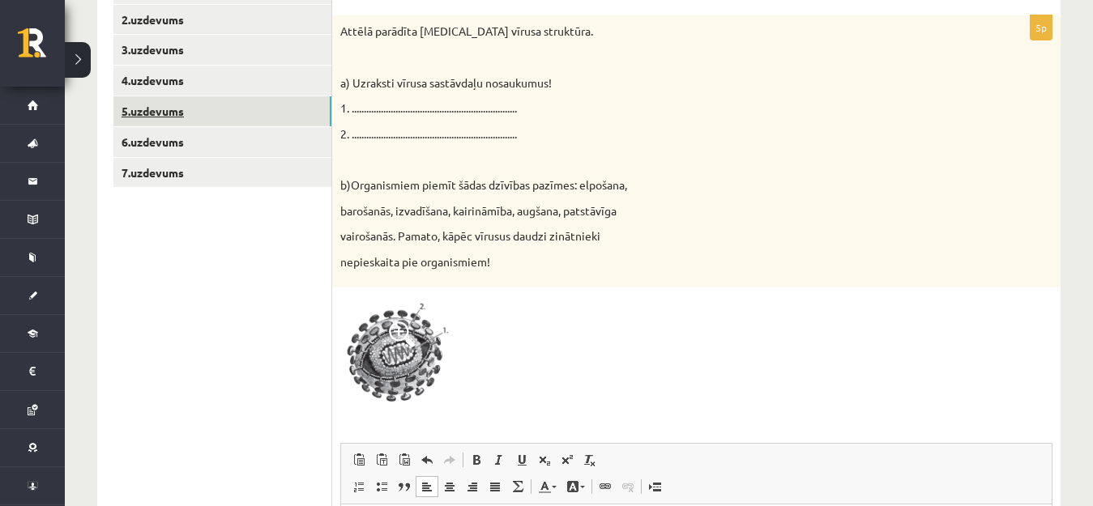
click at [265, 109] on link "5.uzdevums" at bounding box center [222, 111] width 218 height 30
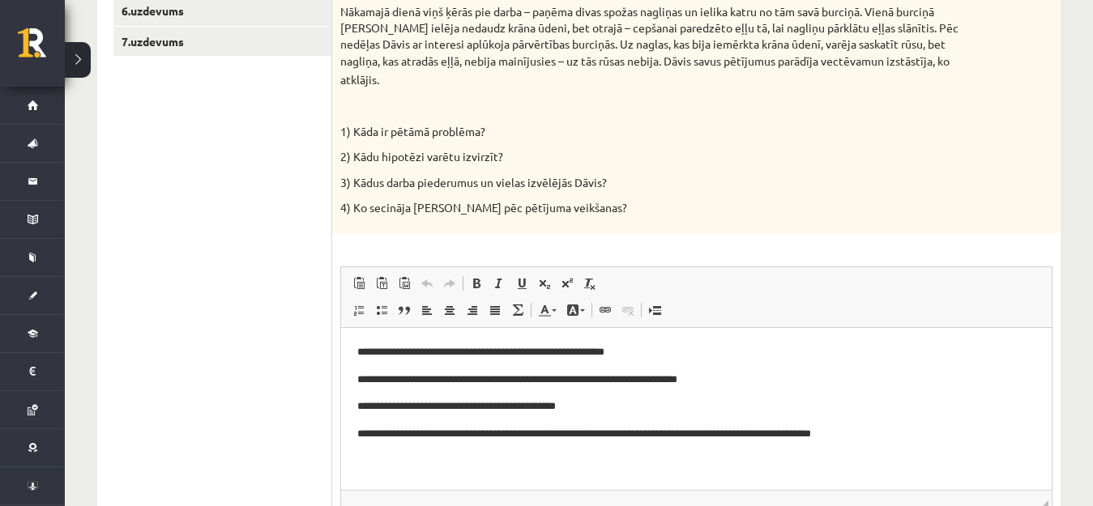
scroll to position [402, 0]
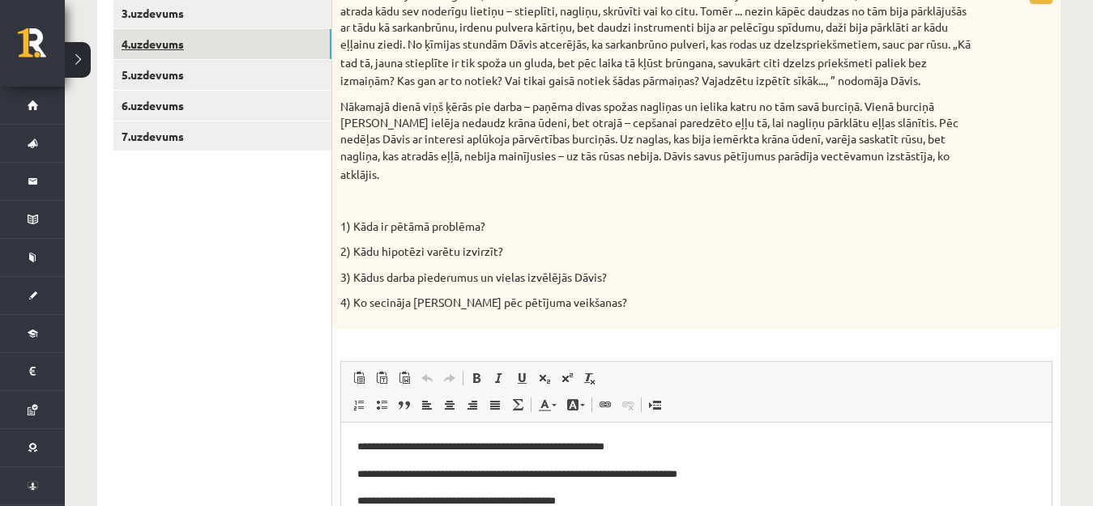
click at [208, 54] on link "4.uzdevums" at bounding box center [222, 44] width 218 height 30
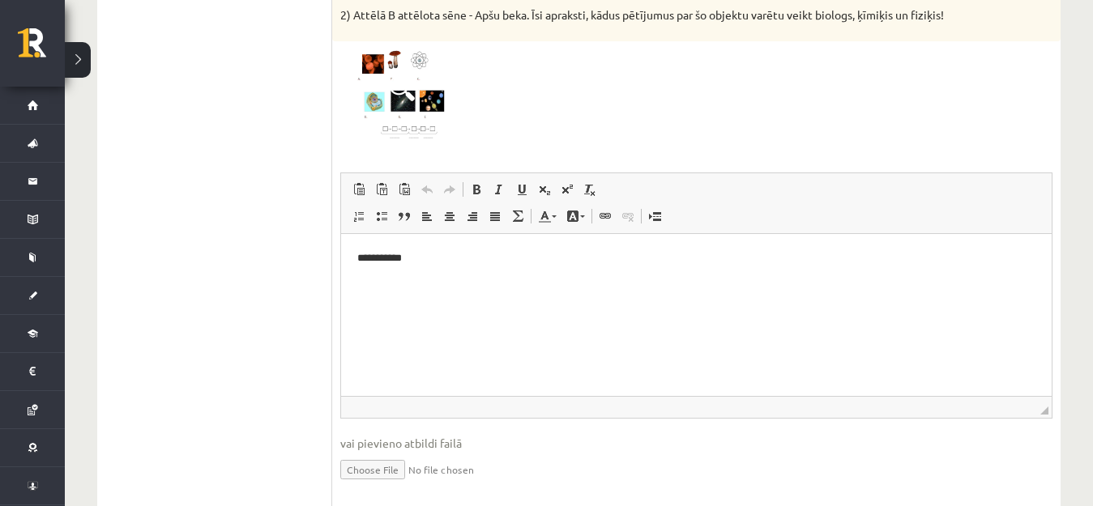
scroll to position [549, 0]
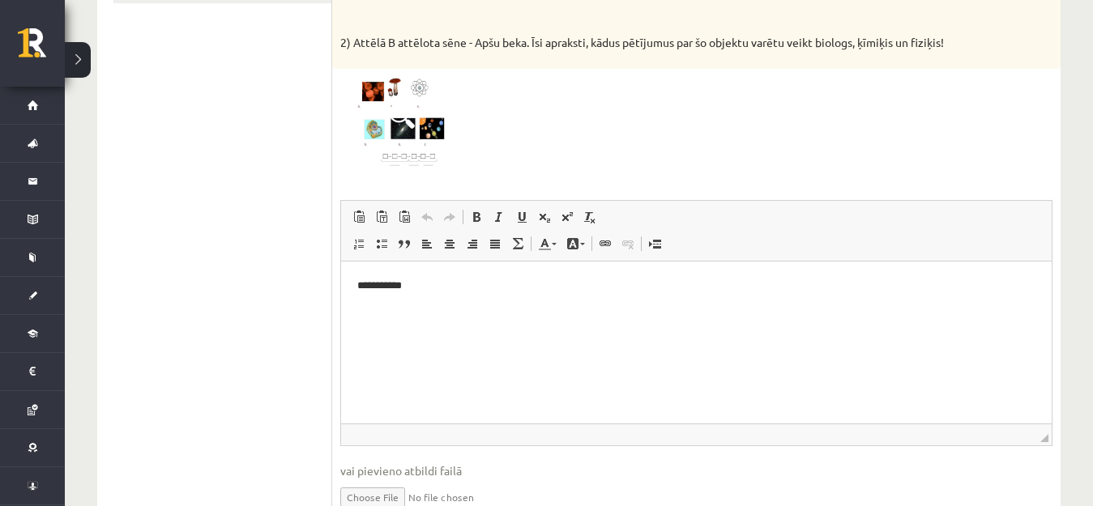
click at [421, 101] on img at bounding box center [401, 123] width 122 height 92
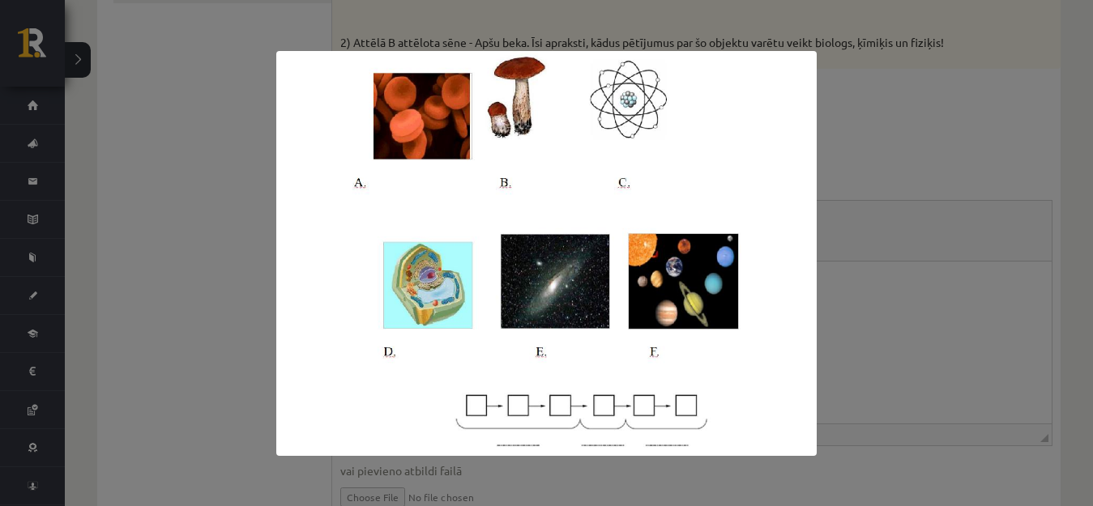
click at [237, 164] on div at bounding box center [546, 253] width 1093 height 506
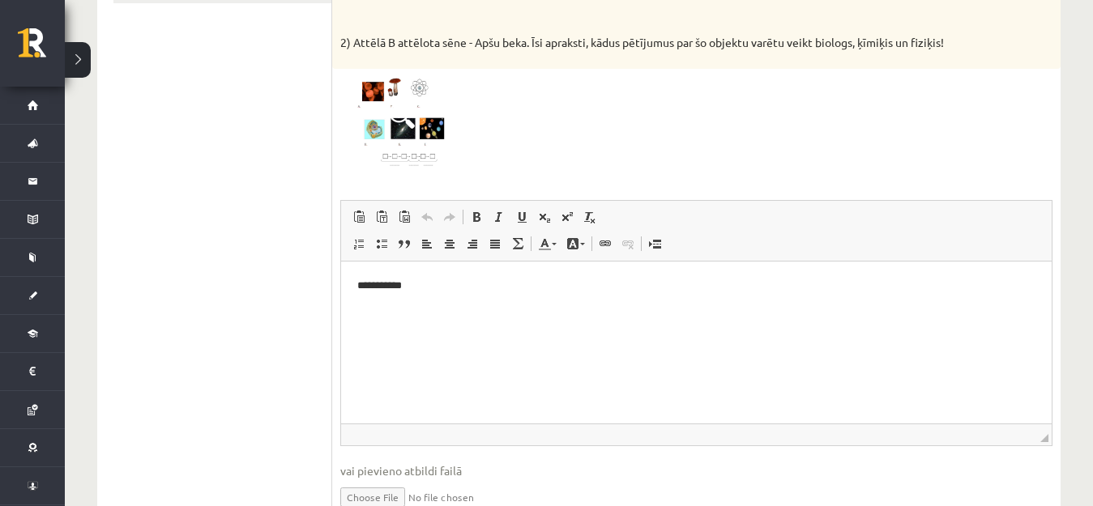
click at [373, 117] on img at bounding box center [401, 123] width 122 height 92
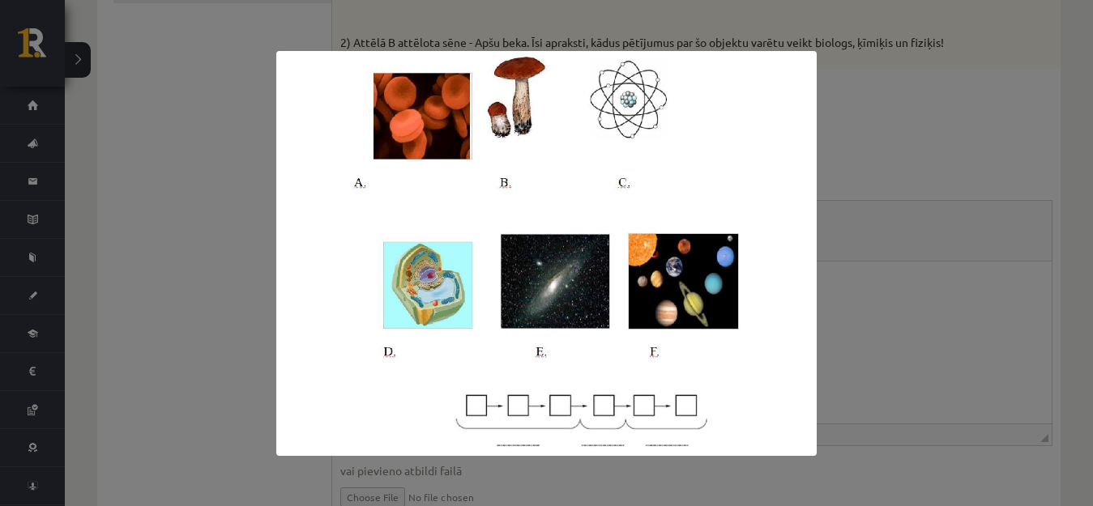
click at [203, 178] on div at bounding box center [546, 253] width 1093 height 506
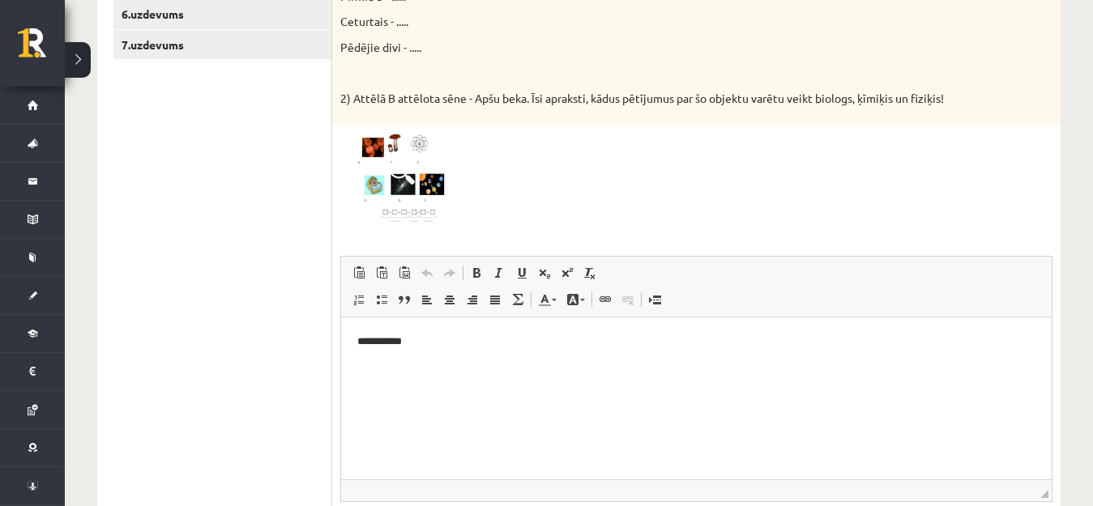
scroll to position [468, 0]
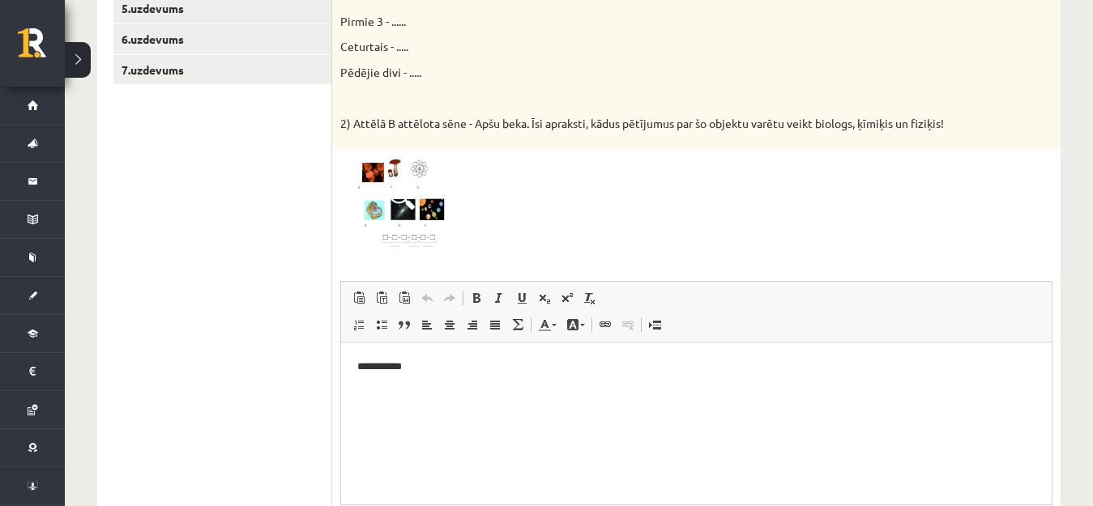
click at [401, 212] on img at bounding box center [401, 204] width 122 height 92
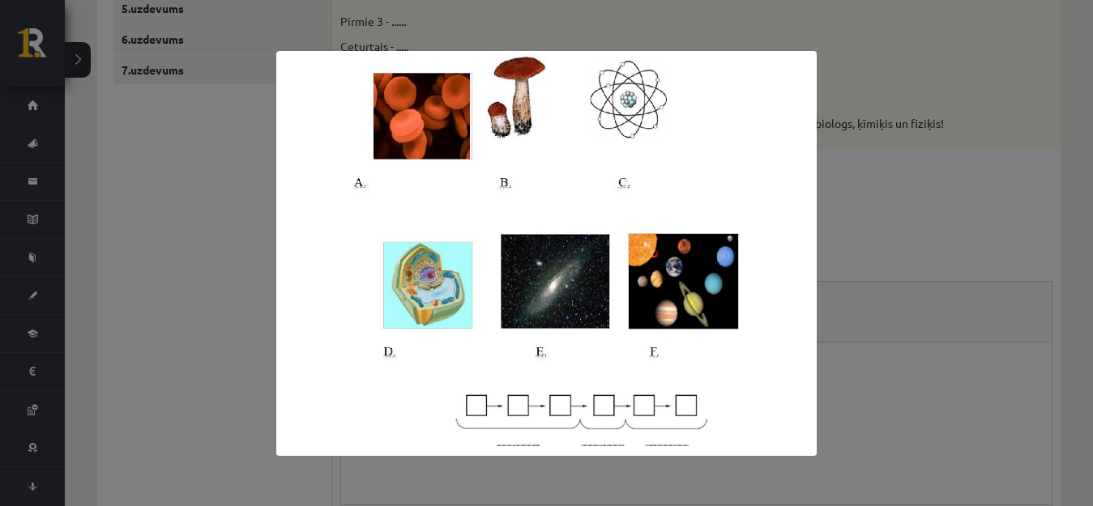
click at [263, 229] on div at bounding box center [546, 253] width 1093 height 506
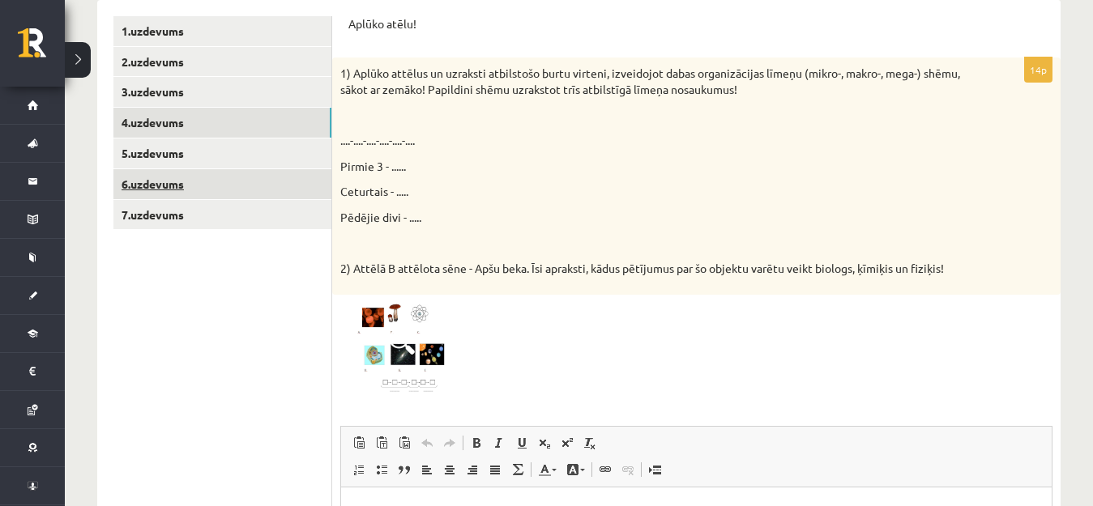
scroll to position [306, 0]
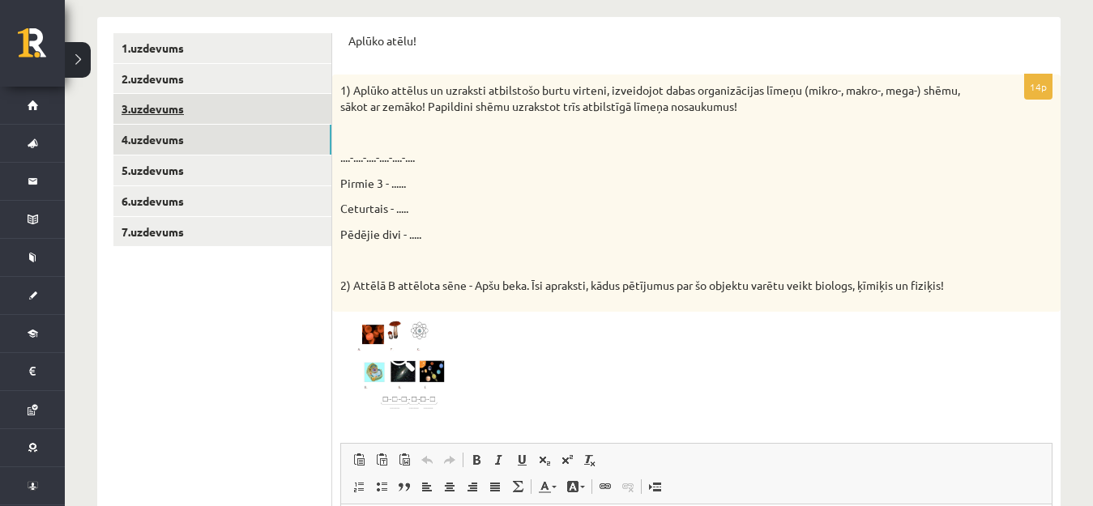
click at [206, 113] on link "3.uzdevums" at bounding box center [222, 109] width 218 height 30
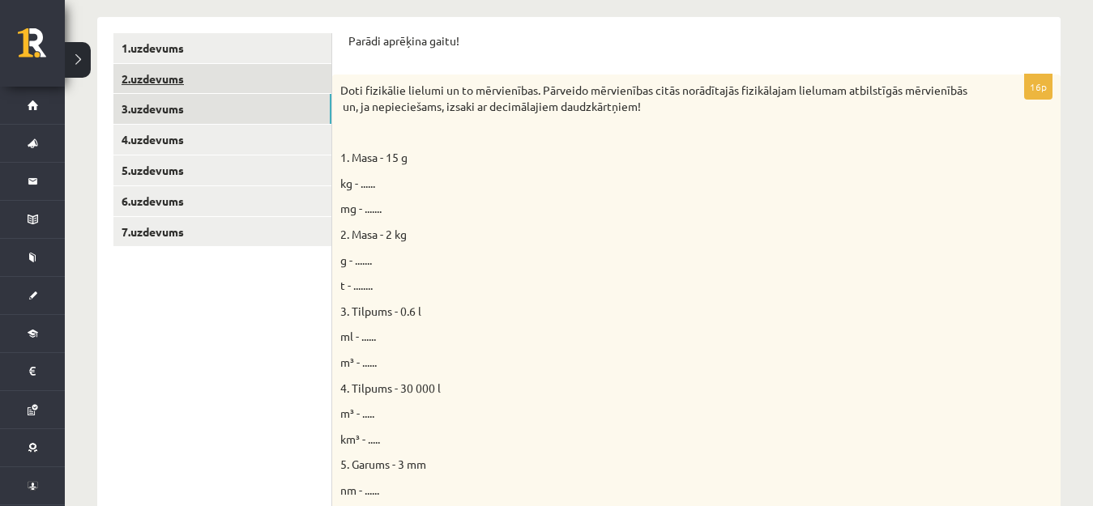
scroll to position [0, 0]
click at [203, 79] on link "2.uzdevums" at bounding box center [222, 79] width 218 height 30
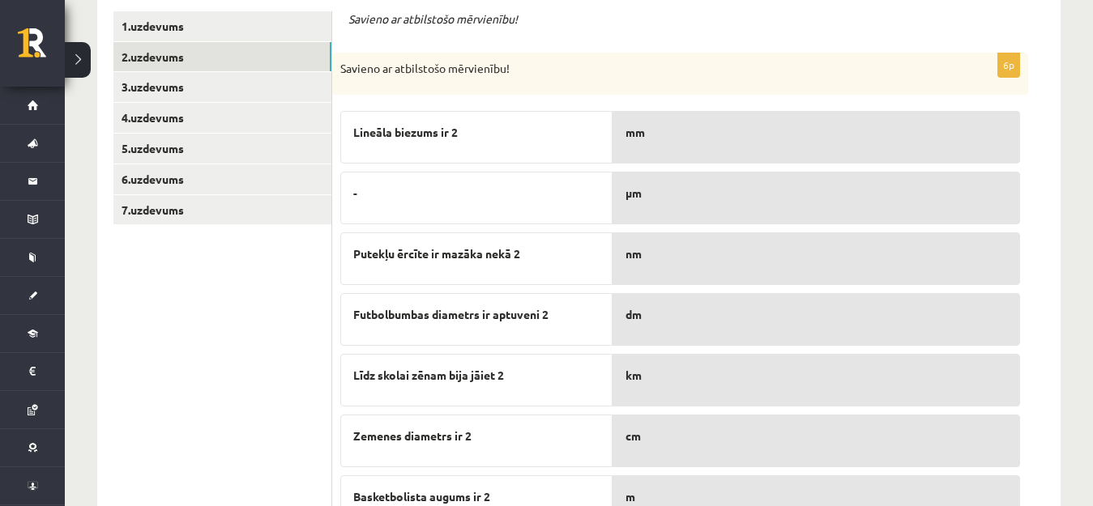
scroll to position [165, 0]
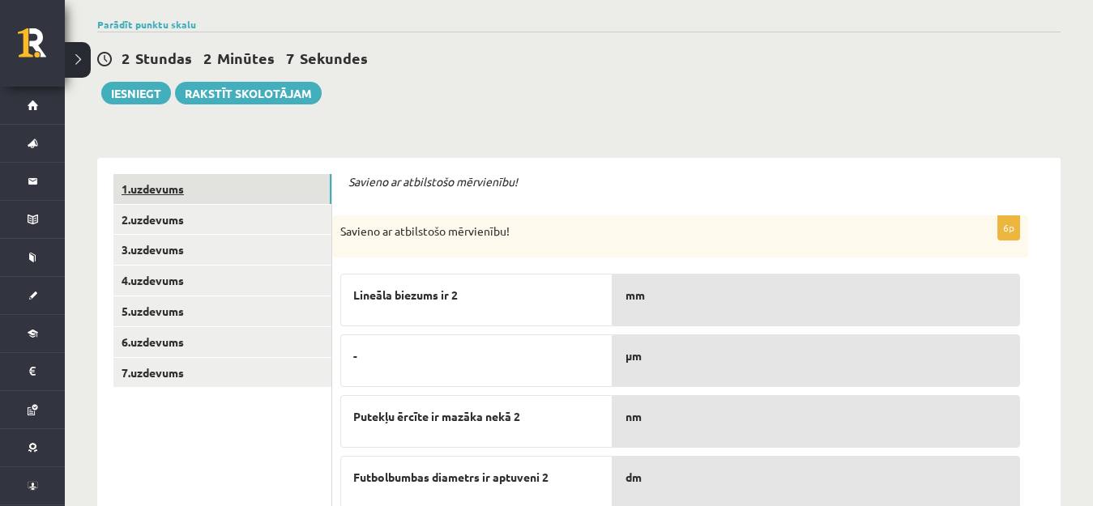
click at [190, 189] on link "1.uzdevums" at bounding box center [222, 189] width 218 height 30
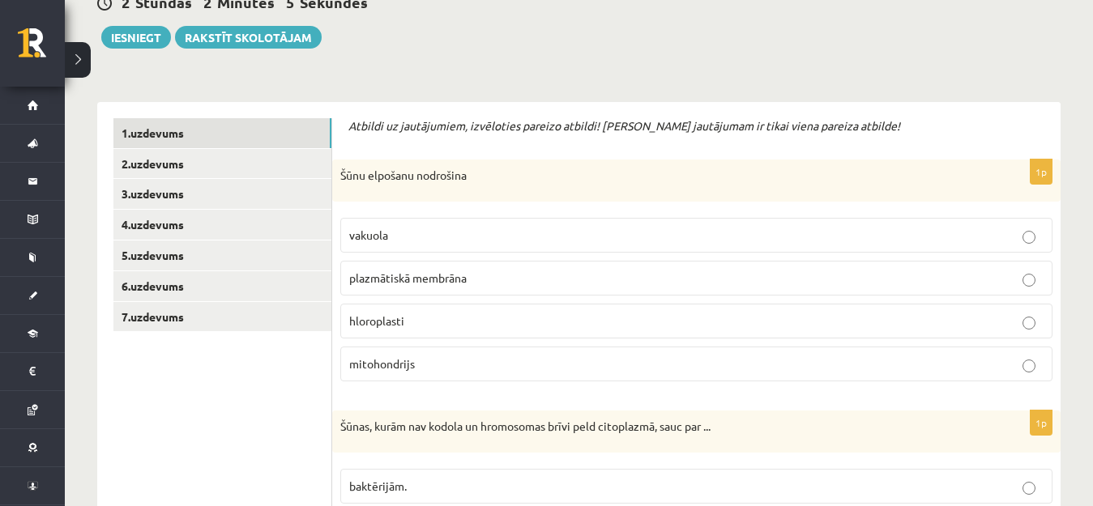
scroll to position [327, 0]
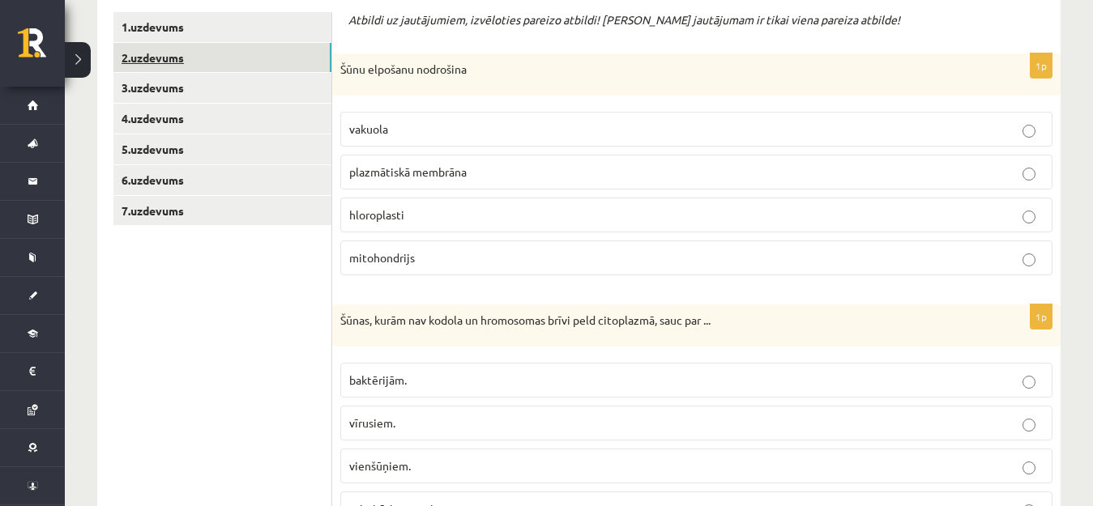
click at [227, 72] on link "2.uzdevums" at bounding box center [222, 58] width 218 height 30
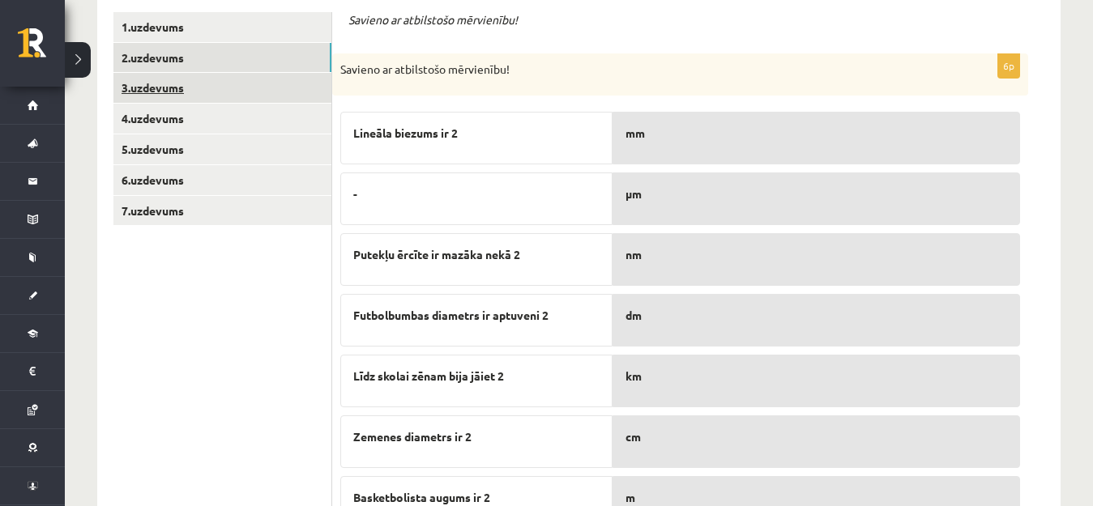
click at [225, 95] on link "3.uzdevums" at bounding box center [222, 88] width 218 height 30
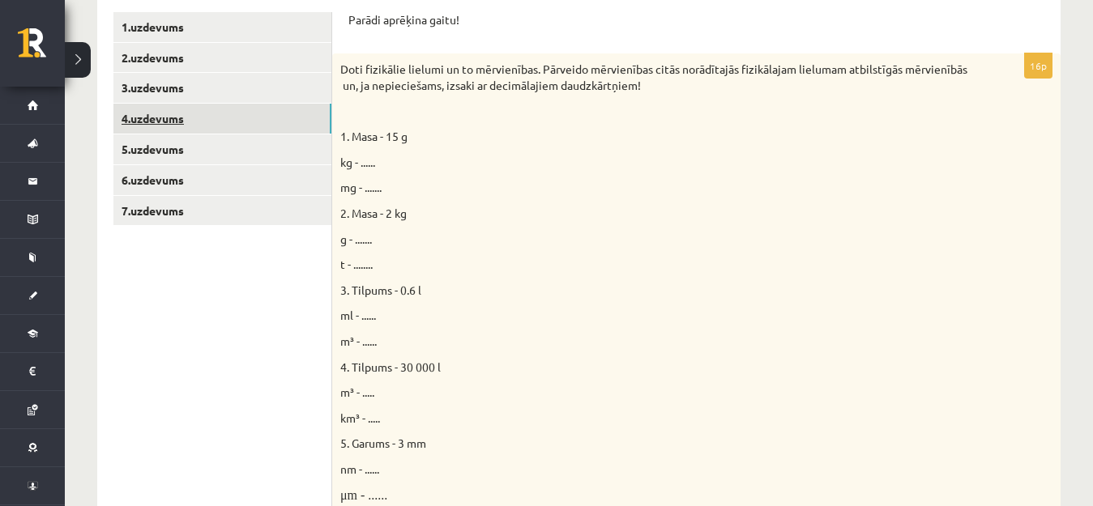
click at [228, 112] on link "4.uzdevums" at bounding box center [222, 119] width 218 height 30
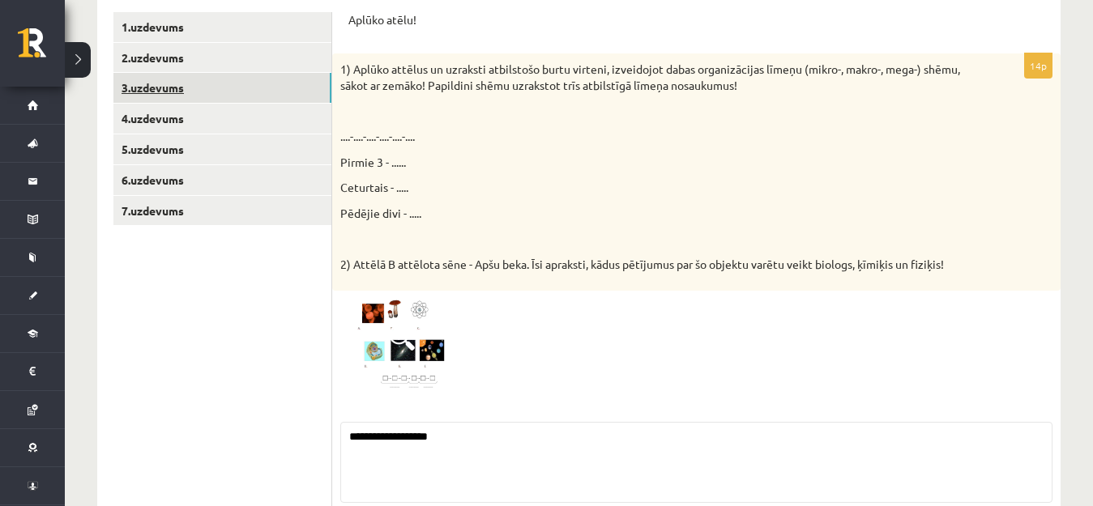
click at [225, 92] on link "3.uzdevums" at bounding box center [222, 88] width 218 height 30
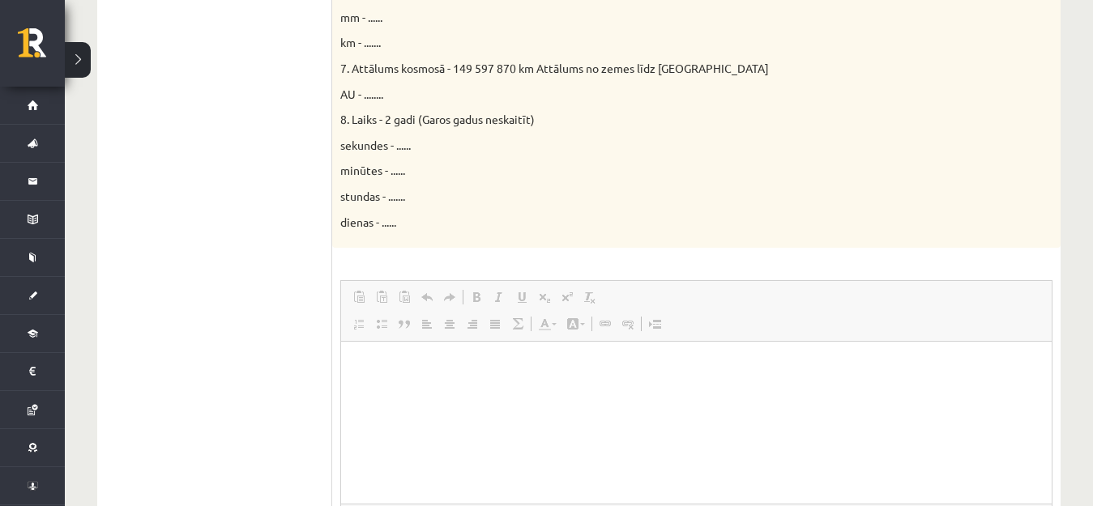
scroll to position [0, 0]
click at [372, 391] on html at bounding box center [696, 366] width 711 height 49
drag, startPoint x: 357, startPoint y: 366, endPoint x: 417, endPoint y: 421, distance: 81.5
click at [417, 418] on html "** *******" at bounding box center [696, 380] width 711 height 76
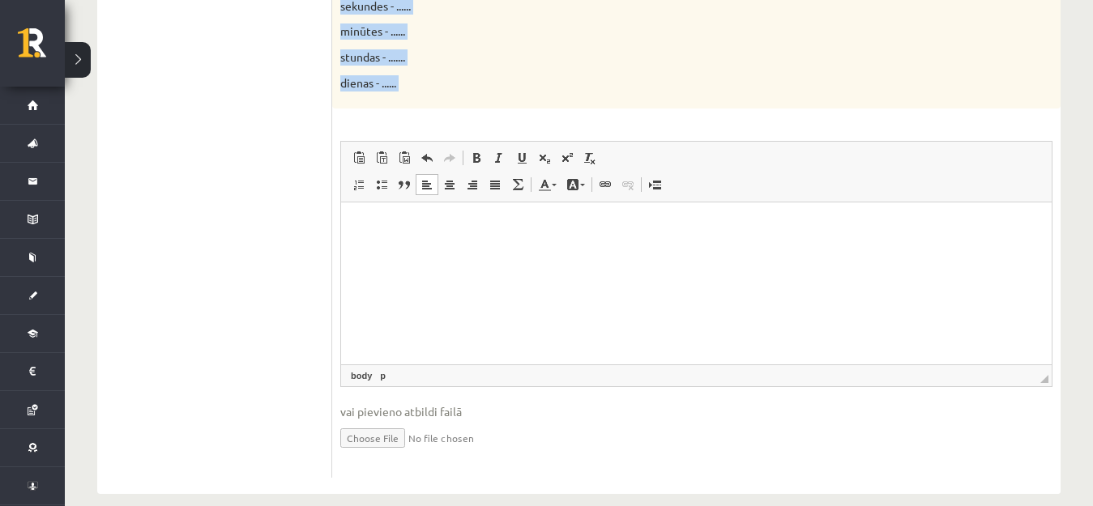
scroll to position [1048, 0]
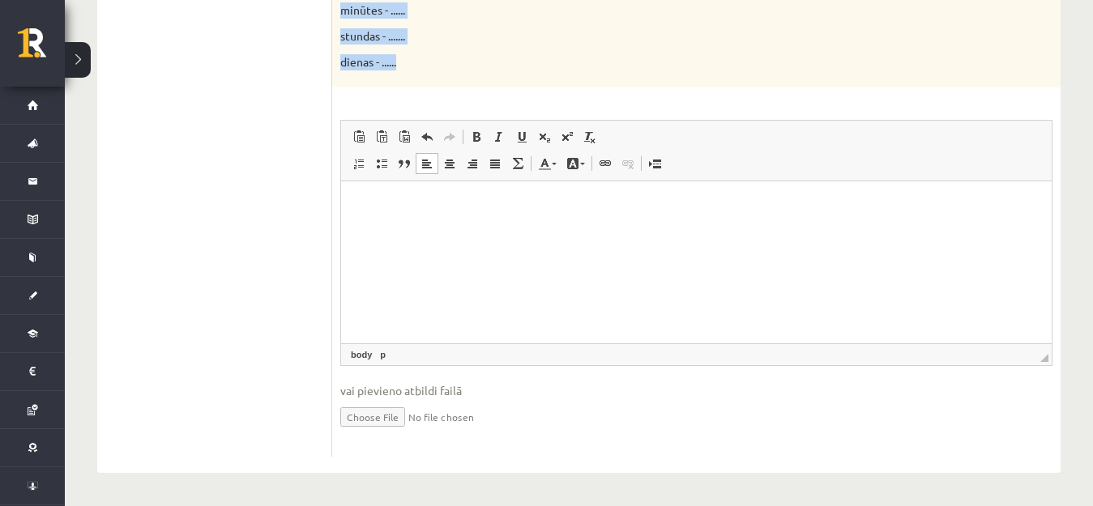
drag, startPoint x: 341, startPoint y: 139, endPoint x: 425, endPoint y: 81, distance: 102.0
copy div "1. Masa - 15 g kg - ...... mg - ....... 2. Masa - 2 kg g - ....... t - ........…"
click at [374, 205] on p "Bagātinātā teksta redaktors, wiswyg-editor-user-answer-47024775841020" at bounding box center [696, 206] width 678 height 17
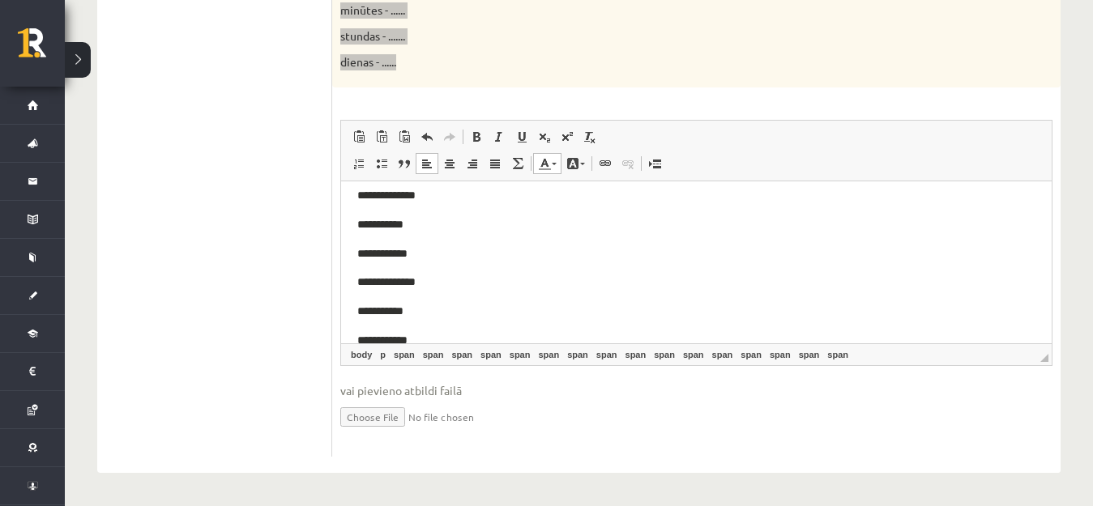
scroll to position [0, 0]
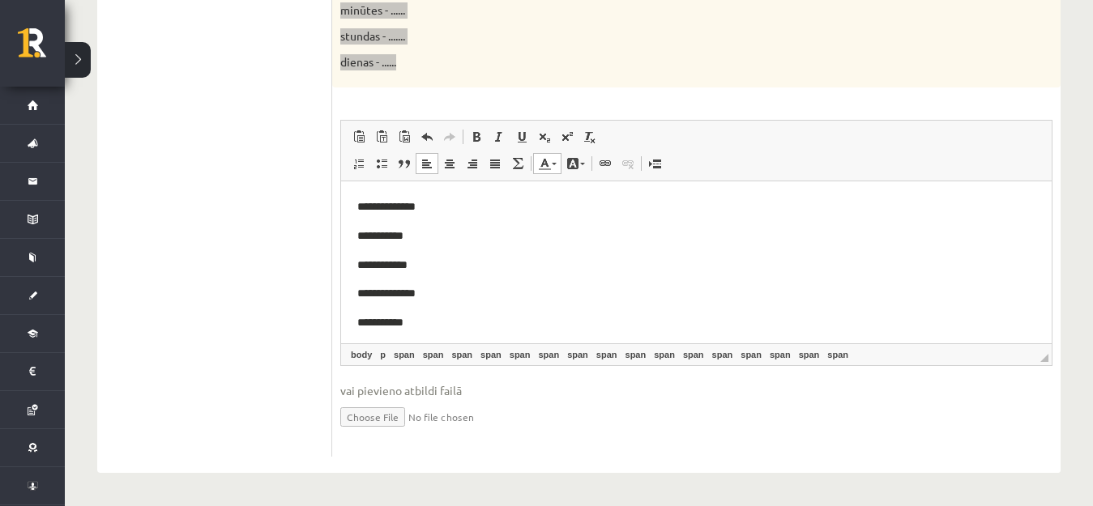
click at [401, 233] on p "**********" at bounding box center [696, 236] width 678 height 19
click at [406, 268] on p "**********" at bounding box center [696, 265] width 678 height 19
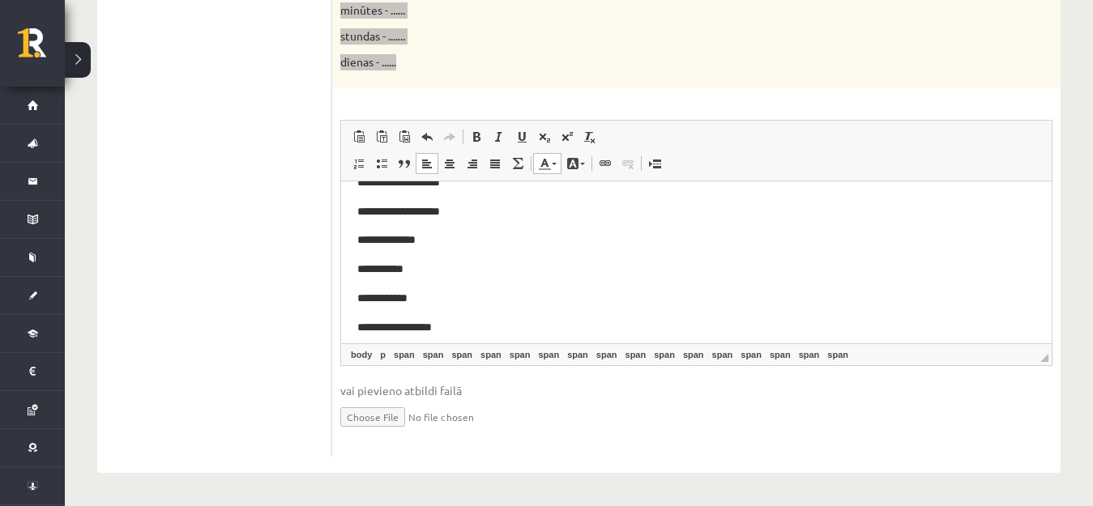
scroll to position [81, 0]
drag, startPoint x: 394, startPoint y: 240, endPoint x: 374, endPoint y: 239, distance: 19.5
click at [374, 239] on span "**********" at bounding box center [380, 241] width 46 height 11
drag, startPoint x: 405, startPoint y: 237, endPoint x: 372, endPoint y: 242, distance: 33.7
click at [372, 242] on p "**********" at bounding box center [696, 242] width 678 height 19
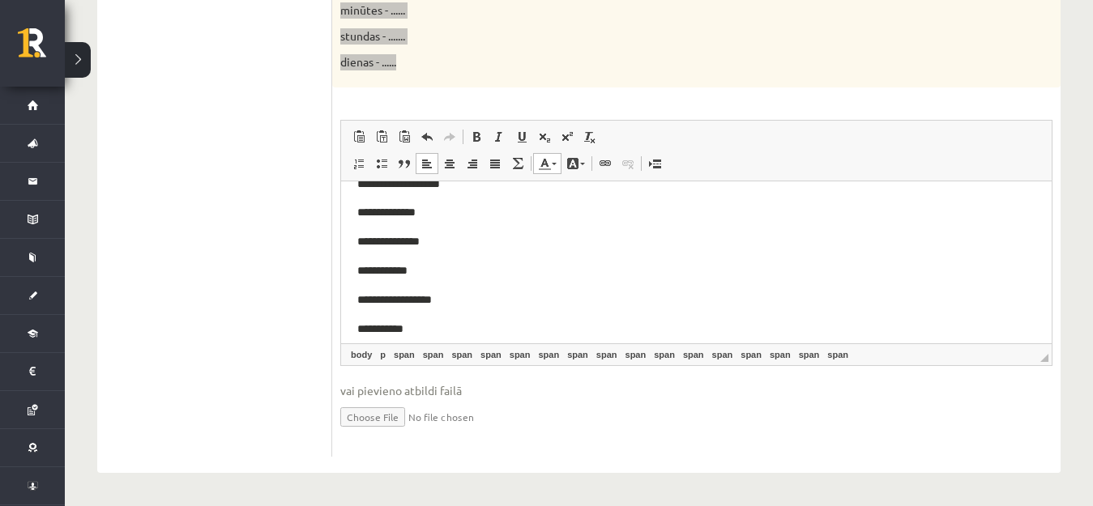
click at [404, 273] on p "**********" at bounding box center [696, 271] width 678 height 19
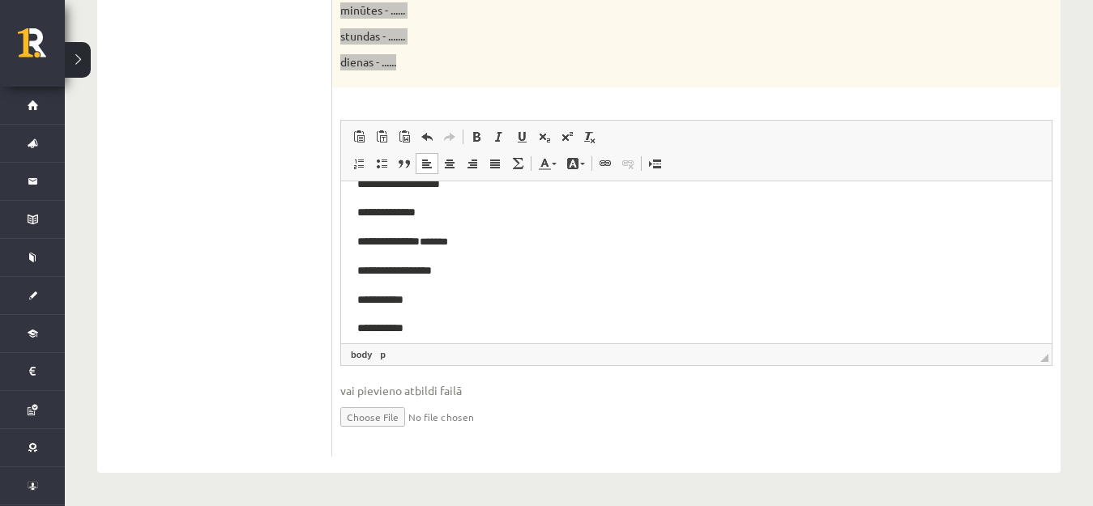
click at [405, 297] on p "**********" at bounding box center [696, 300] width 678 height 19
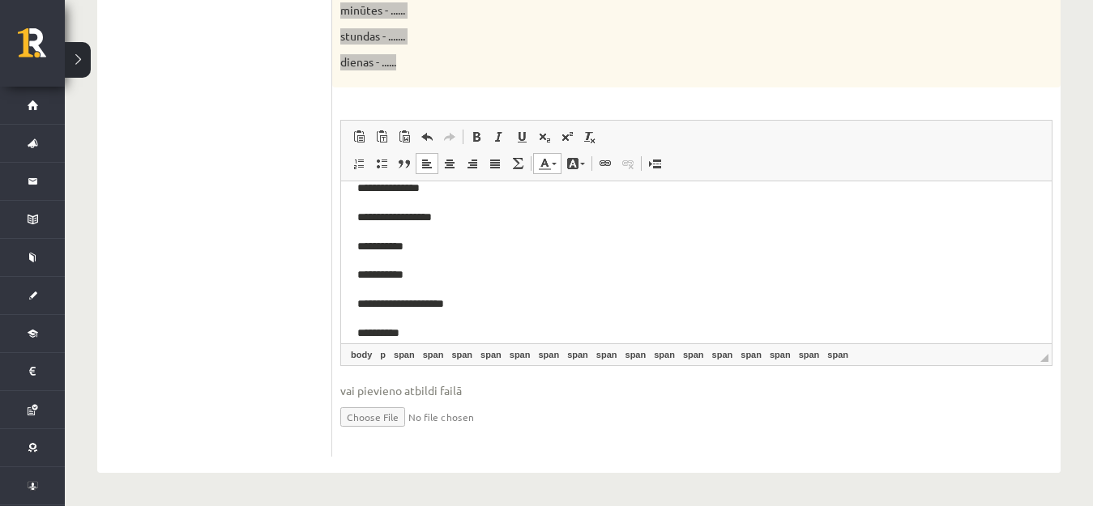
scroll to position [162, 0]
click at [405, 246] on p "**********" at bounding box center [696, 247] width 678 height 19
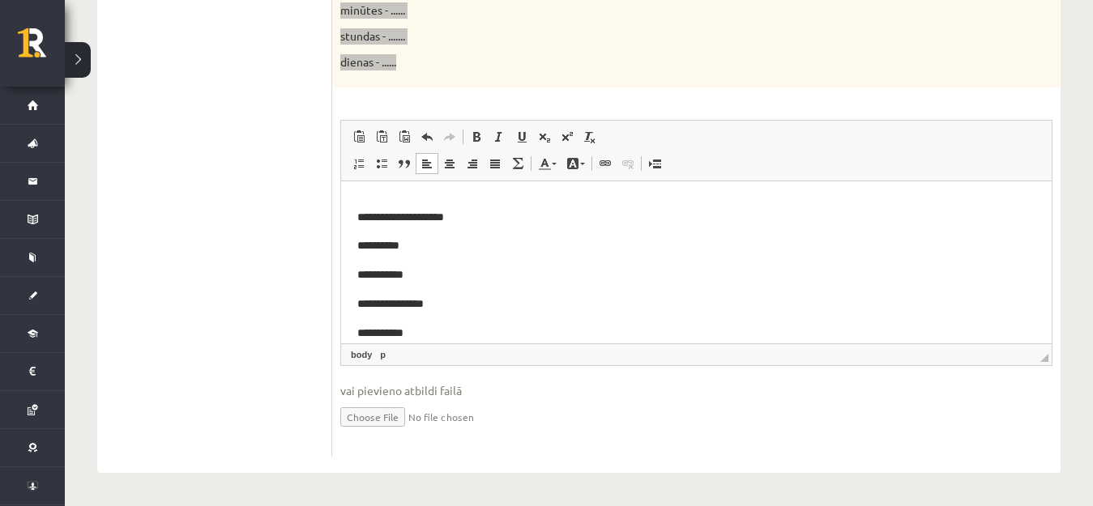
click at [404, 250] on p "**********" at bounding box center [696, 246] width 678 height 19
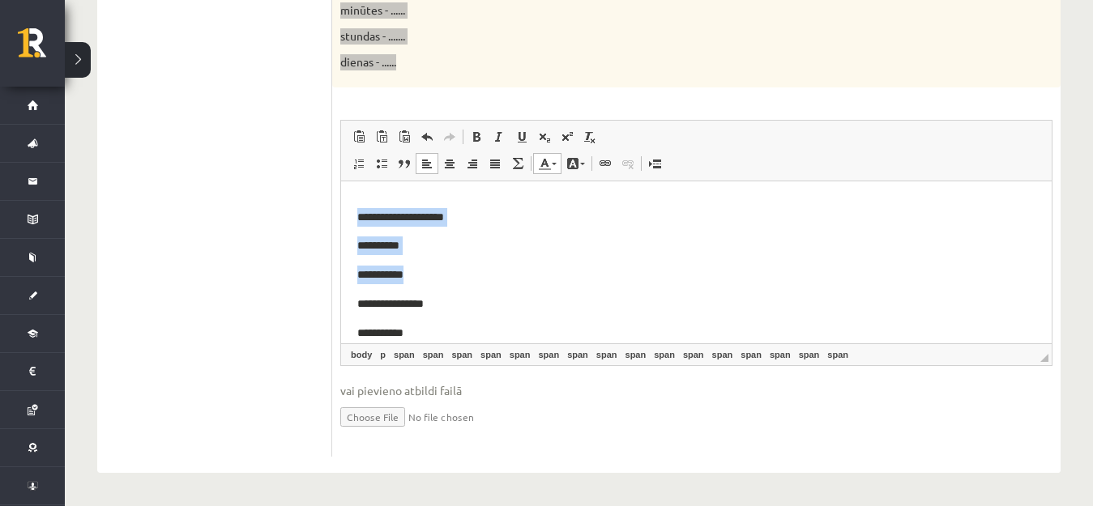
drag, startPoint x: 358, startPoint y: 216, endPoint x: 487, endPoint y: 274, distance: 141.1
click at [487, 274] on body "**********" at bounding box center [696, 366] width 678 height 660
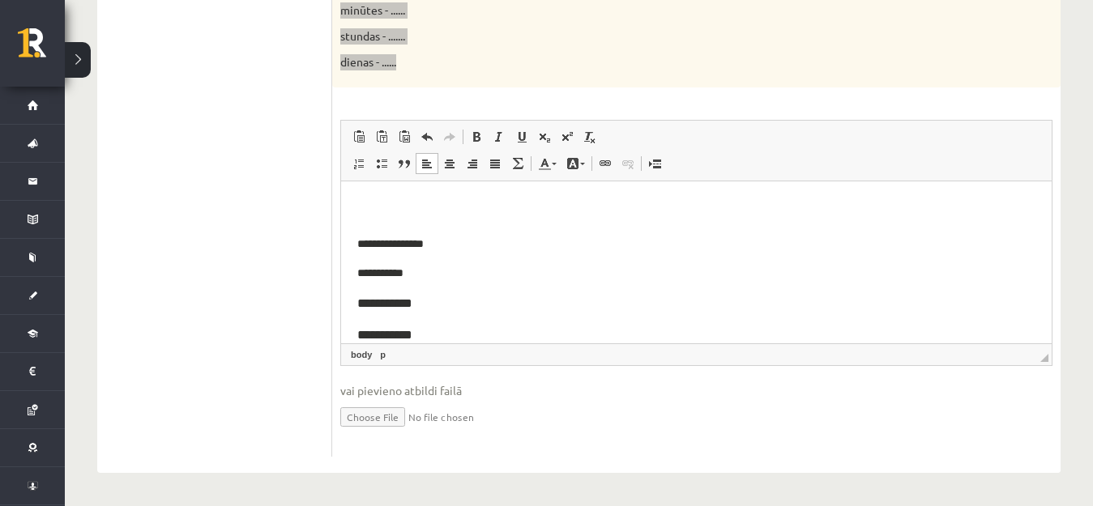
click at [407, 267] on p "**********" at bounding box center [696, 273] width 678 height 19
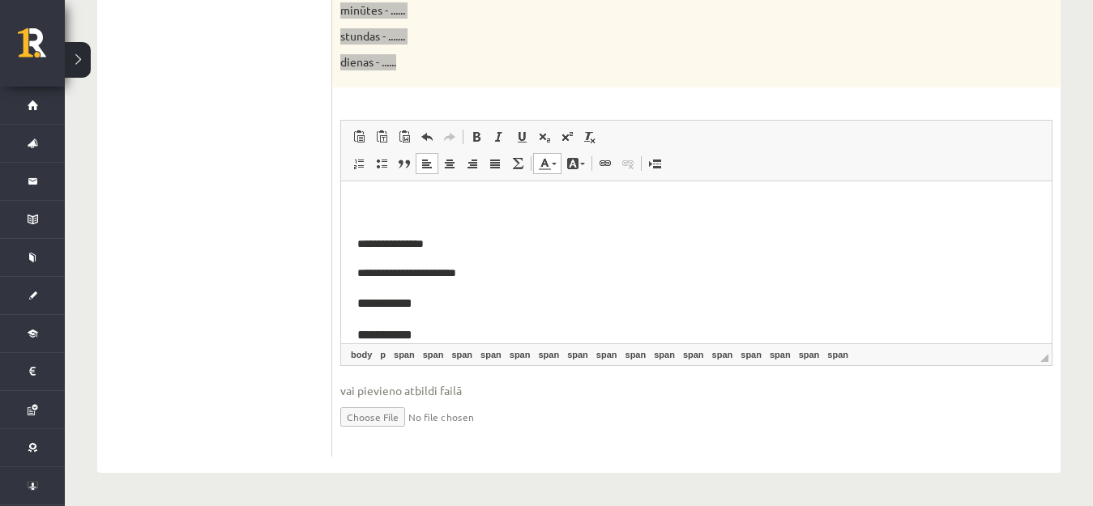
click at [408, 299] on p "**********" at bounding box center [696, 303] width 678 height 21
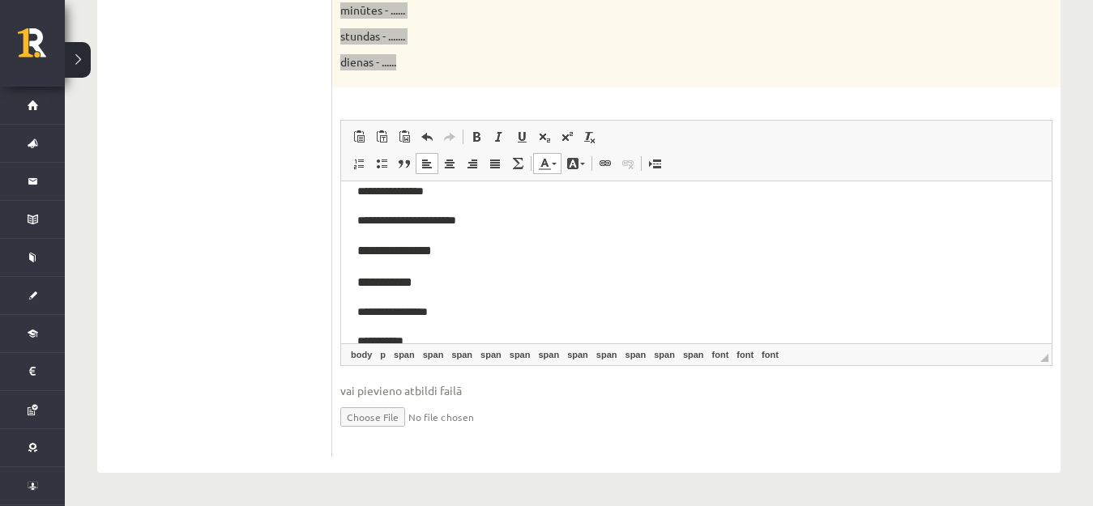
scroll to position [243, 0]
click at [408, 253] on p "**********" at bounding box center [696, 254] width 678 height 21
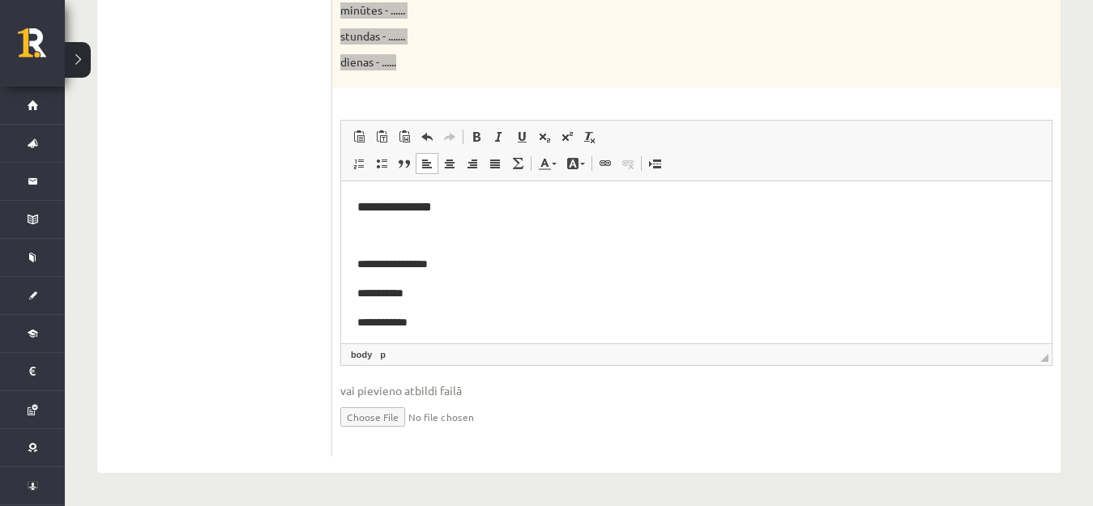
scroll to position [324, 0]
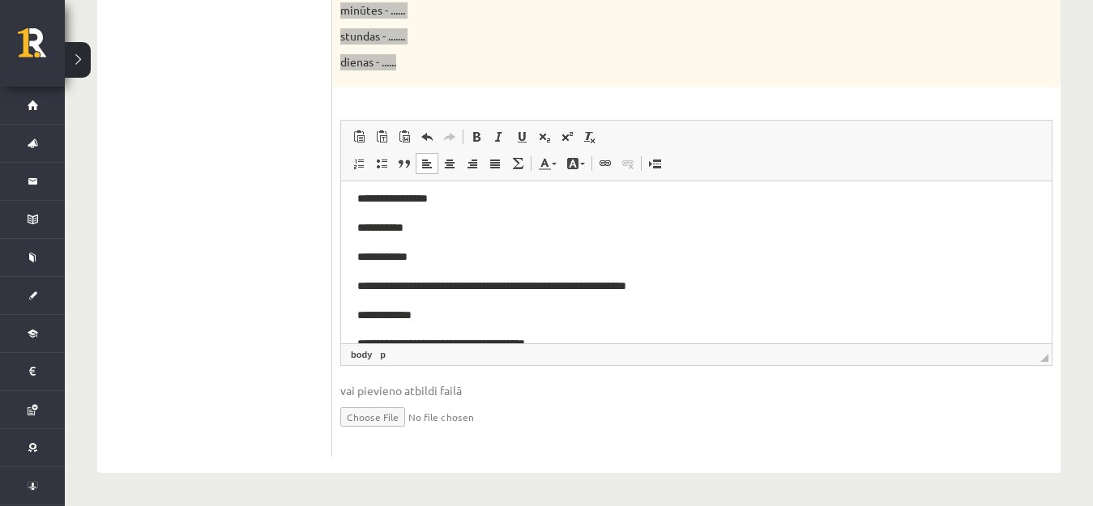
click at [422, 222] on p "**********" at bounding box center [696, 228] width 678 height 19
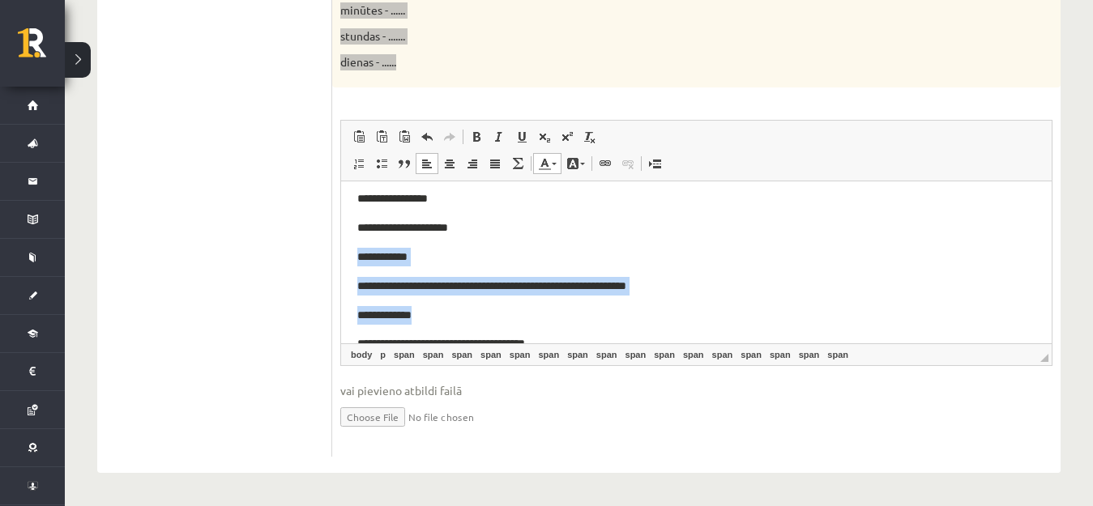
drag, startPoint x: 360, startPoint y: 255, endPoint x: 743, endPoint y: 301, distance: 385.9
click at [743, 301] on body "**********" at bounding box center [696, 172] width 678 height 596
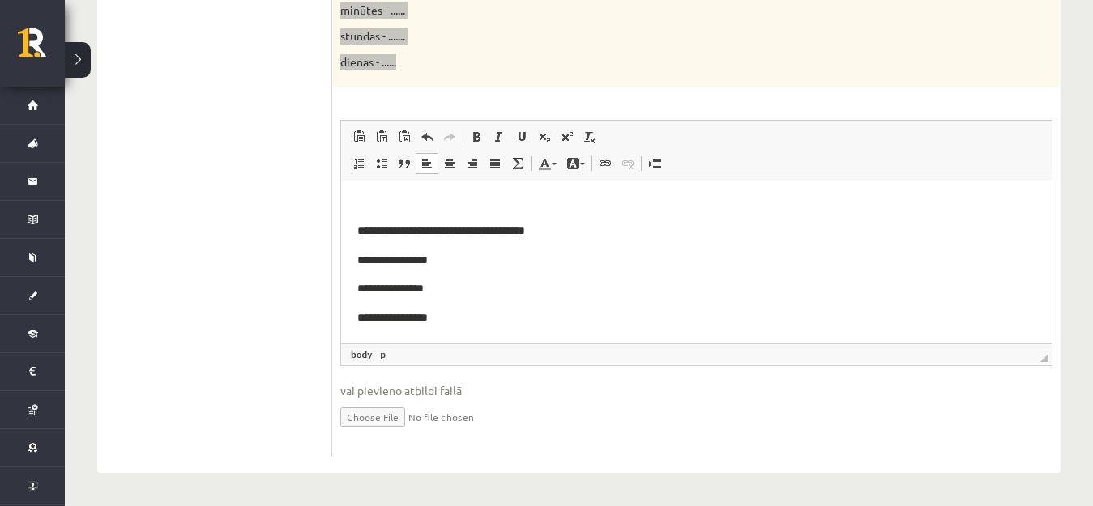
scroll to position [405, 0]
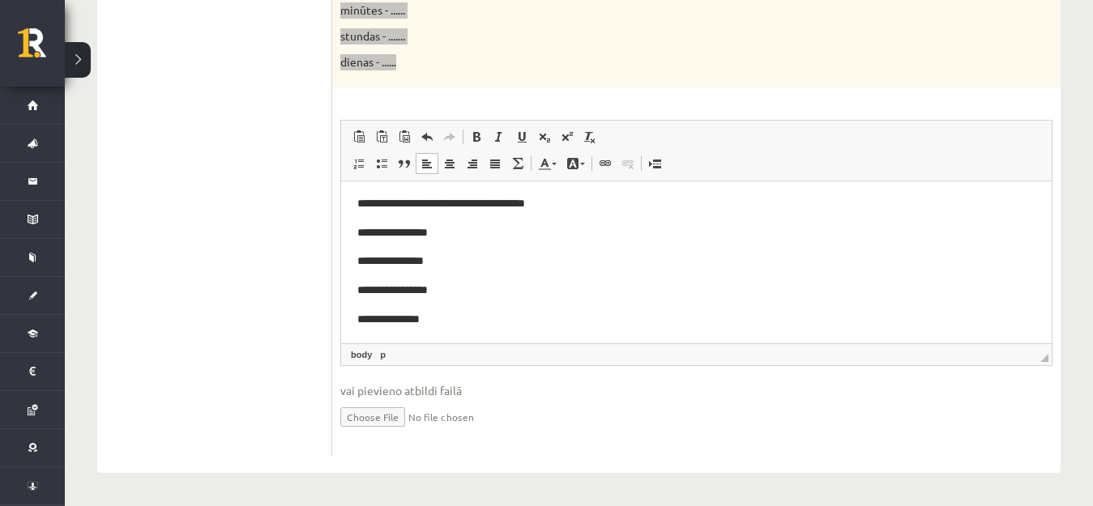
click at [415, 228] on span "**********" at bounding box center [392, 232] width 70 height 11
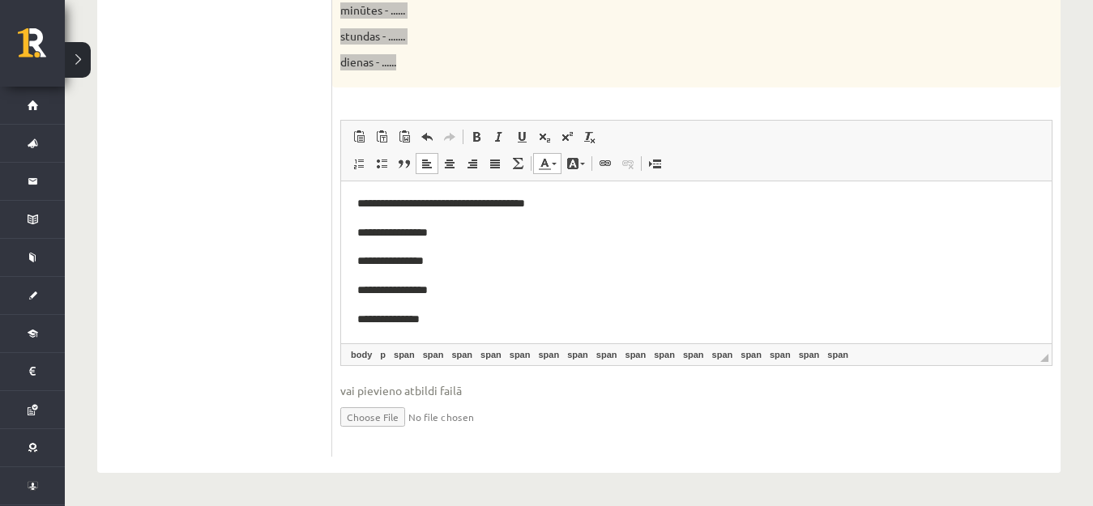
click at [416, 314] on span "**********" at bounding box center [388, 319] width 62 height 11
click at [429, 318] on p "**********" at bounding box center [696, 319] width 678 height 19
click at [433, 286] on p "**********" at bounding box center [696, 290] width 678 height 19
click at [431, 254] on p "**********" at bounding box center [696, 261] width 678 height 19
click at [485, 295] on p "**********" at bounding box center [696, 290] width 678 height 19
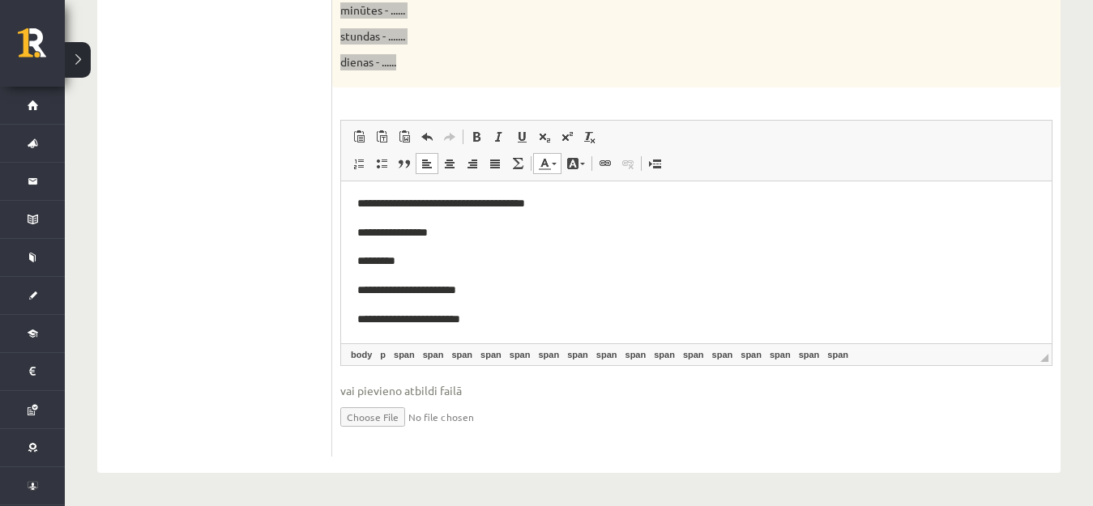
click at [423, 258] on p "*********" at bounding box center [696, 261] width 678 height 19
click at [454, 234] on p "**********" at bounding box center [696, 233] width 678 height 19
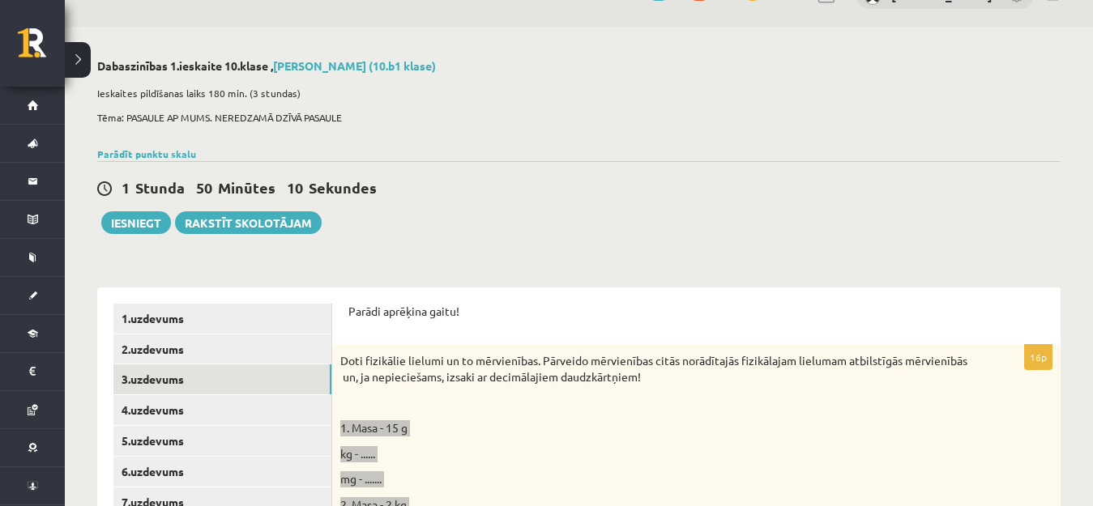
scroll to position [0, 0]
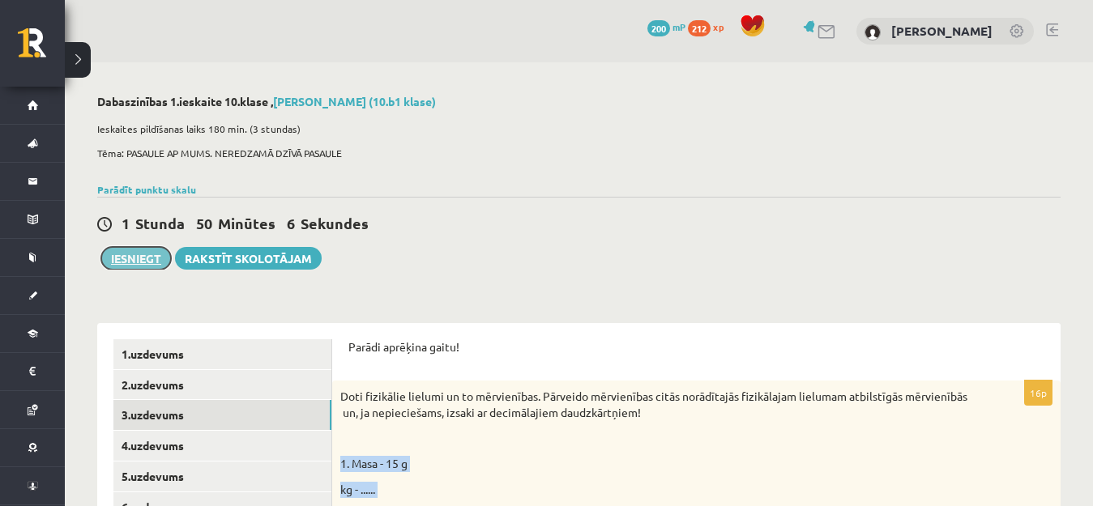
click at [148, 262] on button "Iesniegt" at bounding box center [136, 258] width 70 height 23
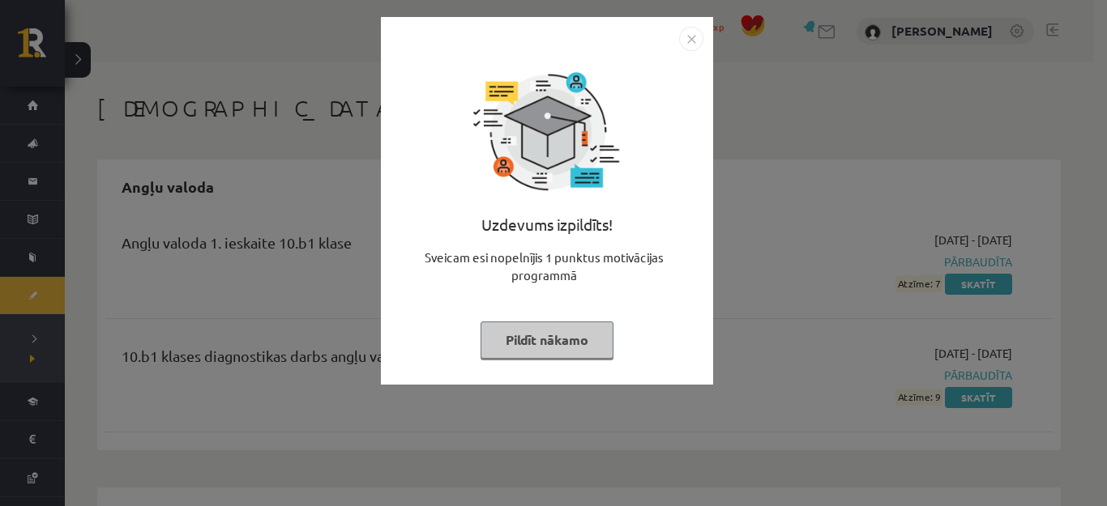
click at [693, 41] on img "Close" at bounding box center [691, 39] width 24 height 24
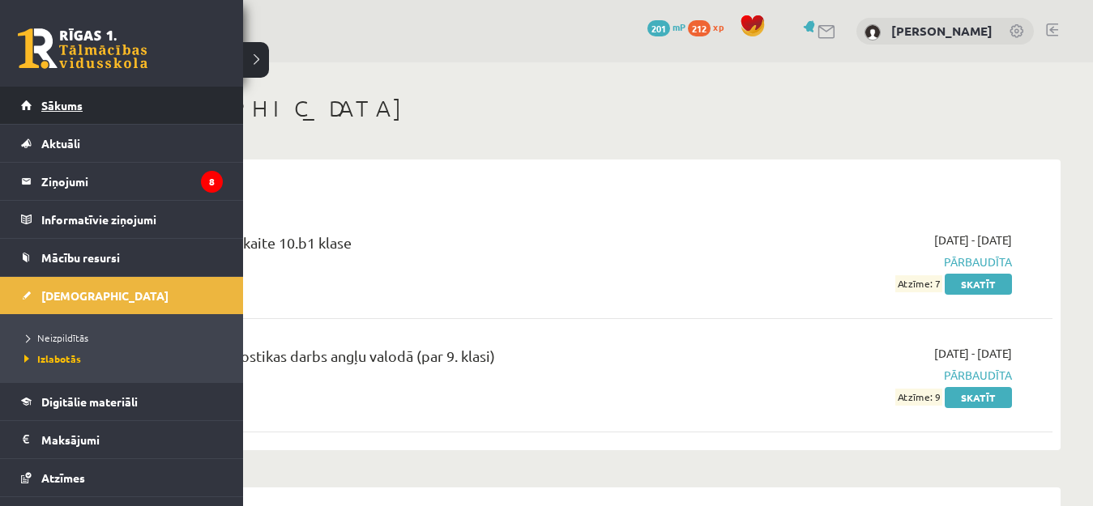
click at [25, 106] on link "Sākums" at bounding box center [122, 105] width 202 height 37
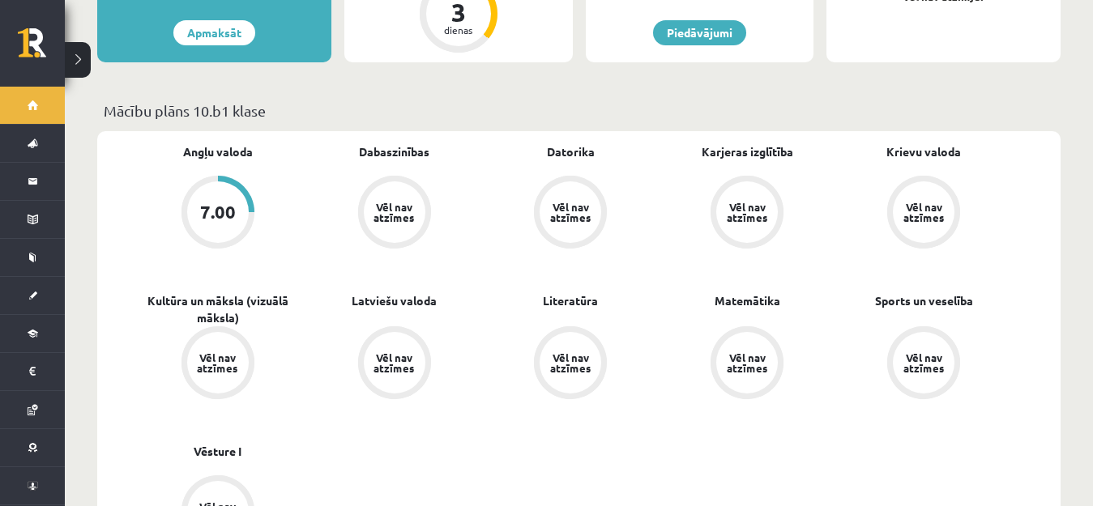
scroll to position [405, 0]
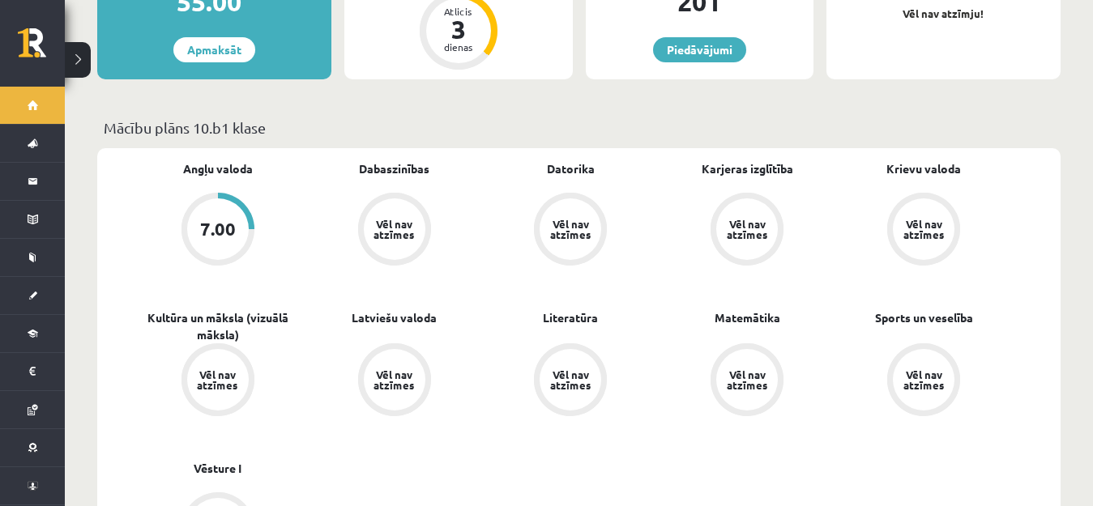
click at [218, 220] on div "7.00" at bounding box center [218, 229] width 36 height 18
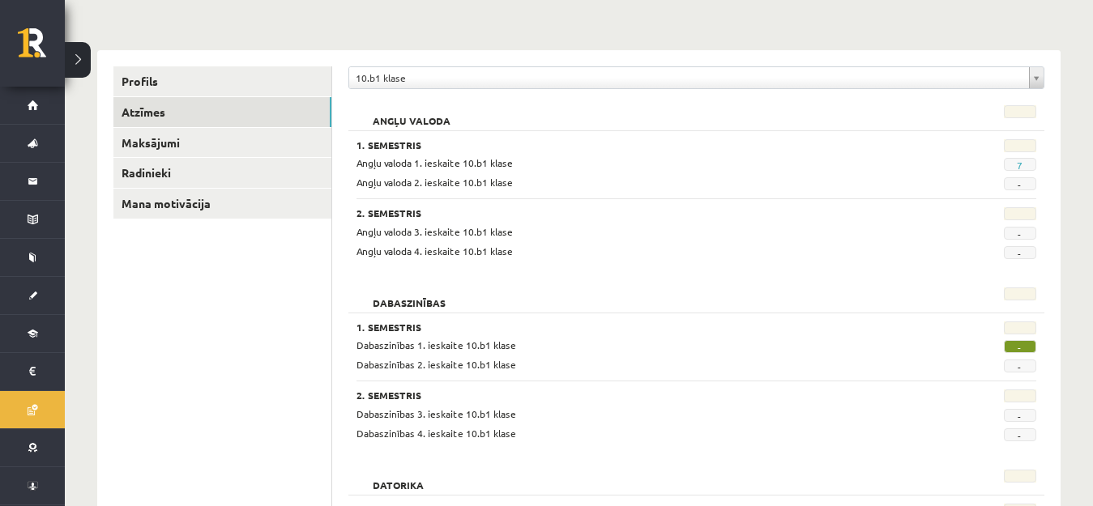
scroll to position [162, 0]
click at [1022, 347] on span "-" at bounding box center [1020, 345] width 32 height 13
click at [1014, 163] on span "7" at bounding box center [1020, 163] width 32 height 13
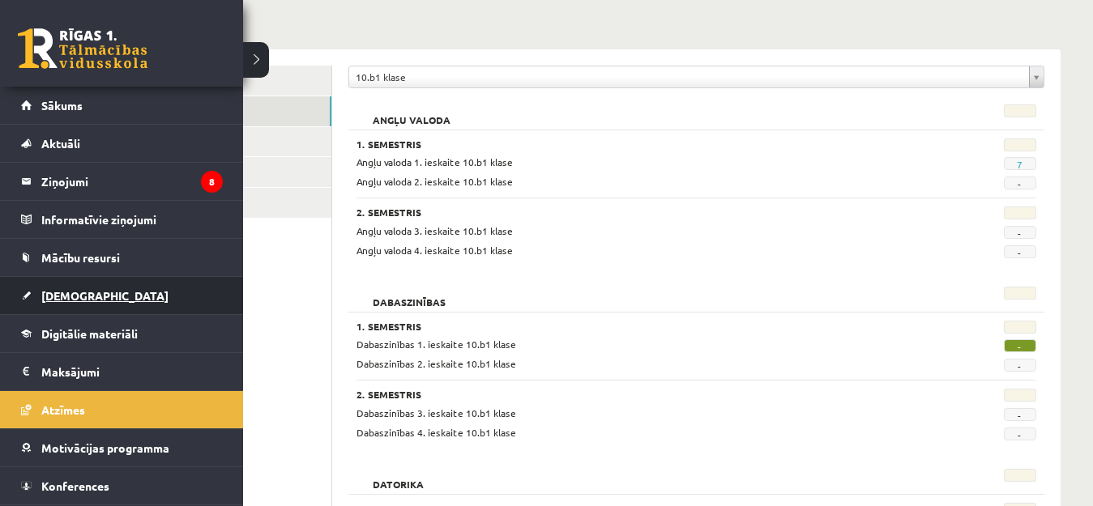
click at [61, 298] on span "[DEMOGRAPHIC_DATA]" at bounding box center [104, 295] width 127 height 15
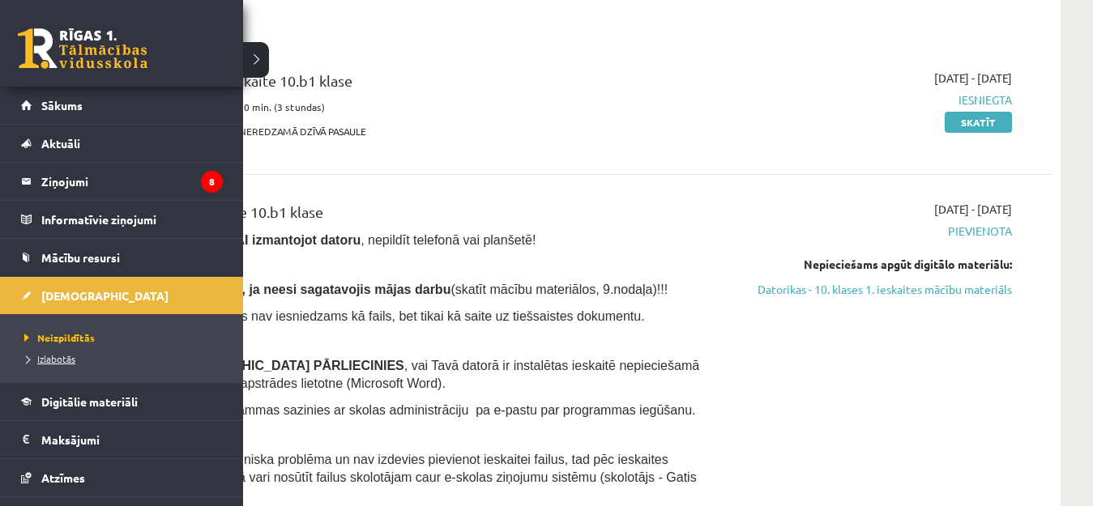
click at [65, 358] on span "Izlabotās" at bounding box center [47, 358] width 55 height 13
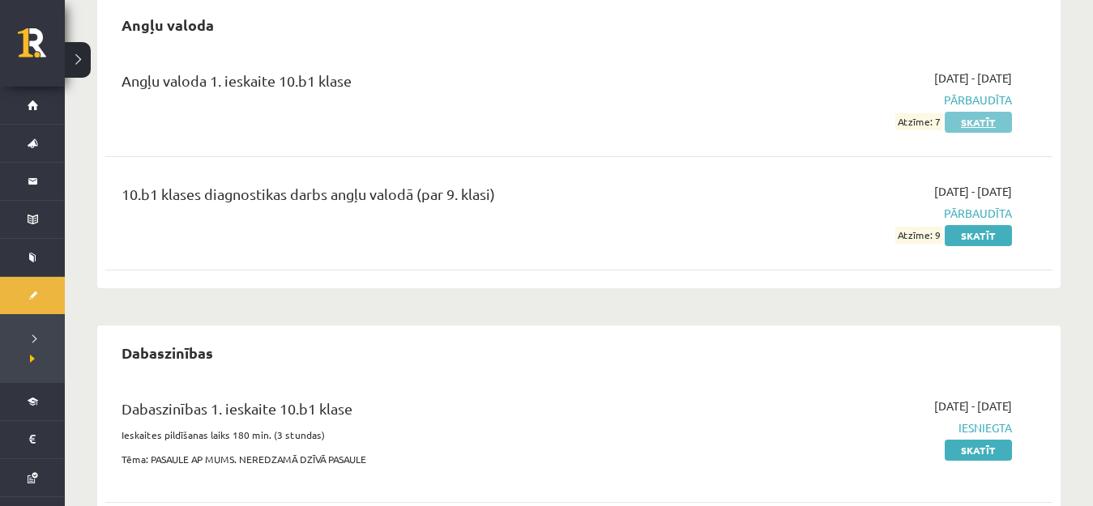
click at [971, 122] on link "Skatīt" at bounding box center [978, 122] width 67 height 21
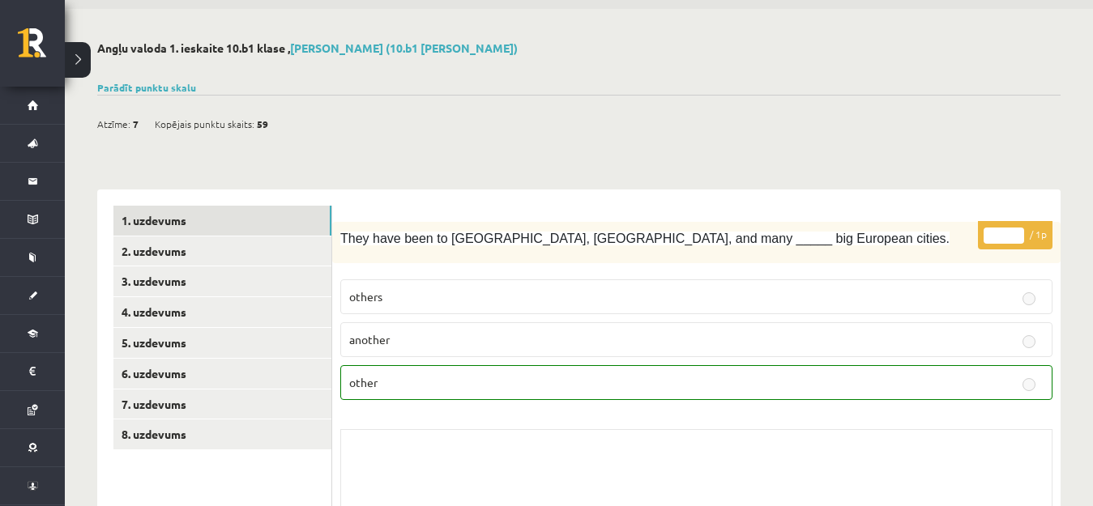
scroll to position [81, 0]
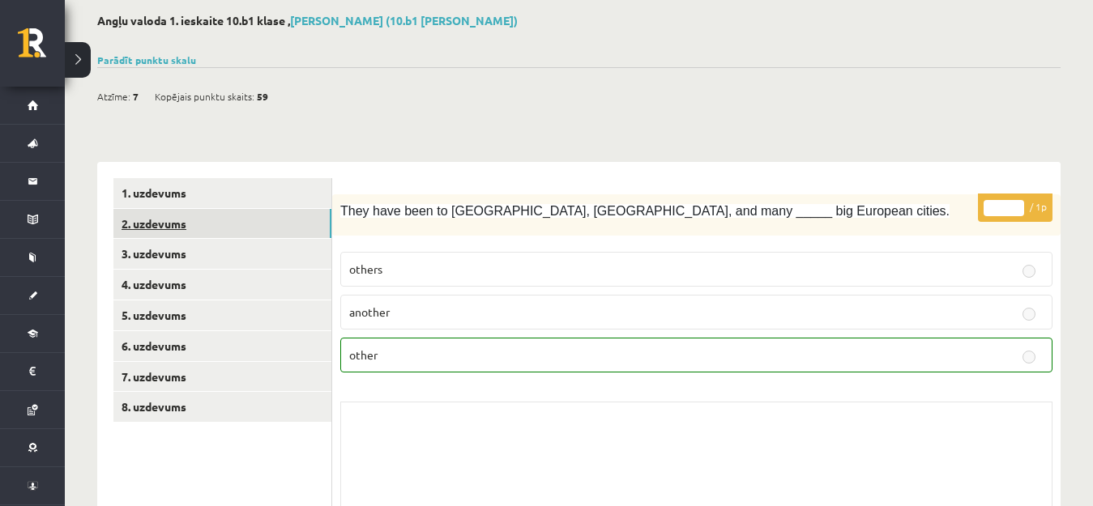
click at [206, 237] on link "2. uzdevums" at bounding box center [222, 224] width 218 height 30
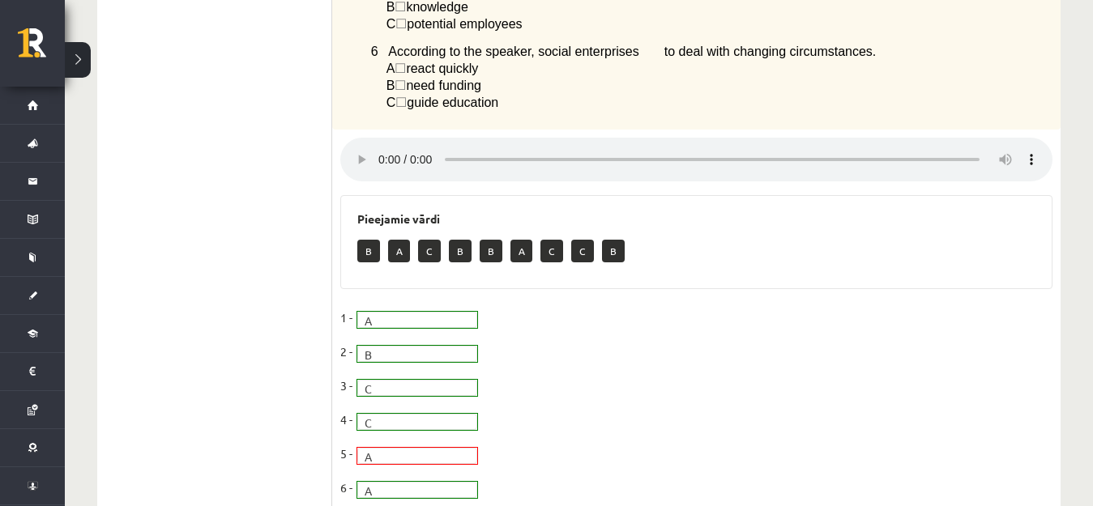
scroll to position [883, 0]
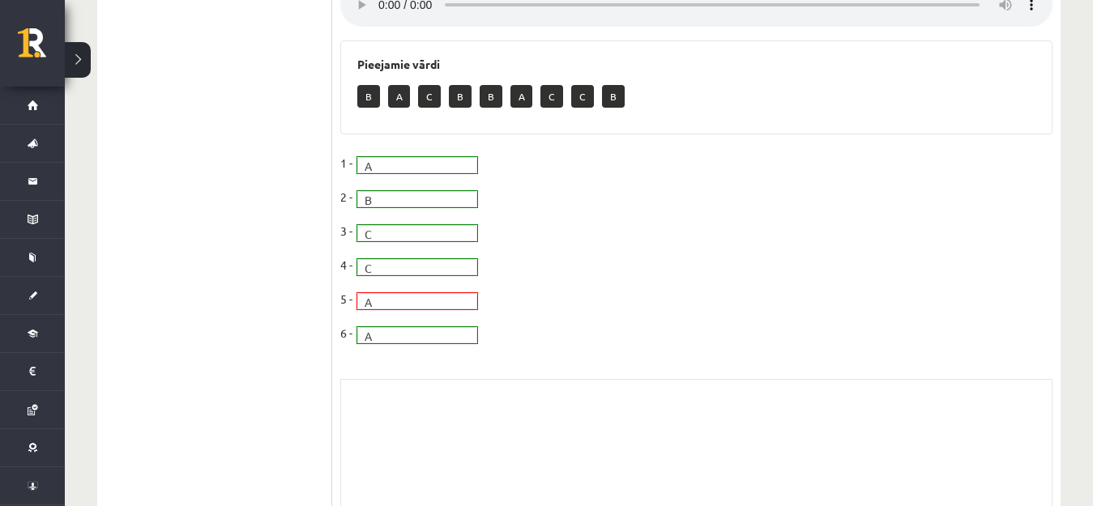
drag, startPoint x: 405, startPoint y: 295, endPoint x: 314, endPoint y: 244, distance: 104.8
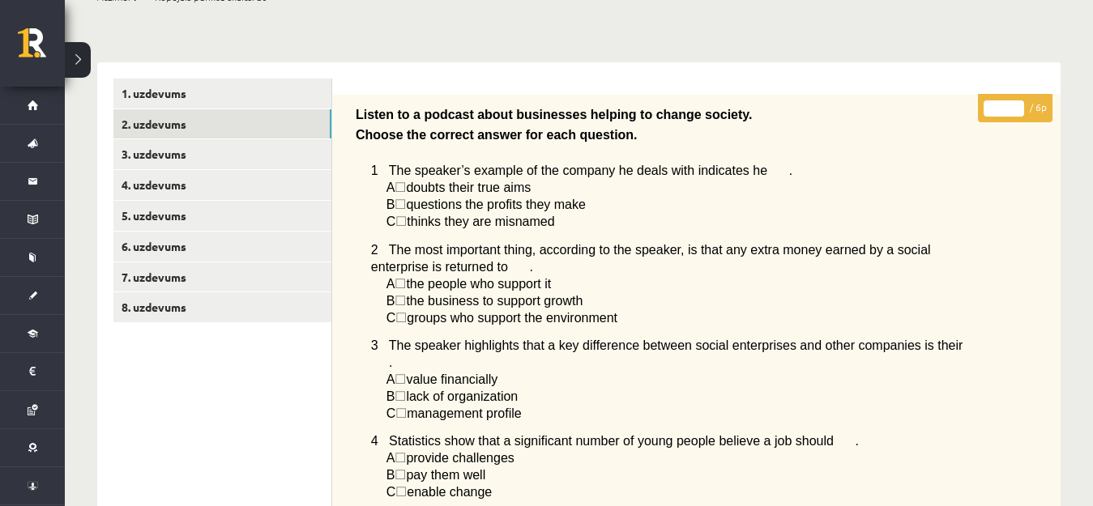
scroll to position [0, 0]
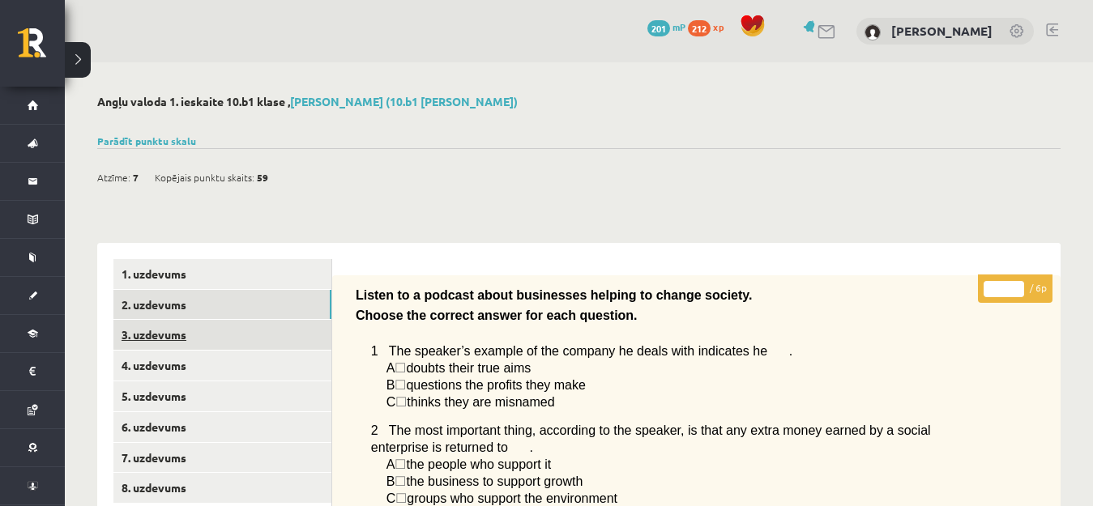
click at [195, 339] on link "3. uzdevums" at bounding box center [222, 335] width 218 height 30
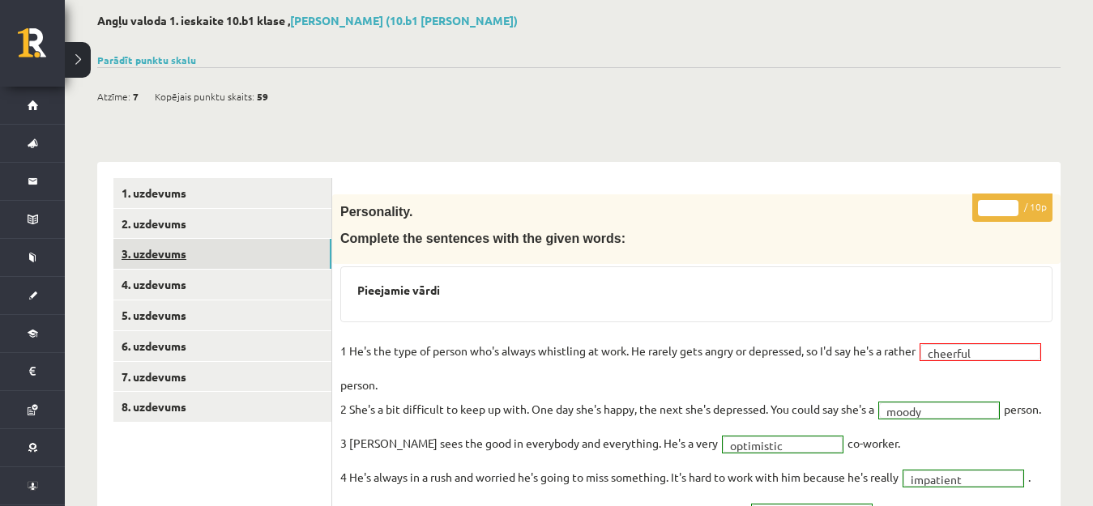
scroll to position [243, 0]
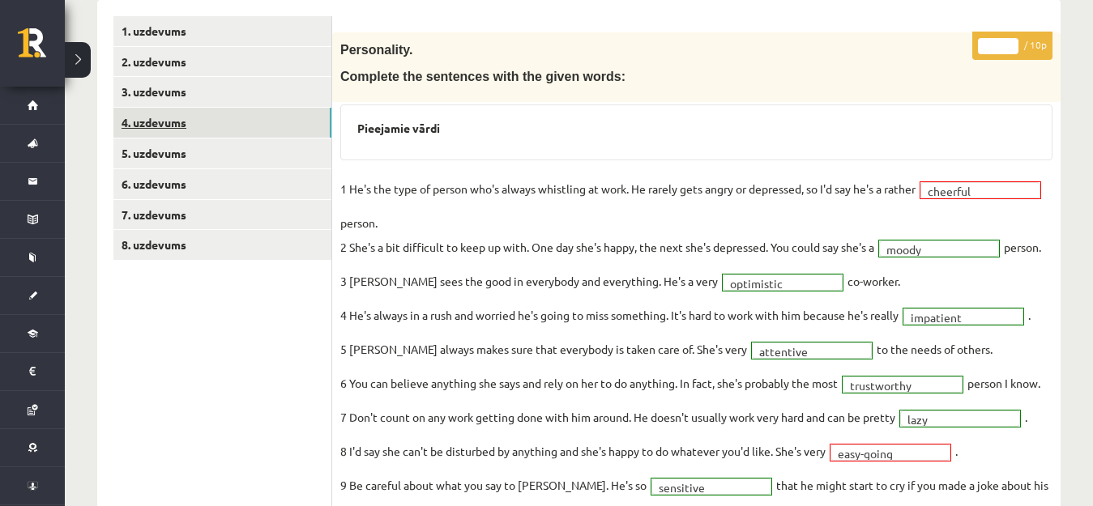
click at [239, 122] on link "4. uzdevums" at bounding box center [222, 123] width 218 height 30
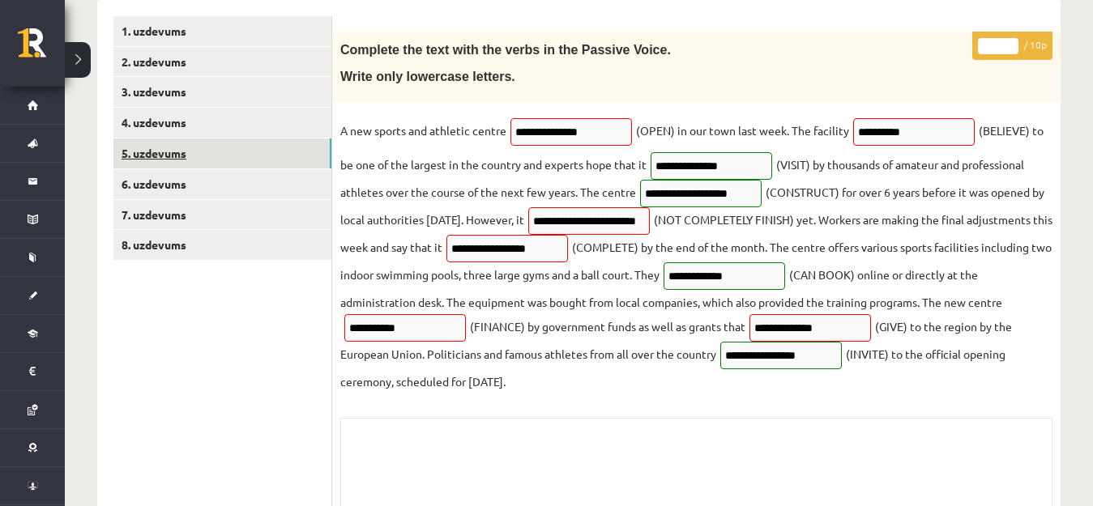
click at [221, 147] on link "5. uzdevums" at bounding box center [222, 154] width 218 height 30
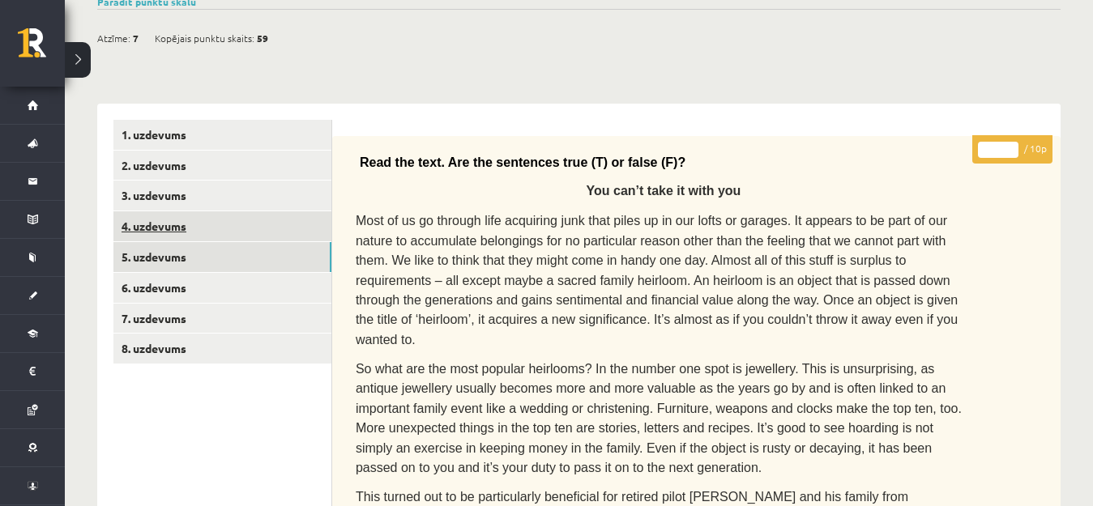
scroll to position [129, 0]
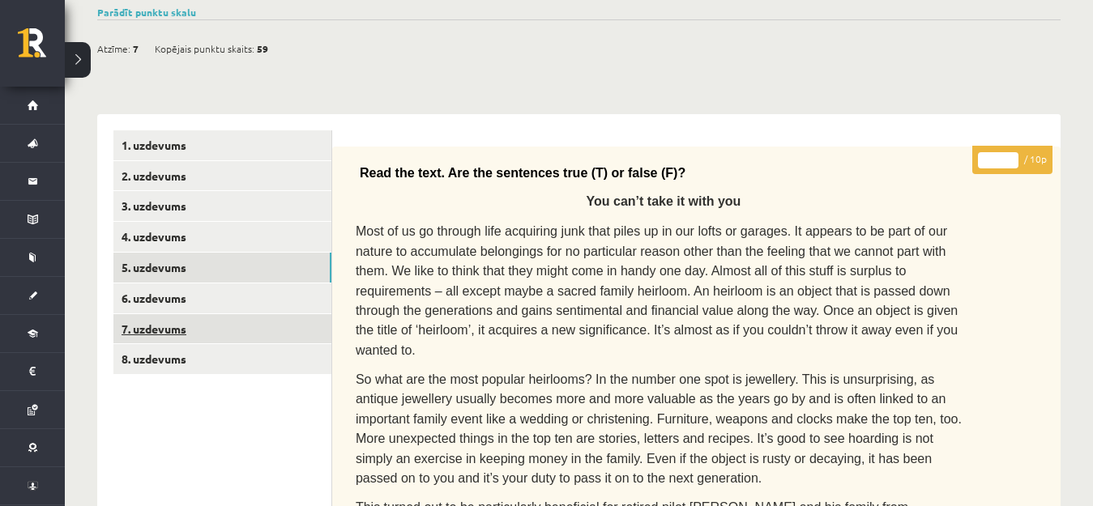
click at [222, 314] on link "7. uzdevums" at bounding box center [222, 329] width 218 height 30
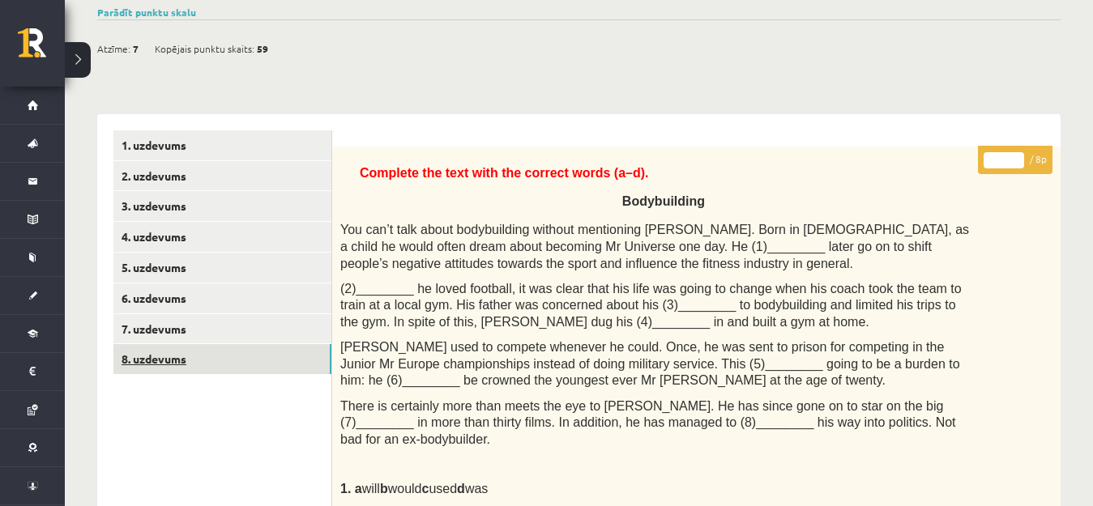
click at [240, 356] on link "8. uzdevums" at bounding box center [222, 359] width 218 height 30
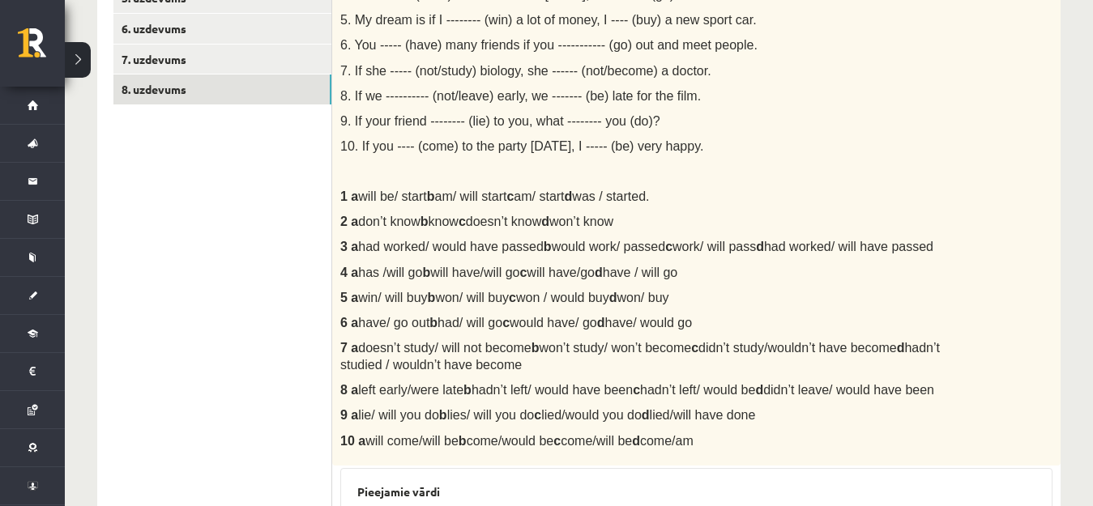
scroll to position [162, 0]
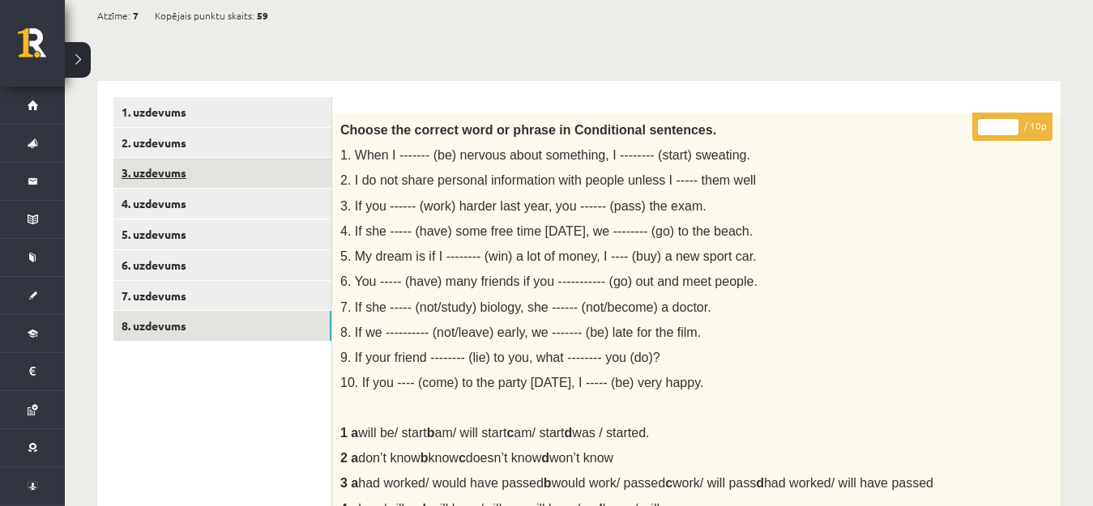
click at [203, 187] on link "3. uzdevums" at bounding box center [222, 173] width 218 height 30
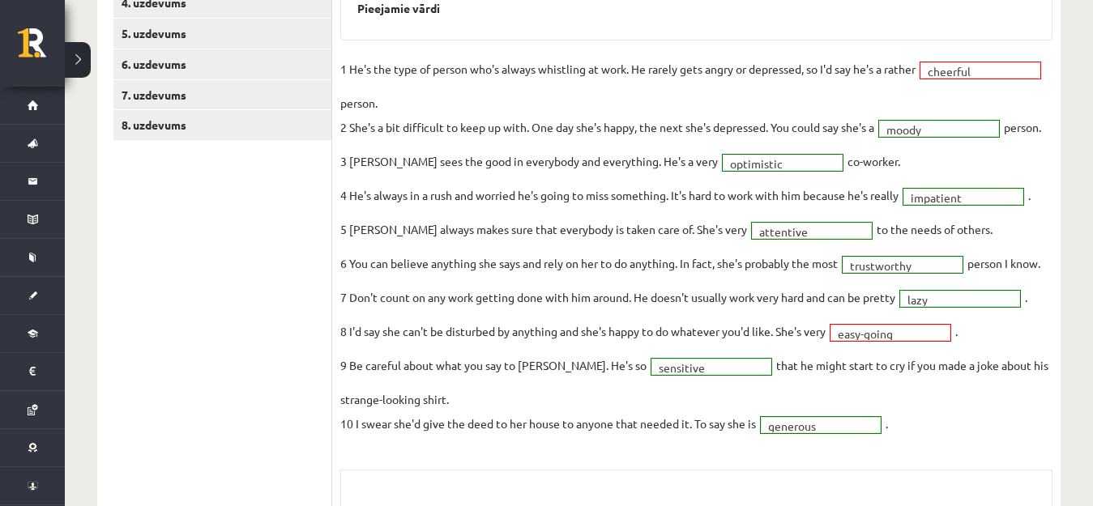
scroll to position [405, 0]
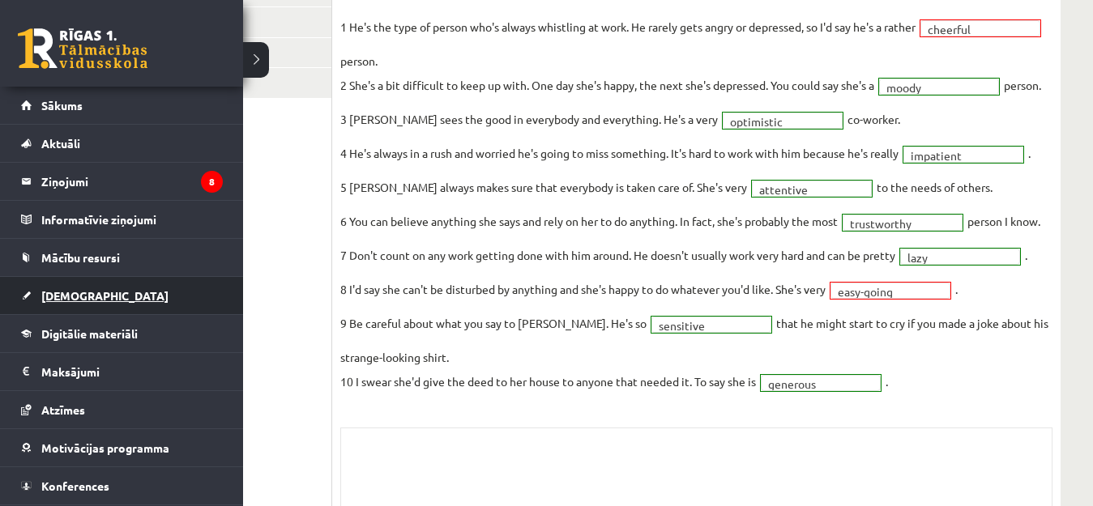
click at [58, 301] on span "[DEMOGRAPHIC_DATA]" at bounding box center [104, 295] width 127 height 15
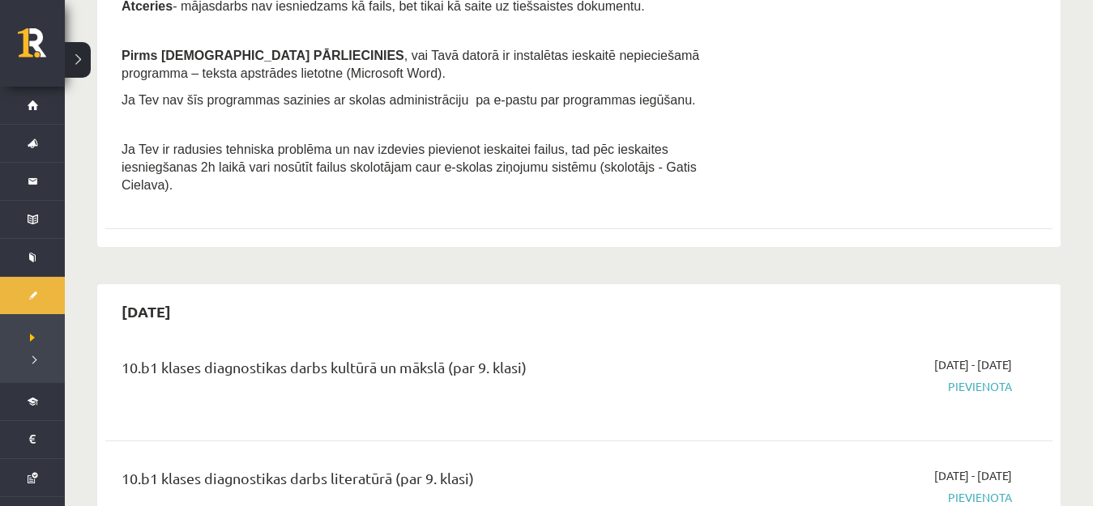
scroll to position [567, 0]
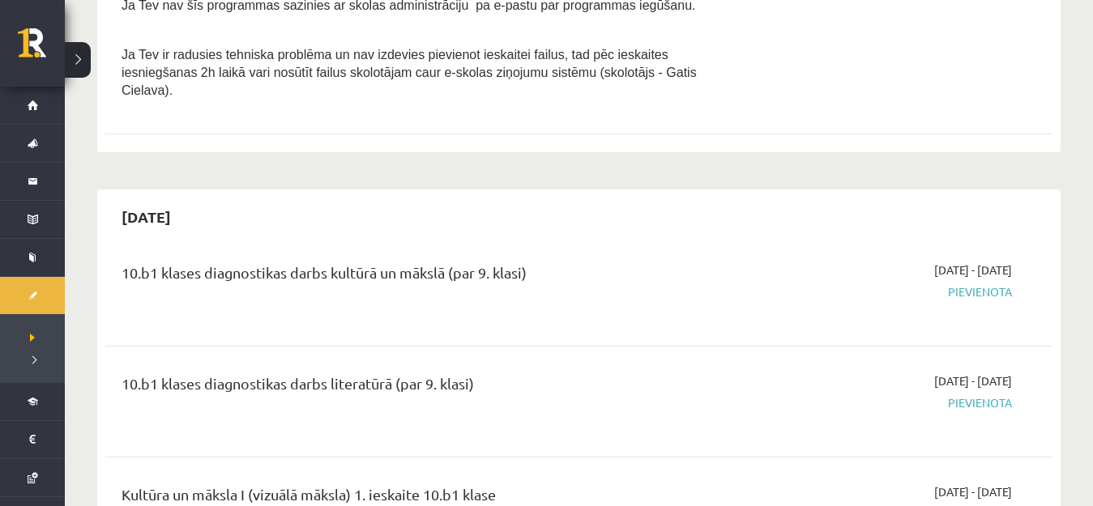
click at [814, 284] on span "Pievienota" at bounding box center [872, 292] width 280 height 17
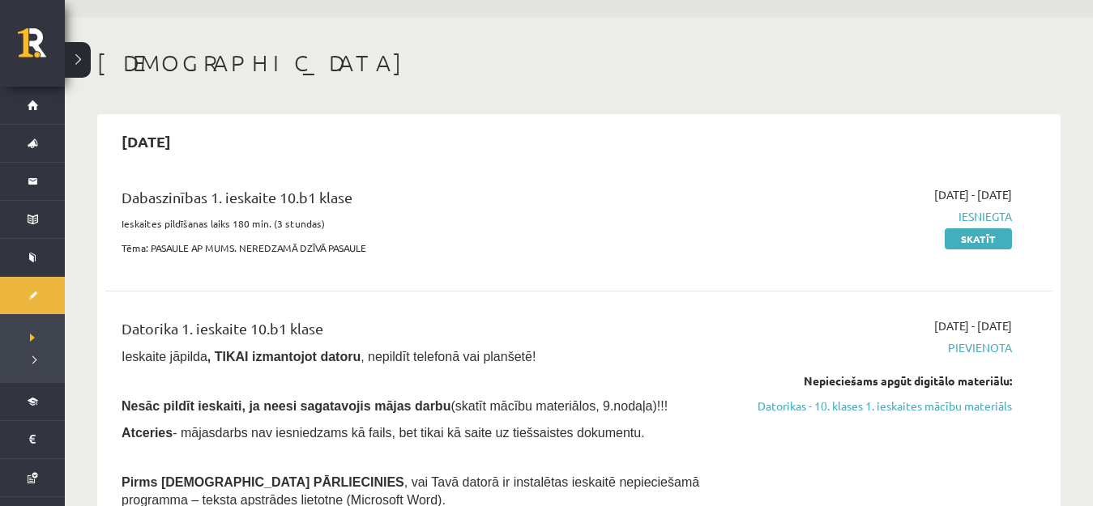
scroll to position [0, 0]
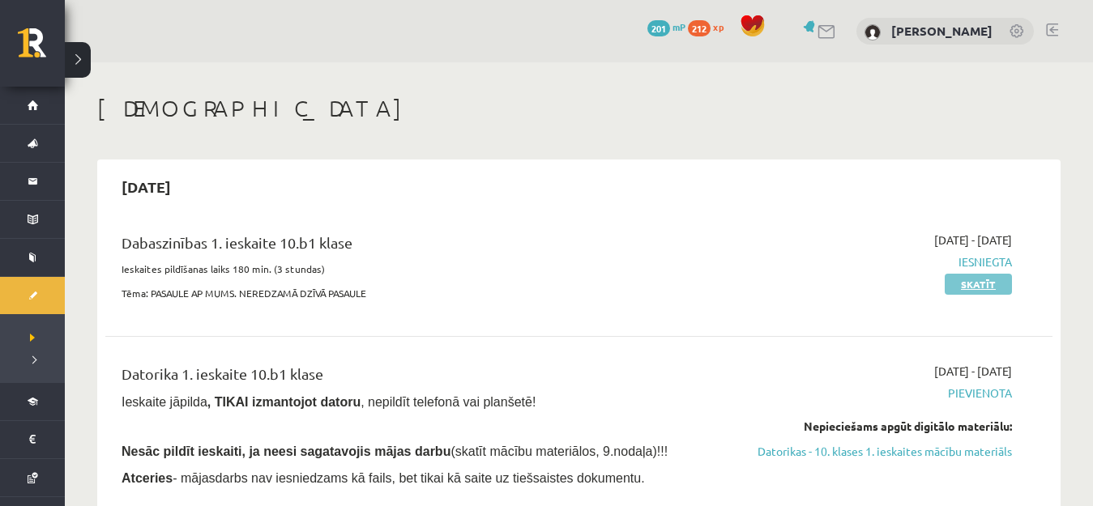
click at [954, 287] on link "Skatīt" at bounding box center [978, 284] width 67 height 21
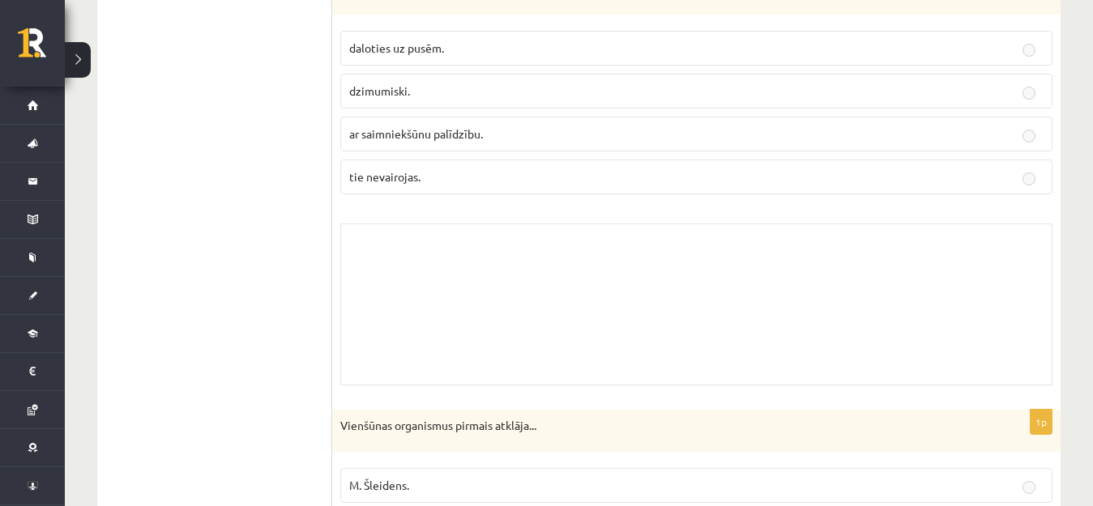
scroll to position [1458, 0]
